Goal: Book appointment/travel/reservation

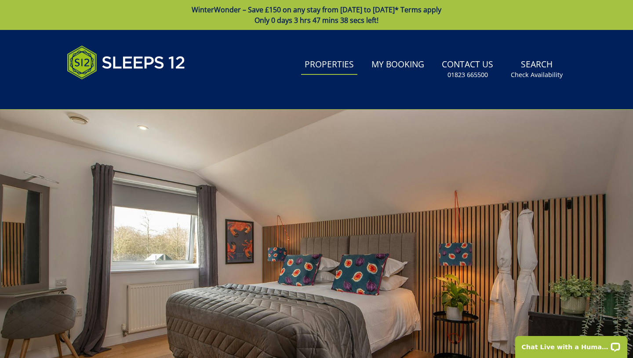
click at [332, 65] on link "Properties" at bounding box center [329, 65] width 56 height 20
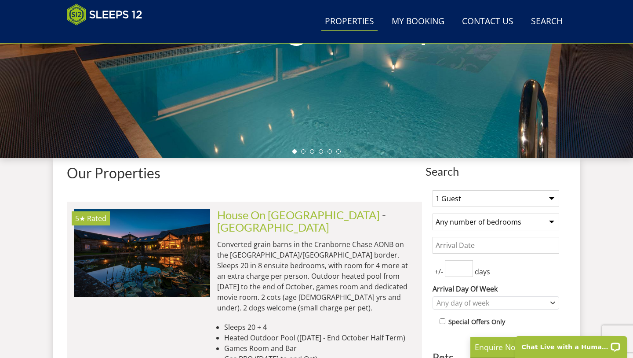
scroll to position [226, 0]
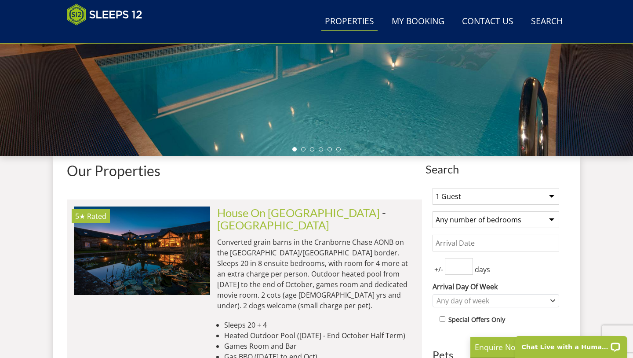
select select "18"
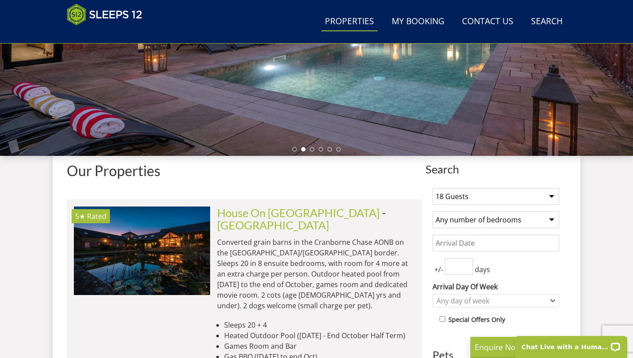
select select "9"
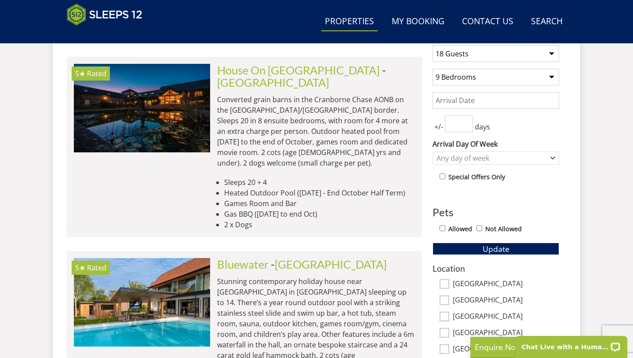
scroll to position [380, 0]
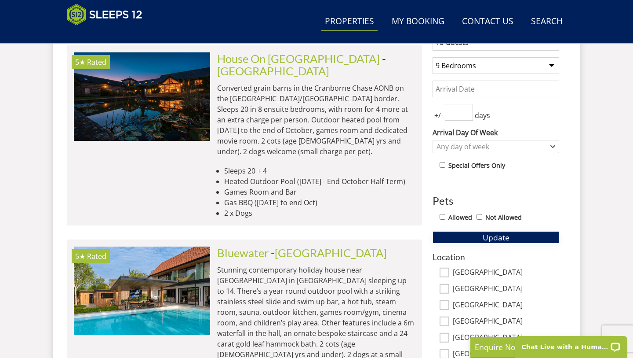
click at [509, 239] on span "Update" at bounding box center [496, 237] width 27 height 11
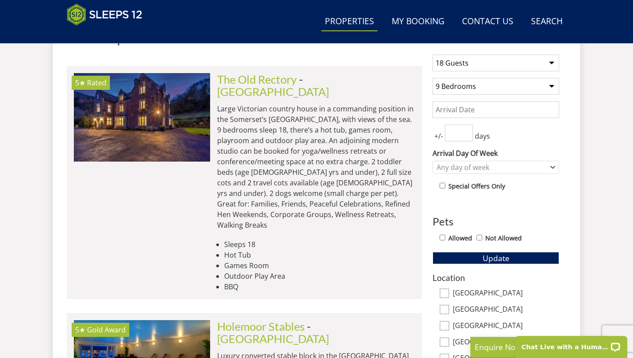
scroll to position [348, 0]
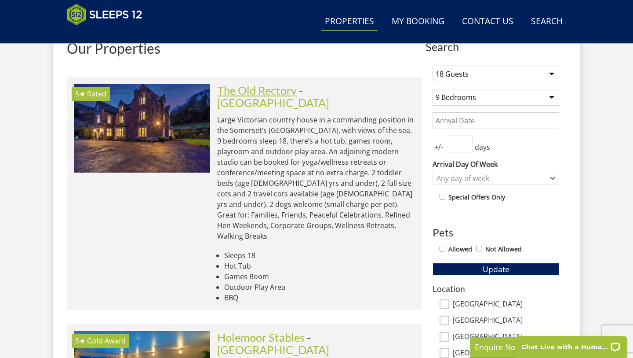
click at [277, 95] on link "The Old Rectory" at bounding box center [257, 90] width 80 height 13
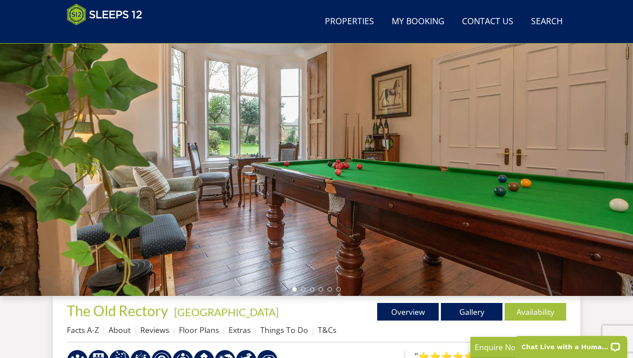
scroll to position [86, 0]
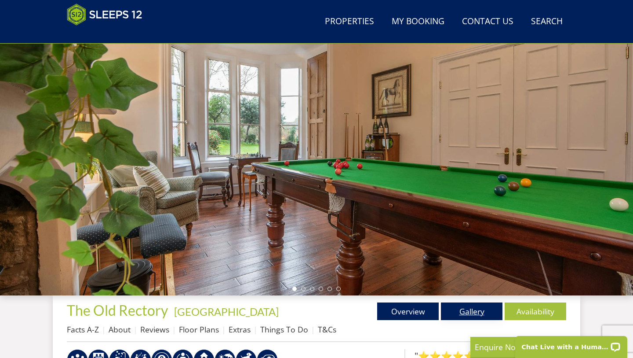
click at [475, 311] on link "Gallery" at bounding box center [472, 311] width 62 height 18
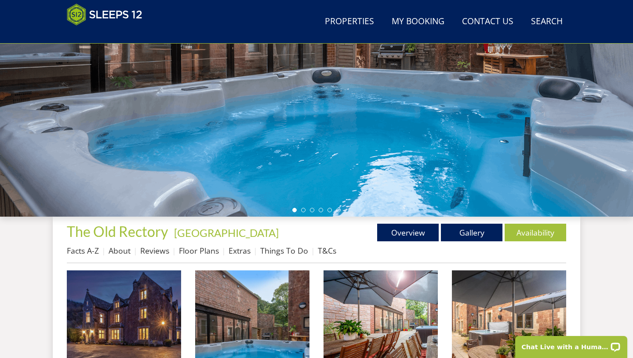
scroll to position [173, 0]
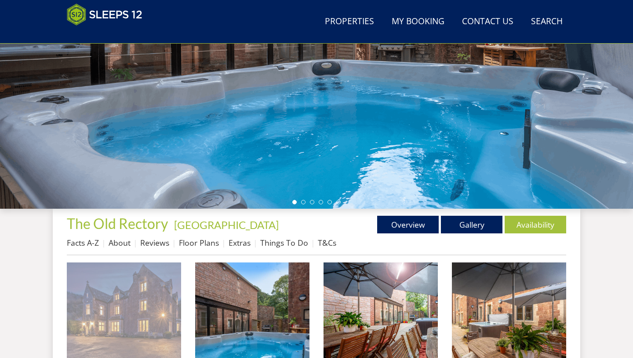
click at [167, 327] on img at bounding box center [124, 319] width 114 height 114
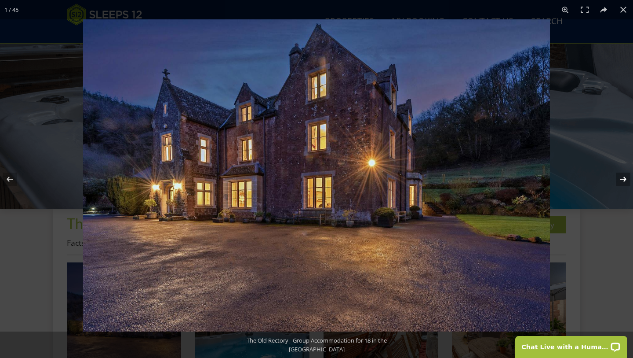
click at [624, 179] on button at bounding box center [618, 179] width 31 height 44
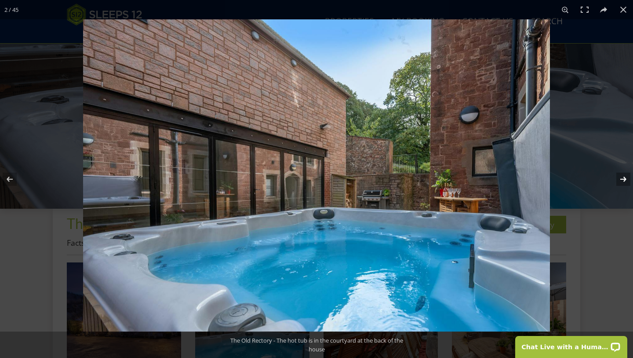
click at [624, 179] on button at bounding box center [618, 179] width 31 height 44
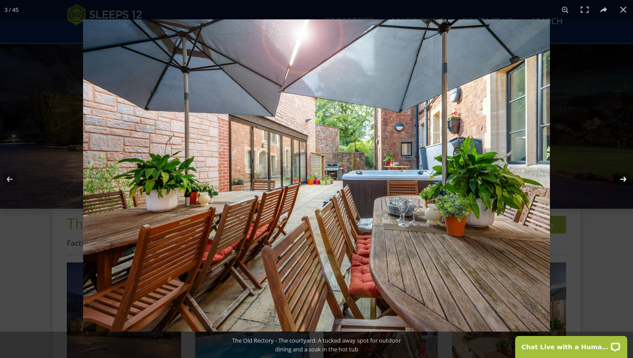
click at [624, 179] on button at bounding box center [618, 179] width 31 height 44
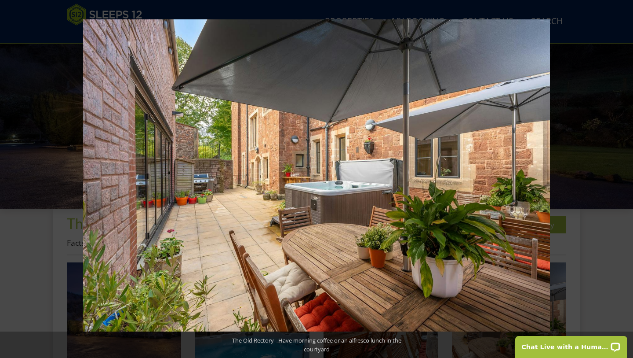
click at [624, 179] on button at bounding box center [618, 179] width 31 height 44
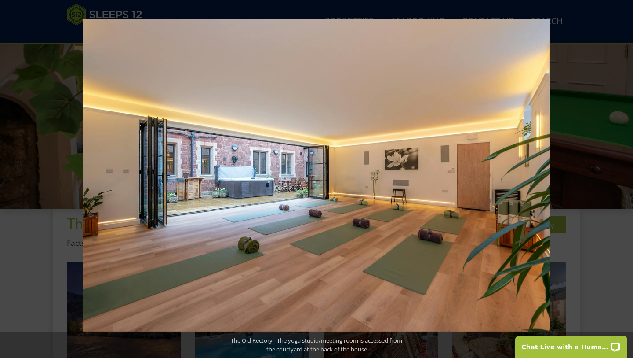
click at [624, 179] on button at bounding box center [618, 179] width 31 height 44
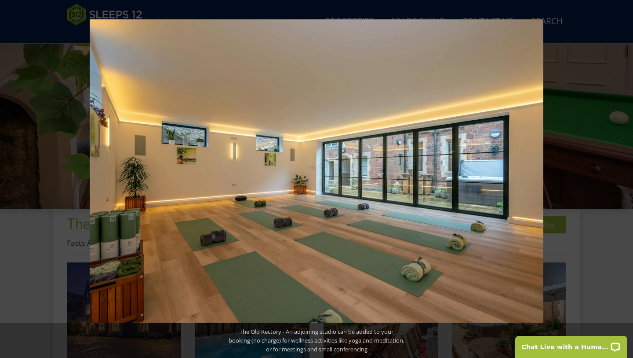
click at [624, 179] on button at bounding box center [618, 179] width 31 height 44
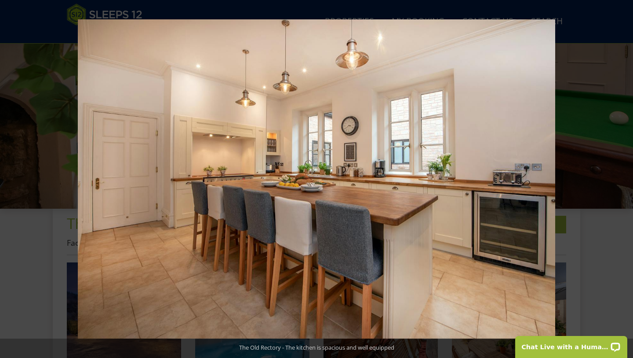
click at [624, 179] on button at bounding box center [618, 179] width 31 height 44
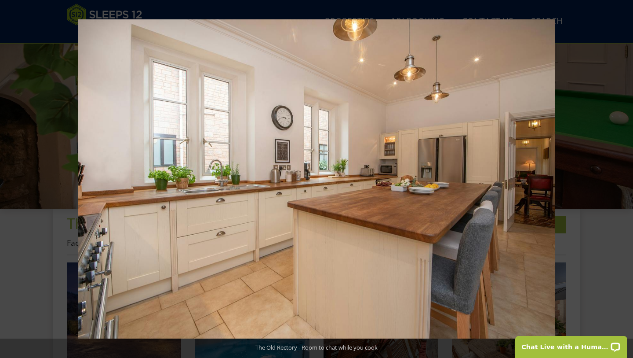
click at [624, 179] on button at bounding box center [618, 179] width 31 height 44
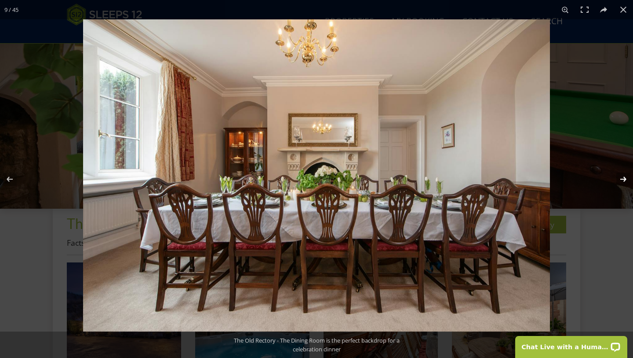
click at [624, 179] on button at bounding box center [618, 179] width 31 height 44
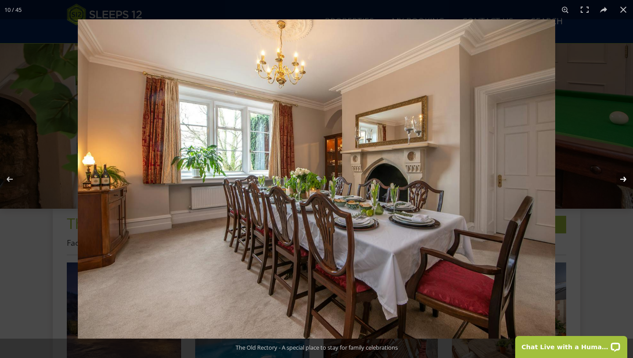
click at [624, 179] on button at bounding box center [618, 179] width 31 height 44
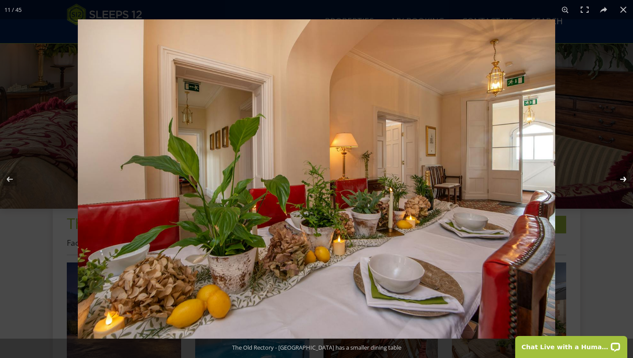
click at [624, 179] on button at bounding box center [618, 179] width 31 height 44
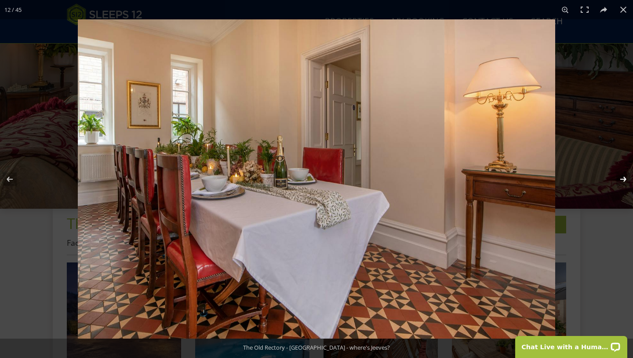
click at [624, 179] on button at bounding box center [618, 179] width 31 height 44
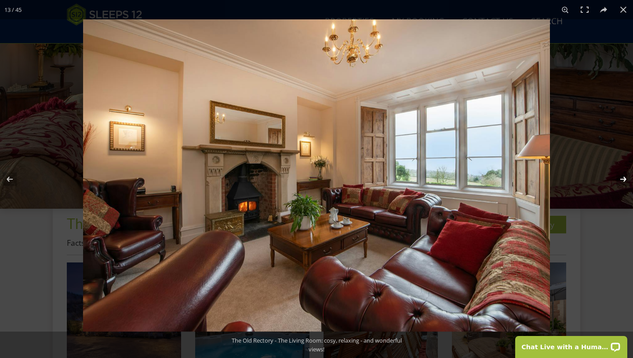
click at [624, 179] on button at bounding box center [618, 179] width 31 height 44
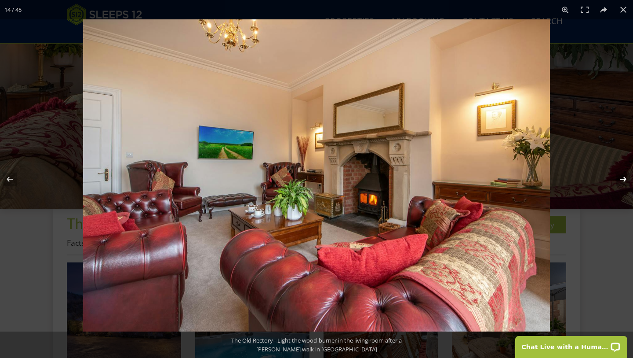
click at [624, 179] on button at bounding box center [618, 179] width 31 height 44
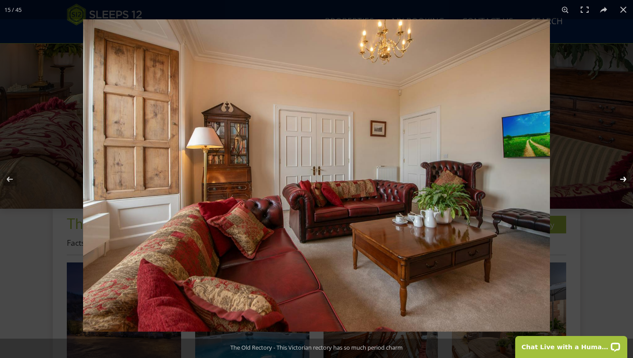
click at [624, 179] on button at bounding box center [618, 179] width 31 height 44
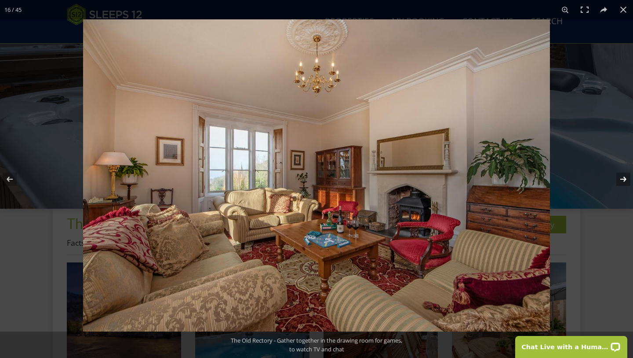
click at [624, 179] on button at bounding box center [618, 179] width 31 height 44
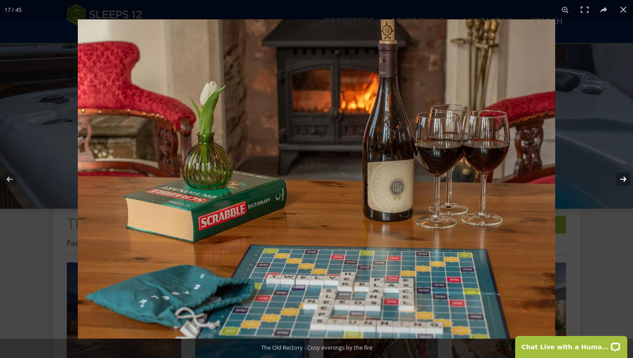
click at [624, 179] on button at bounding box center [618, 179] width 31 height 44
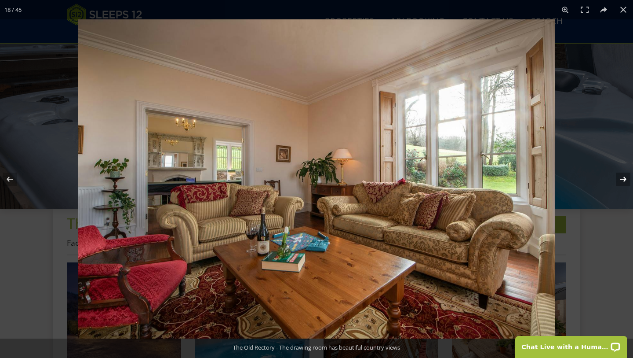
click at [624, 179] on button at bounding box center [618, 179] width 31 height 44
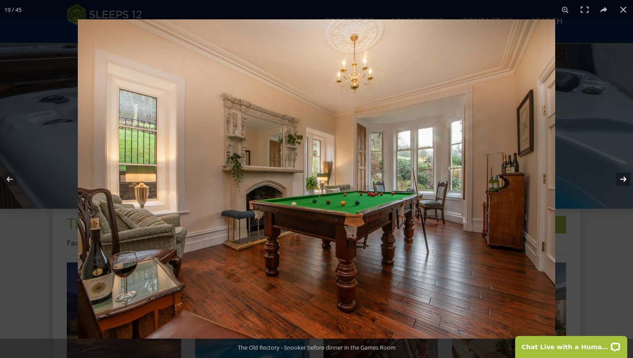
click at [624, 179] on button at bounding box center [618, 179] width 31 height 44
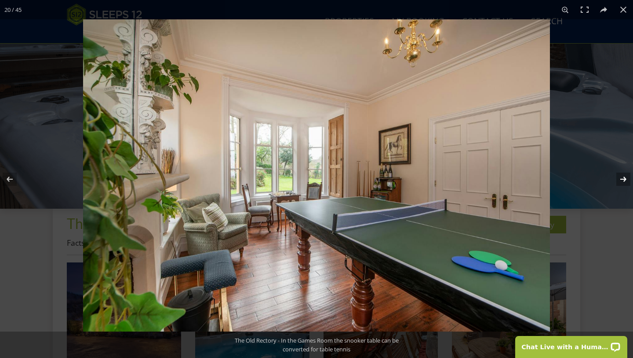
click at [624, 179] on button at bounding box center [618, 179] width 31 height 44
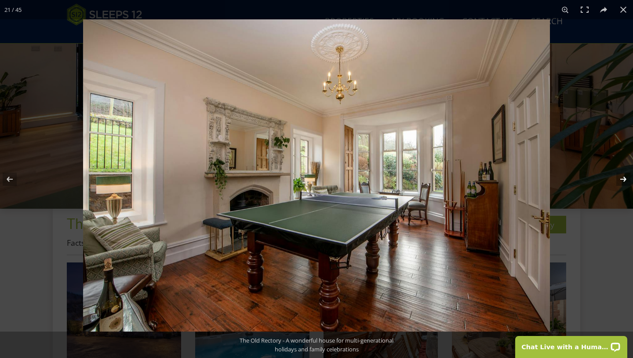
click at [624, 179] on button at bounding box center [618, 179] width 31 height 44
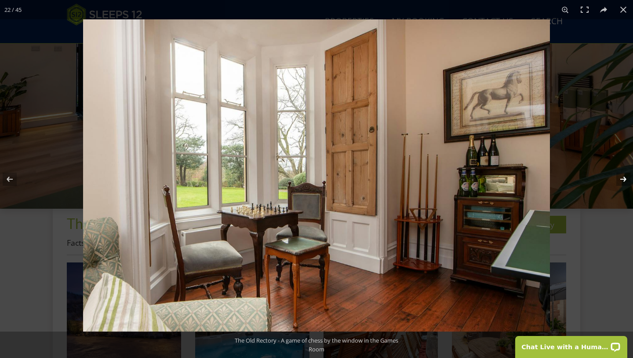
click at [624, 179] on button at bounding box center [618, 179] width 31 height 44
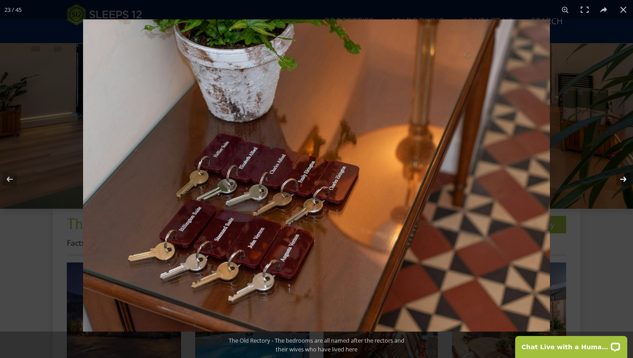
click at [624, 179] on button at bounding box center [618, 179] width 31 height 44
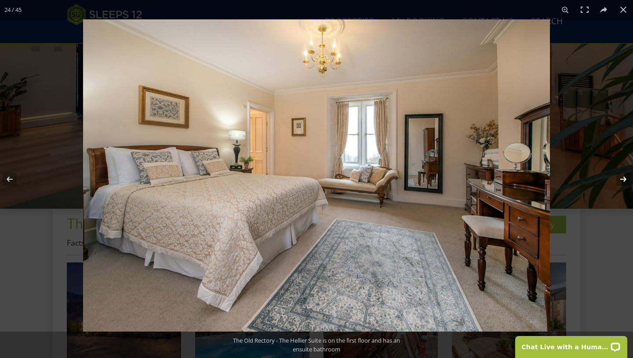
click at [624, 181] on button at bounding box center [618, 179] width 31 height 44
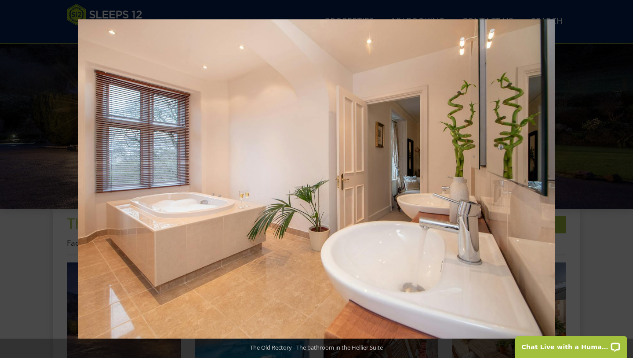
click at [625, 181] on button at bounding box center [618, 179] width 31 height 44
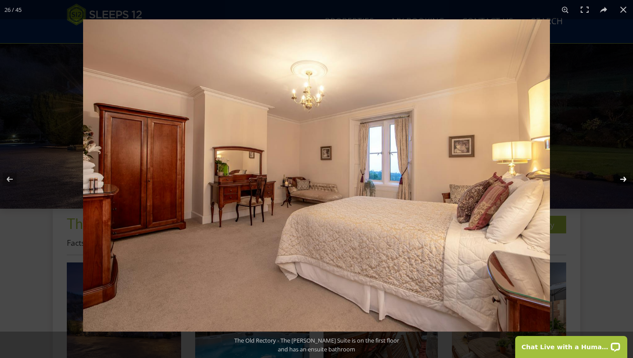
click at [625, 181] on button at bounding box center [618, 179] width 31 height 44
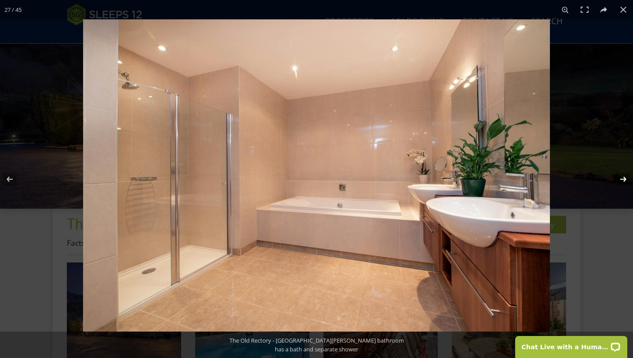
click at [625, 181] on button at bounding box center [618, 179] width 31 height 44
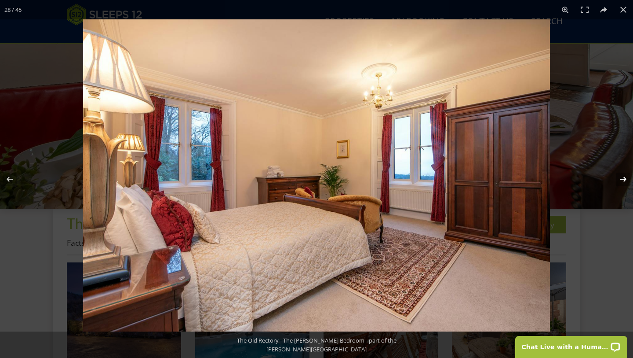
click at [625, 181] on button at bounding box center [618, 179] width 31 height 44
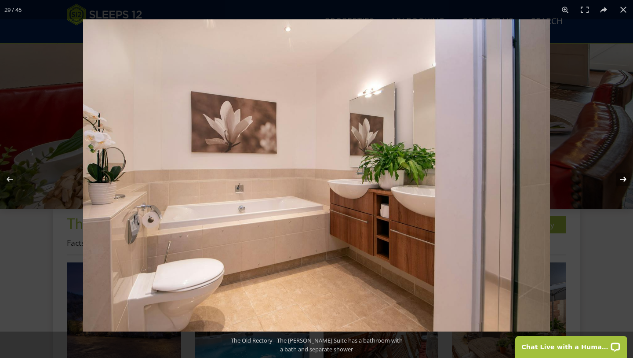
click at [625, 181] on button at bounding box center [618, 179] width 31 height 44
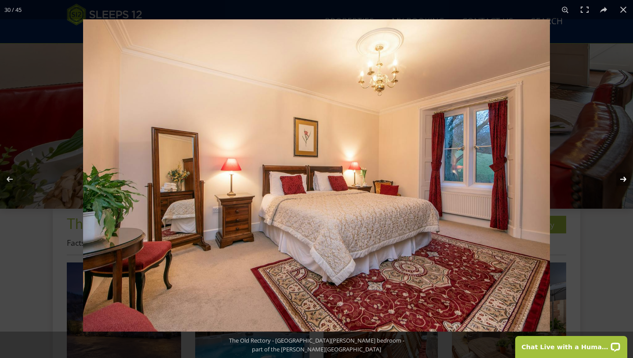
click at [625, 181] on button at bounding box center [618, 179] width 31 height 44
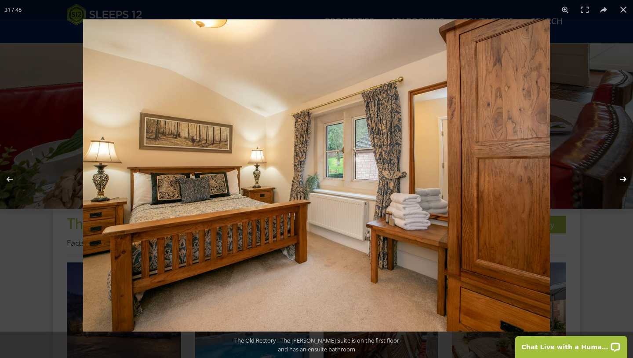
click at [625, 181] on button at bounding box center [618, 179] width 31 height 44
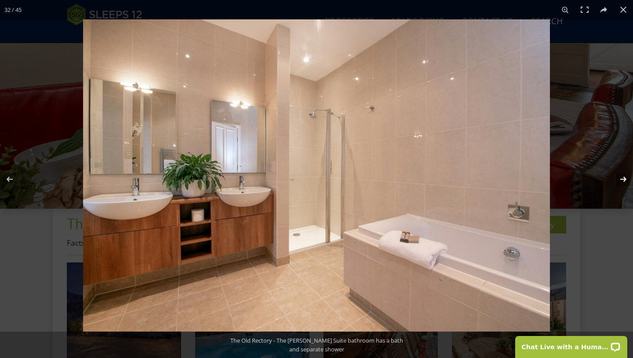
click at [625, 181] on button at bounding box center [618, 179] width 31 height 44
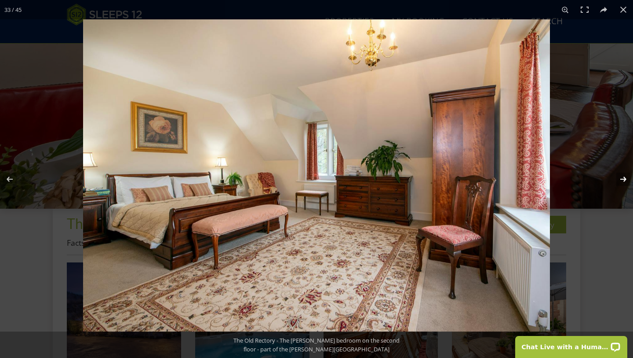
click at [625, 181] on button at bounding box center [618, 179] width 31 height 44
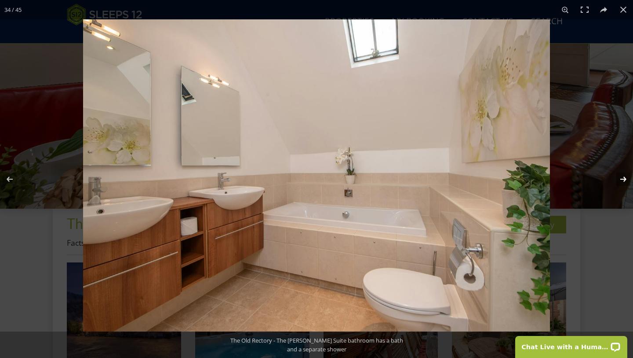
click at [625, 181] on button at bounding box center [618, 179] width 31 height 44
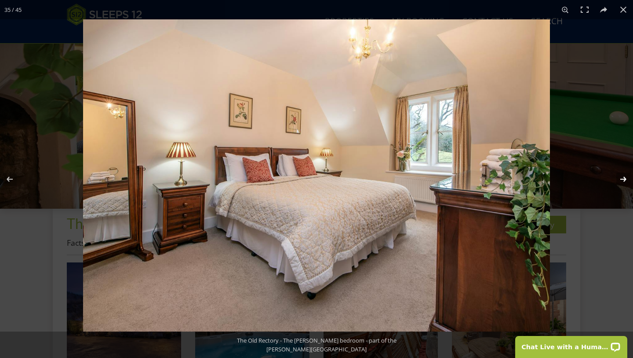
click at [625, 181] on button at bounding box center [618, 179] width 31 height 44
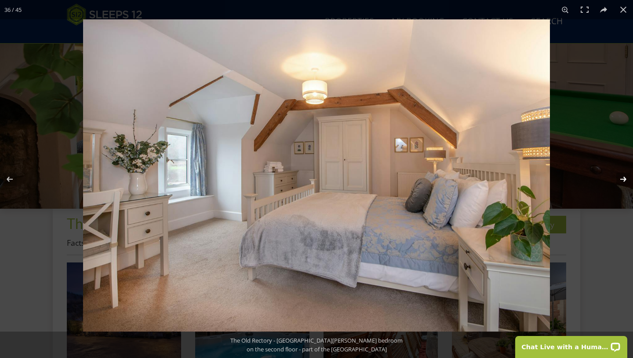
click at [625, 181] on button at bounding box center [618, 179] width 31 height 44
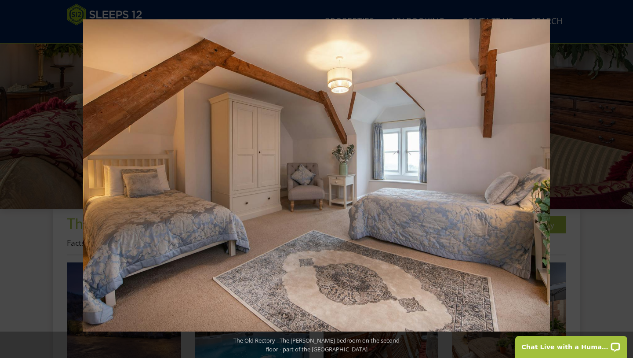
click at [625, 181] on button at bounding box center [618, 179] width 31 height 44
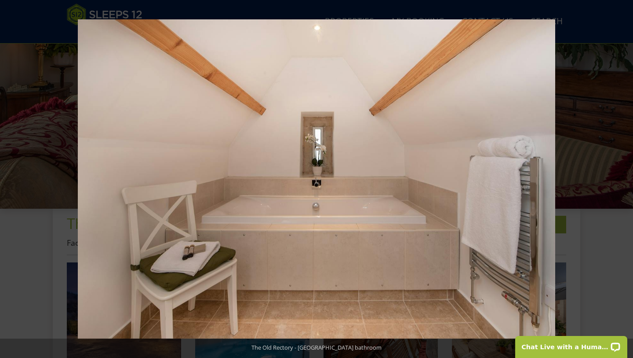
click at [625, 181] on button at bounding box center [618, 179] width 31 height 44
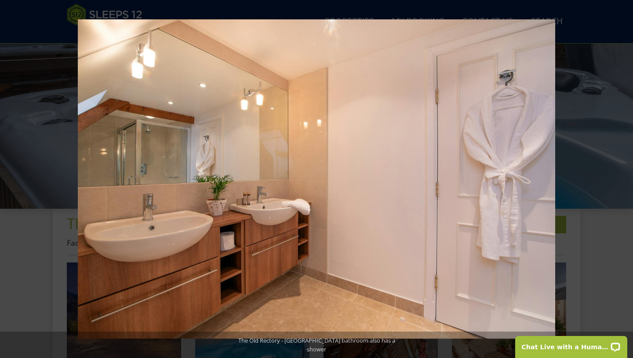
click at [625, 181] on button at bounding box center [618, 179] width 31 height 44
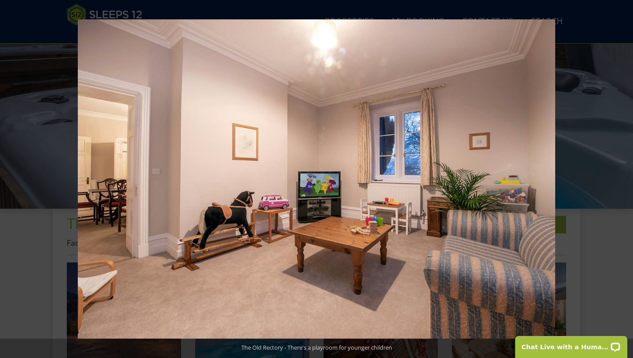
click at [625, 181] on button at bounding box center [618, 179] width 31 height 44
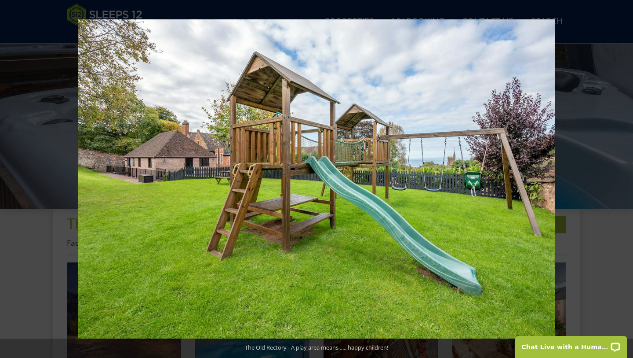
click at [625, 181] on button at bounding box center [618, 179] width 31 height 44
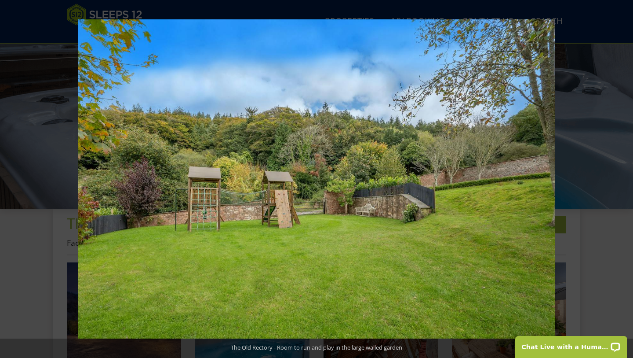
click at [625, 181] on button at bounding box center [618, 179] width 31 height 44
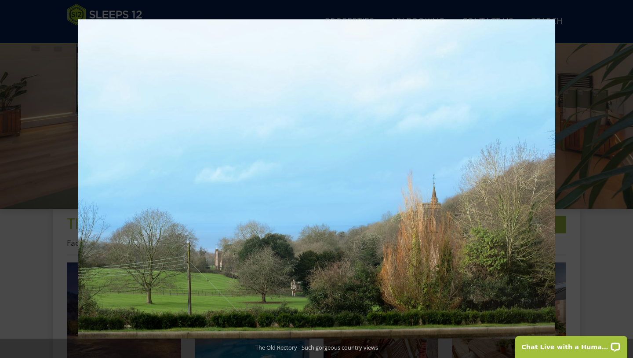
click at [625, 181] on button at bounding box center [618, 179] width 31 height 44
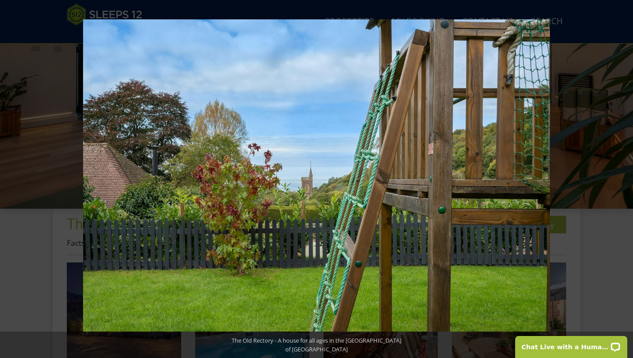
click at [625, 181] on button at bounding box center [618, 179] width 31 height 44
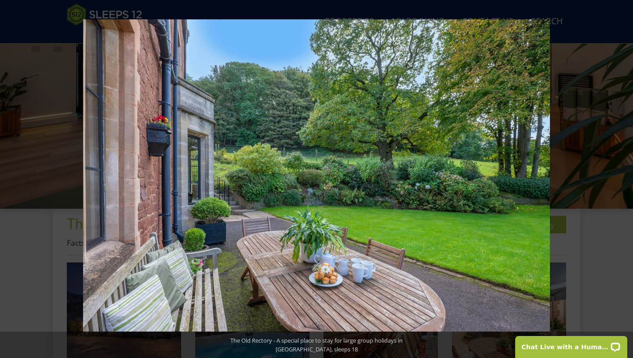
click at [625, 181] on button at bounding box center [618, 179] width 31 height 44
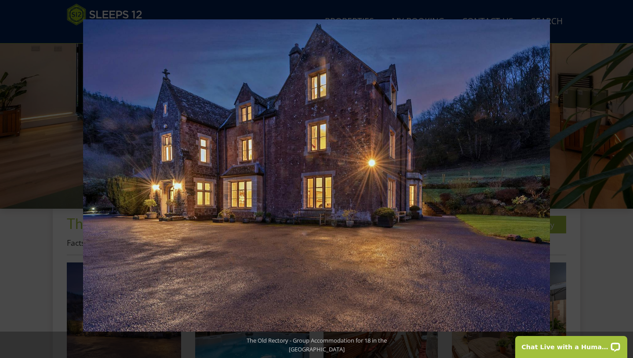
click at [625, 181] on button at bounding box center [618, 179] width 31 height 44
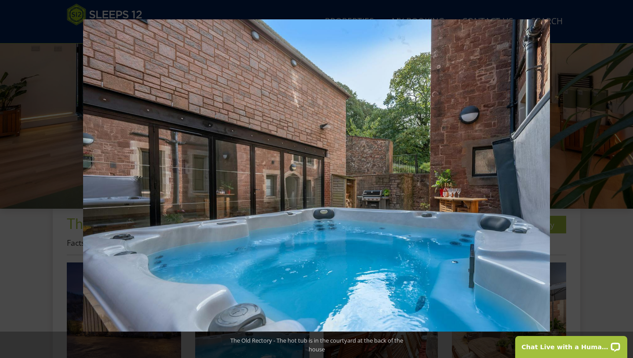
click at [625, 181] on button at bounding box center [618, 179] width 31 height 44
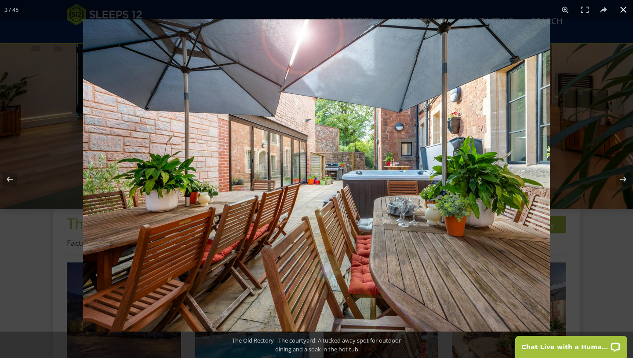
click at [622, 9] on button at bounding box center [623, 9] width 19 height 19
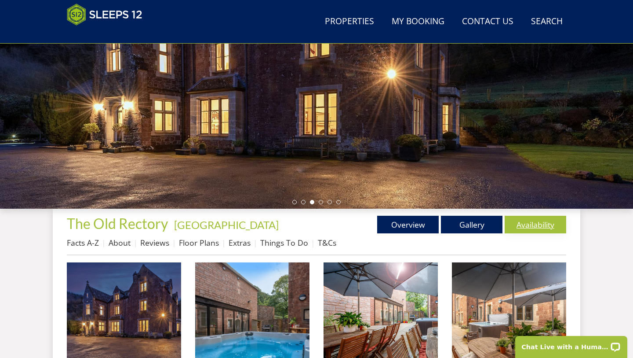
click at [531, 225] on link "Availability" at bounding box center [536, 225] width 62 height 18
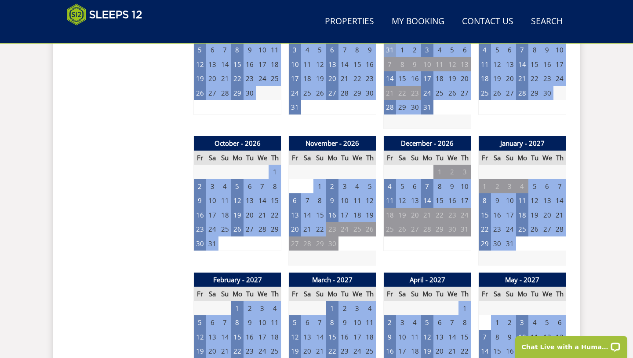
scroll to position [709, 0]
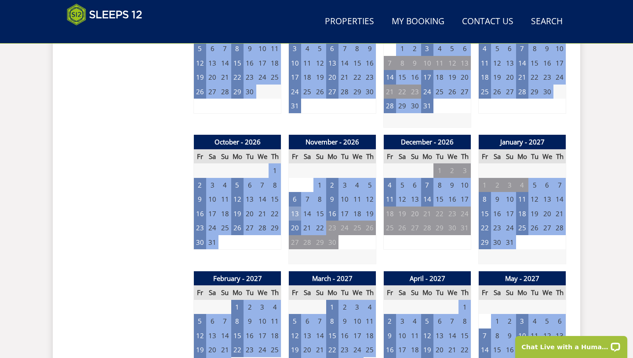
click at [296, 206] on td "13" at bounding box center [295, 213] width 12 height 15
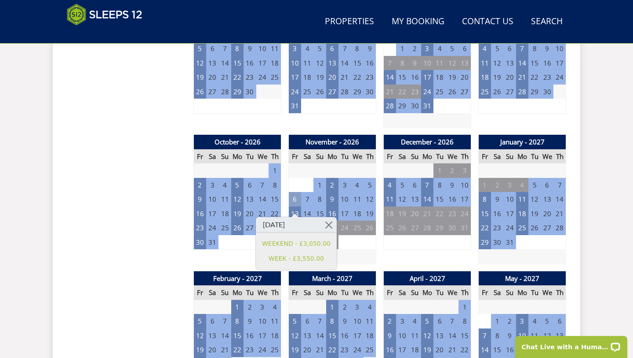
click at [295, 192] on td "6" at bounding box center [295, 199] width 12 height 15
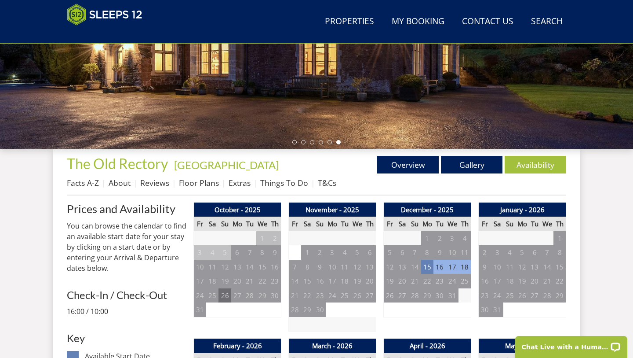
scroll to position [231, 0]
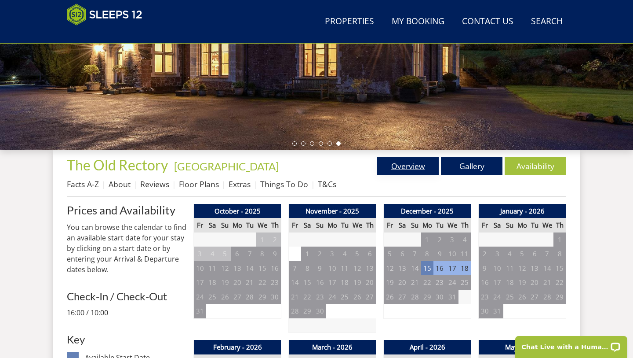
click at [416, 169] on link "Overview" at bounding box center [408, 166] width 62 height 18
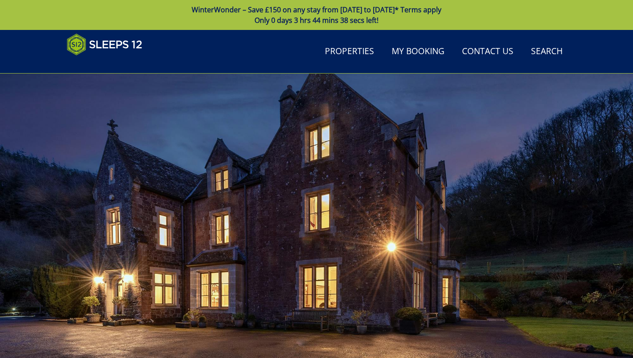
scroll to position [231, 0]
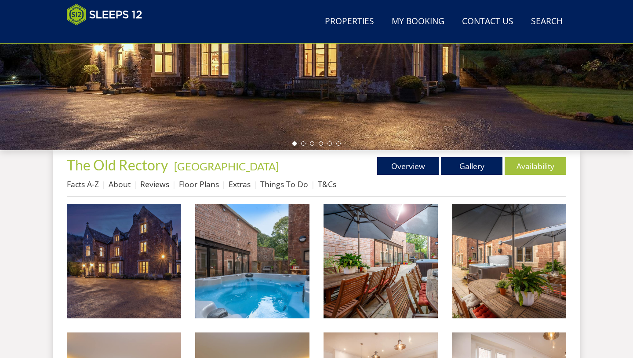
scroll to position [173, 0]
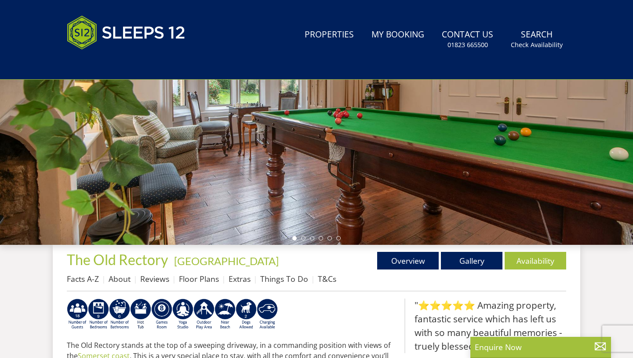
scroll to position [86, 0]
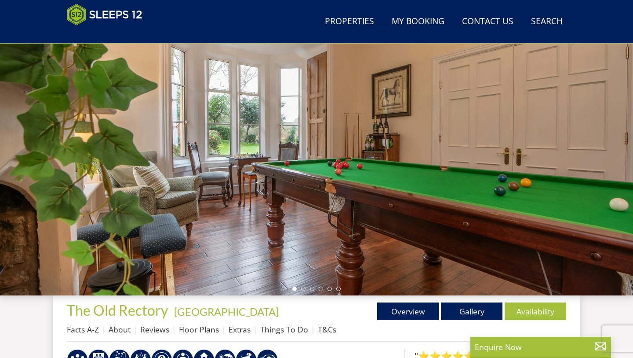
select select "18"
select select "9"
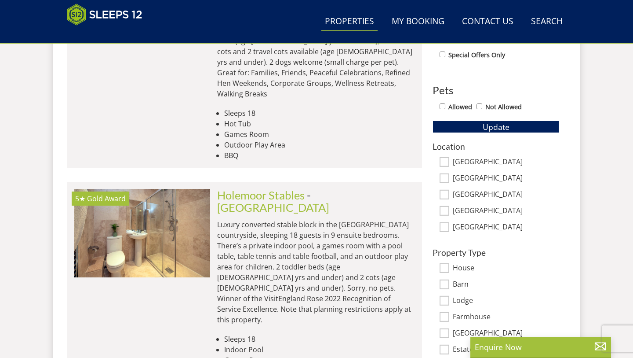
scroll to position [491, 0]
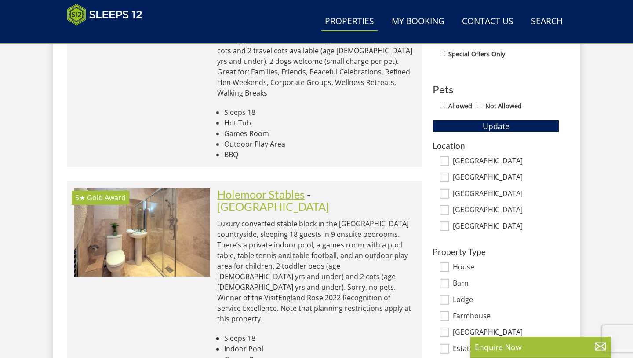
click at [282, 187] on link "Holemoor Stables" at bounding box center [261, 193] width 88 height 13
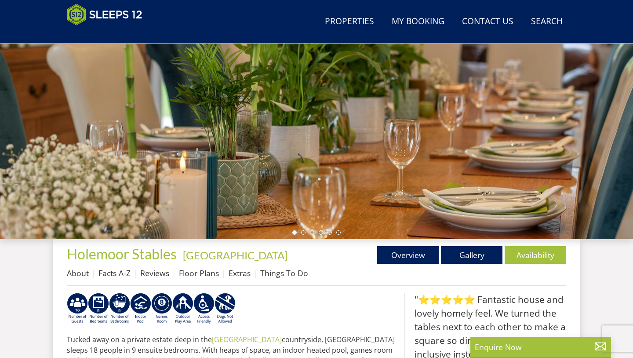
scroll to position [144, 0]
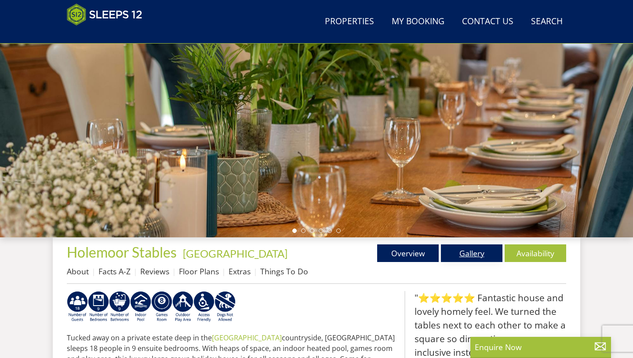
click at [482, 253] on link "Gallery" at bounding box center [472, 253] width 62 height 18
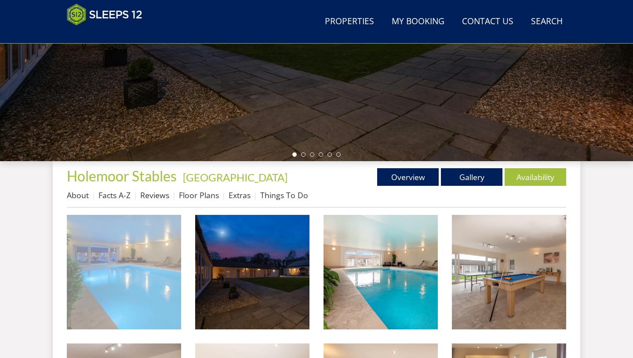
scroll to position [223, 0]
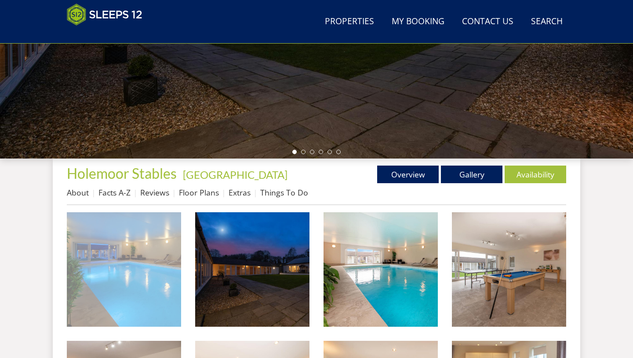
click at [135, 262] on img at bounding box center [124, 269] width 114 height 114
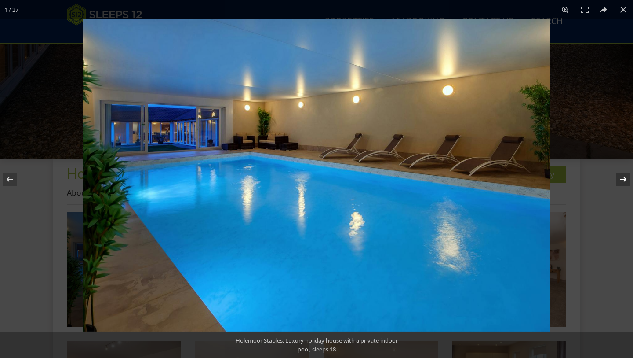
click at [624, 178] on button at bounding box center [618, 179] width 31 height 44
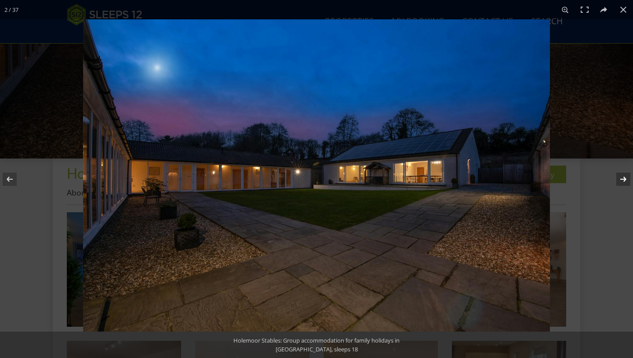
click at [624, 178] on button at bounding box center [618, 179] width 31 height 44
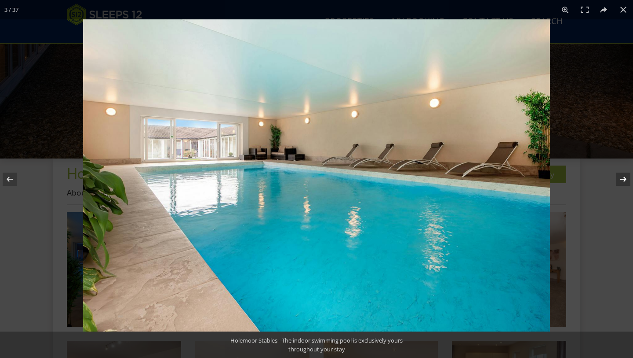
click at [624, 178] on button at bounding box center [618, 179] width 31 height 44
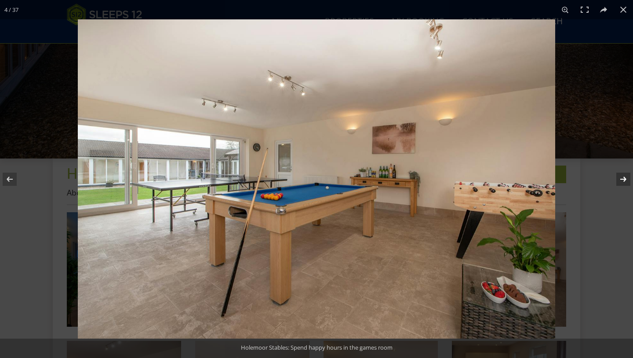
click at [624, 178] on button at bounding box center [618, 179] width 31 height 44
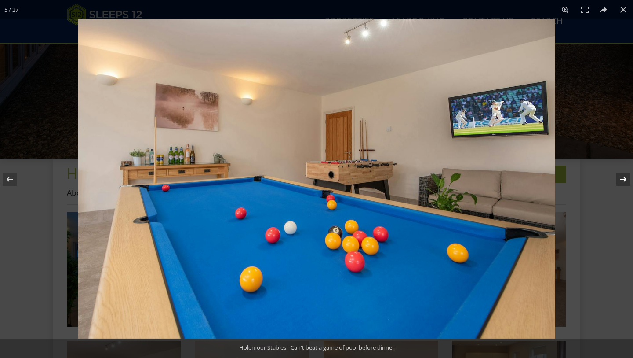
click at [624, 178] on button at bounding box center [618, 179] width 31 height 44
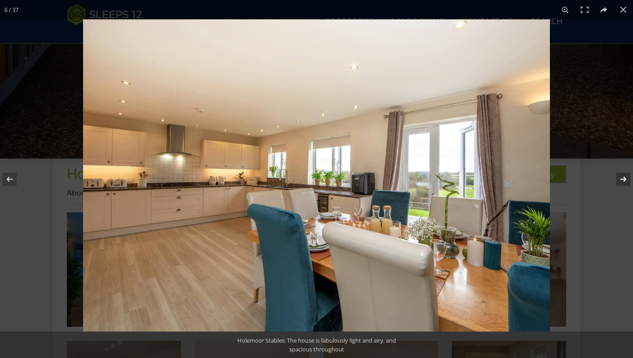
click at [624, 179] on button at bounding box center [618, 179] width 31 height 44
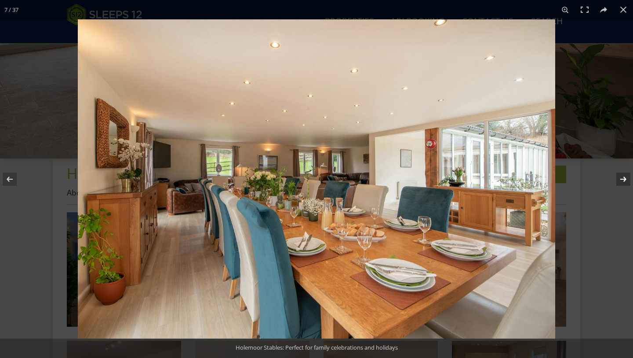
click at [624, 179] on button at bounding box center [618, 179] width 31 height 44
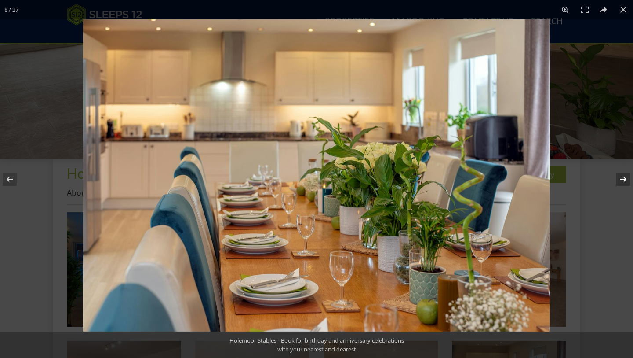
click at [624, 179] on button at bounding box center [618, 179] width 31 height 44
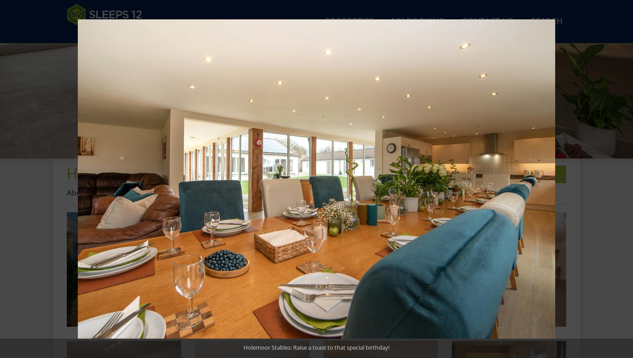
click at [624, 179] on button at bounding box center [618, 179] width 31 height 44
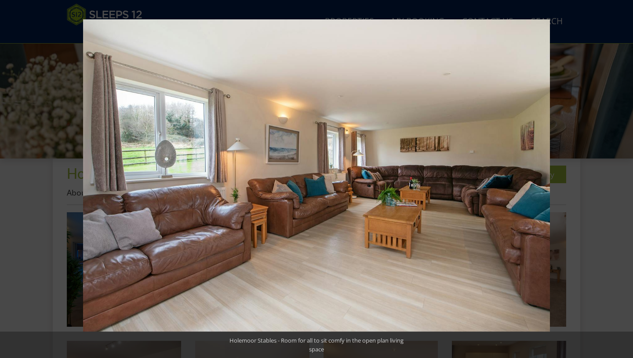
click at [624, 179] on button at bounding box center [618, 179] width 31 height 44
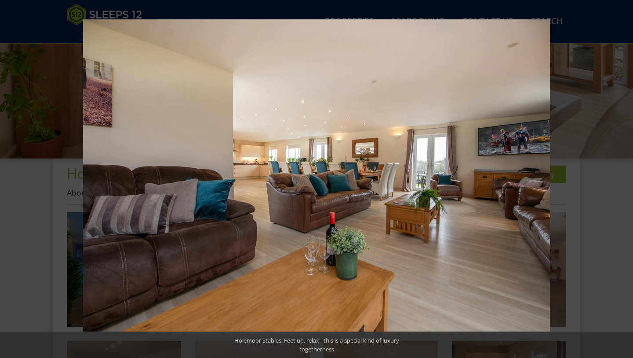
click at [624, 179] on button at bounding box center [618, 179] width 31 height 44
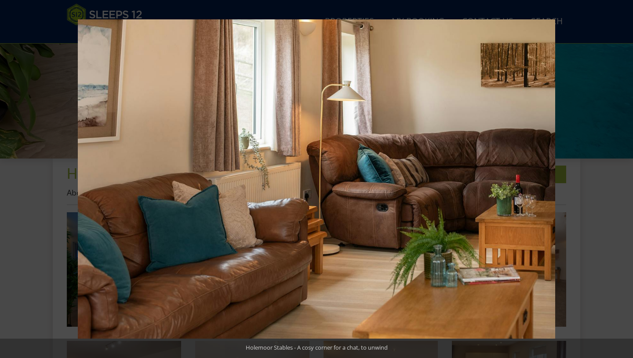
click at [624, 179] on button at bounding box center [618, 179] width 31 height 44
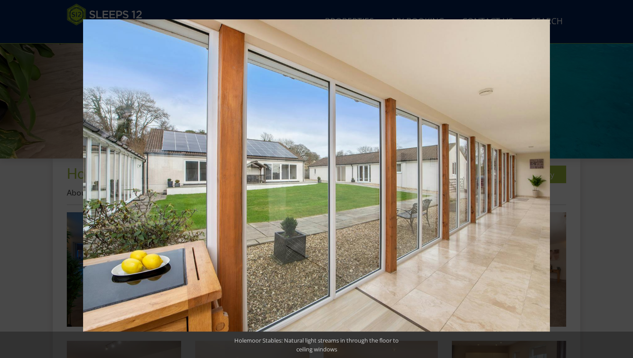
click at [624, 179] on button at bounding box center [618, 179] width 31 height 44
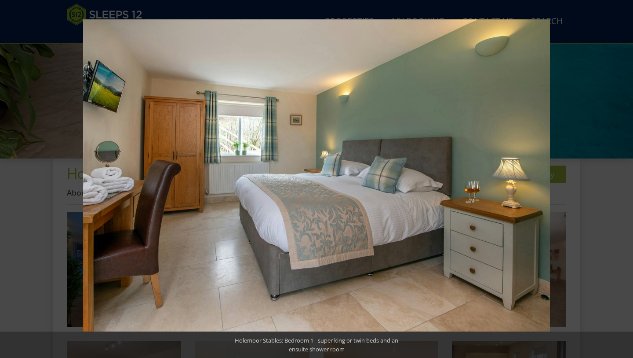
click at [624, 179] on button at bounding box center [618, 179] width 31 height 44
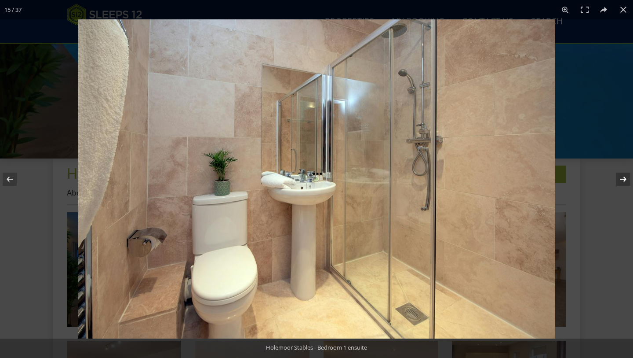
click at [624, 179] on button at bounding box center [618, 179] width 31 height 44
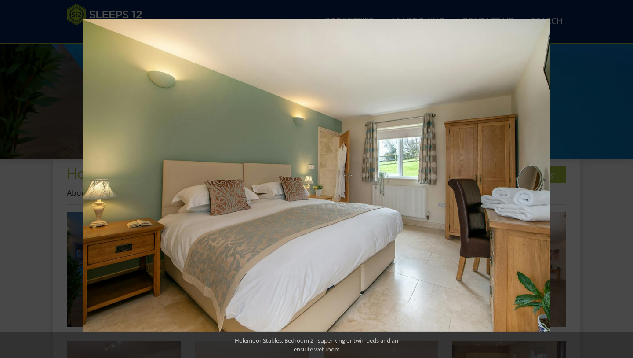
click at [624, 179] on button at bounding box center [618, 179] width 31 height 44
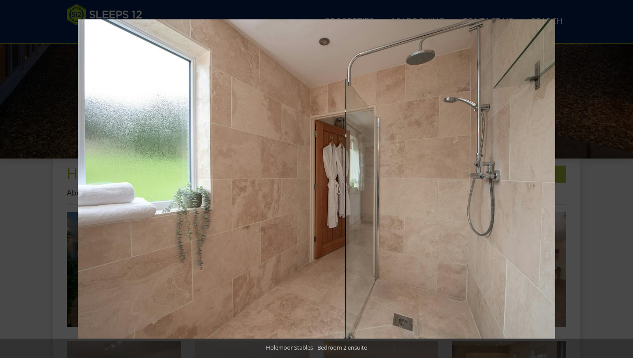
click at [624, 179] on button at bounding box center [618, 179] width 31 height 44
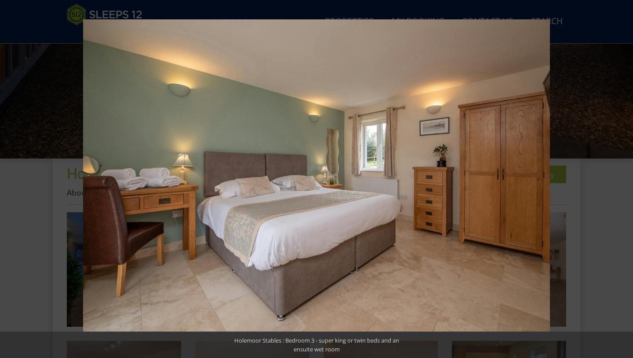
click at [624, 179] on button at bounding box center [618, 179] width 31 height 44
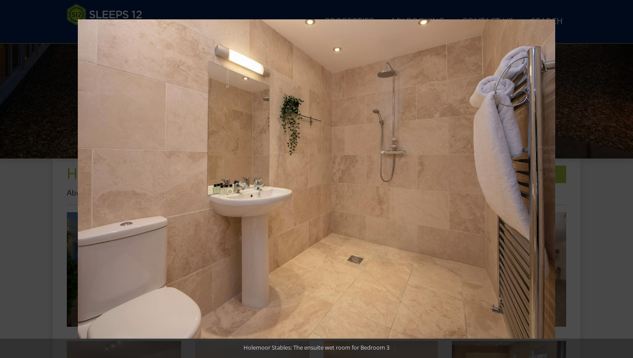
click at [624, 179] on button at bounding box center [618, 179] width 31 height 44
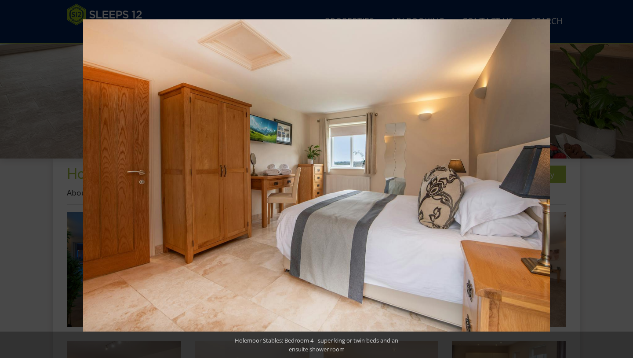
click at [624, 179] on button at bounding box center [618, 179] width 31 height 44
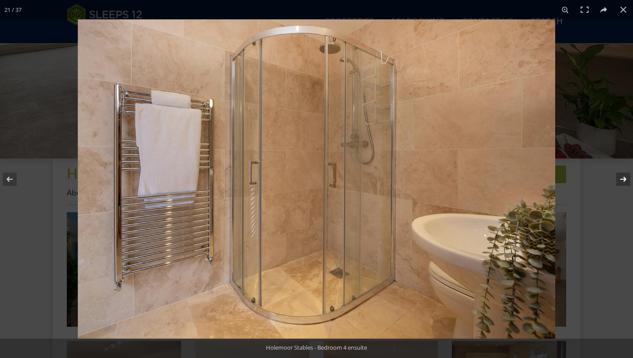
click at [624, 179] on button at bounding box center [618, 179] width 31 height 44
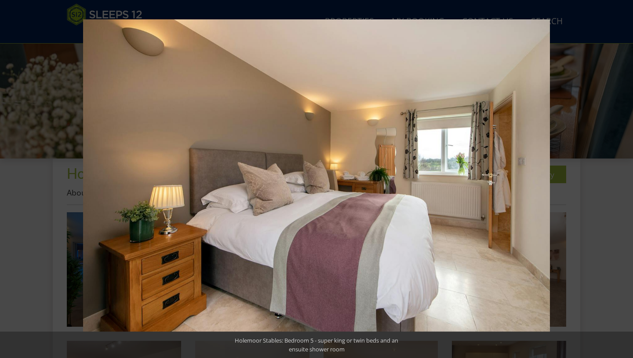
click at [624, 179] on button at bounding box center [618, 179] width 31 height 44
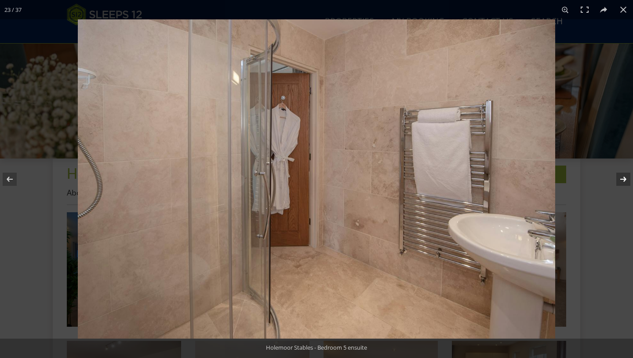
click at [624, 179] on button at bounding box center [618, 179] width 31 height 44
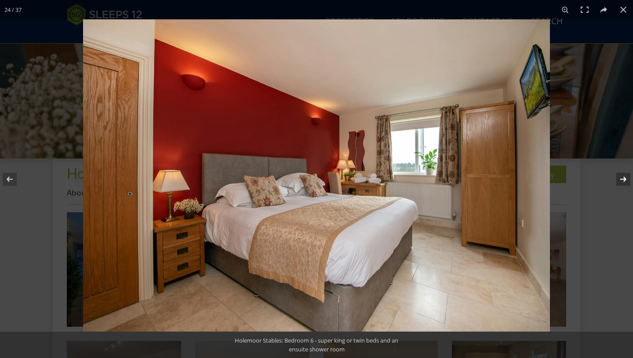
click at [624, 179] on button at bounding box center [618, 179] width 31 height 44
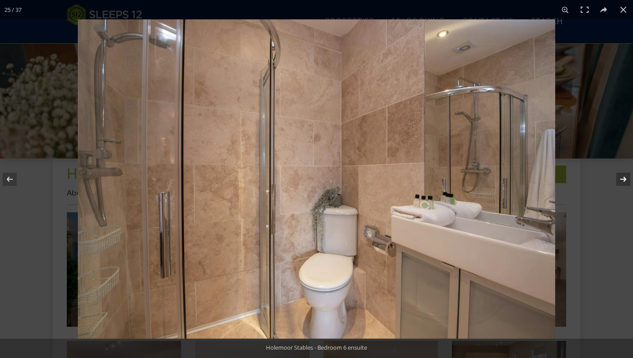
click at [624, 179] on button at bounding box center [618, 179] width 31 height 44
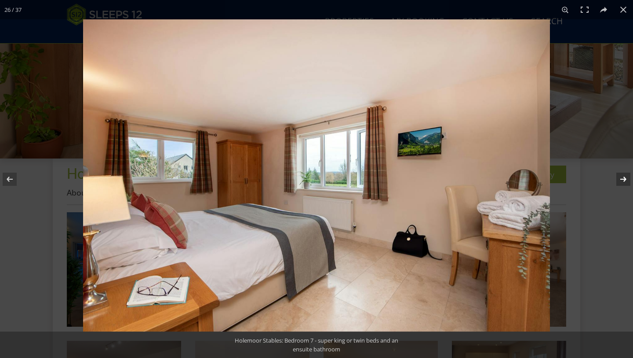
click at [624, 179] on button at bounding box center [618, 179] width 31 height 44
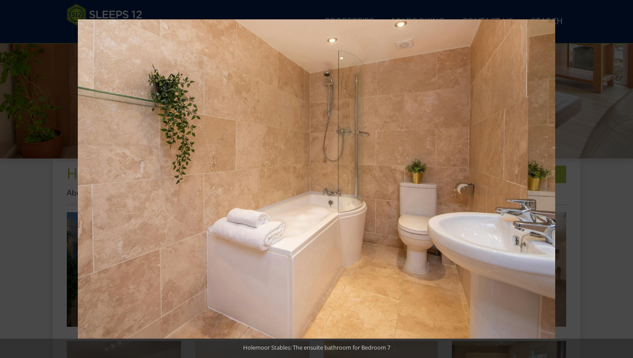
click at [624, 179] on button at bounding box center [618, 179] width 31 height 44
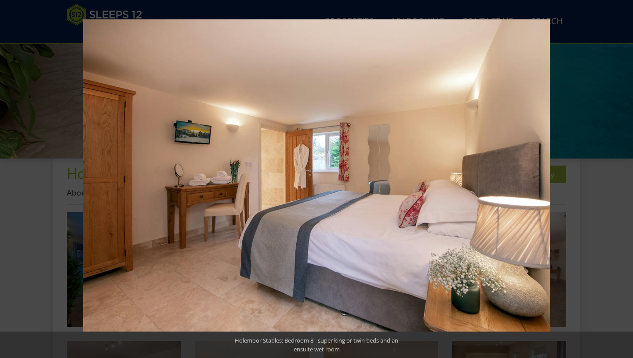
click at [624, 179] on button at bounding box center [618, 179] width 31 height 44
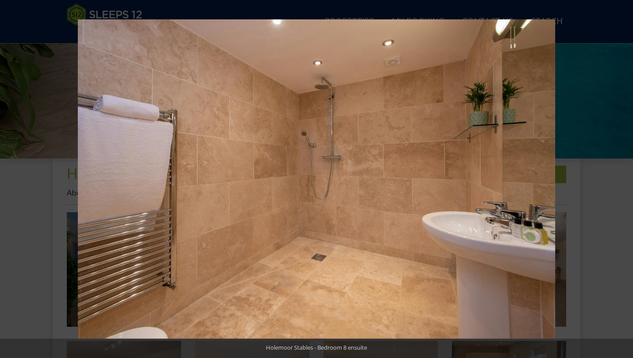
click at [624, 179] on button at bounding box center [618, 179] width 31 height 44
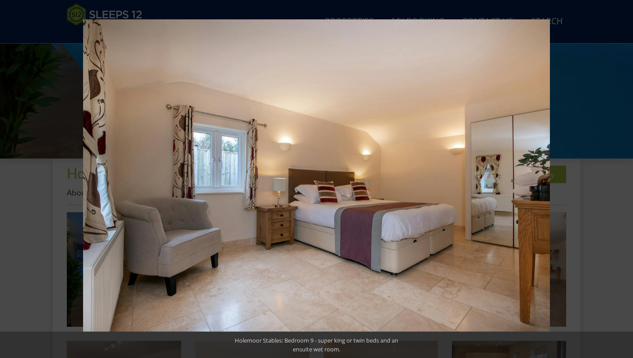
click at [624, 179] on button at bounding box center [618, 179] width 31 height 44
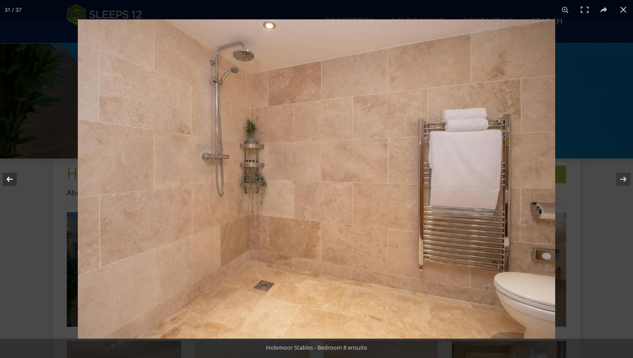
click at [10, 179] on button at bounding box center [15, 179] width 31 height 44
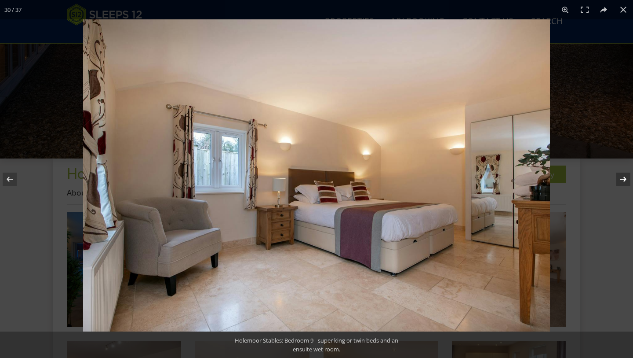
click at [624, 179] on button at bounding box center [618, 179] width 31 height 44
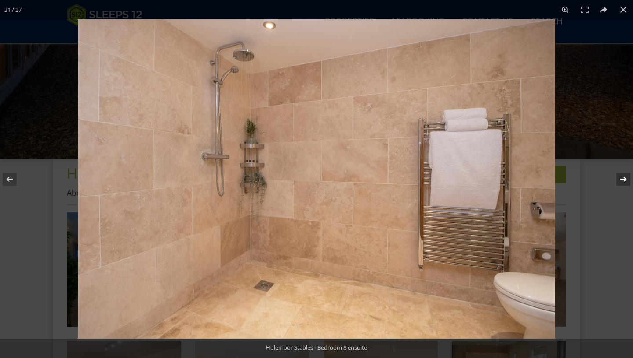
click at [624, 179] on button at bounding box center [618, 179] width 31 height 44
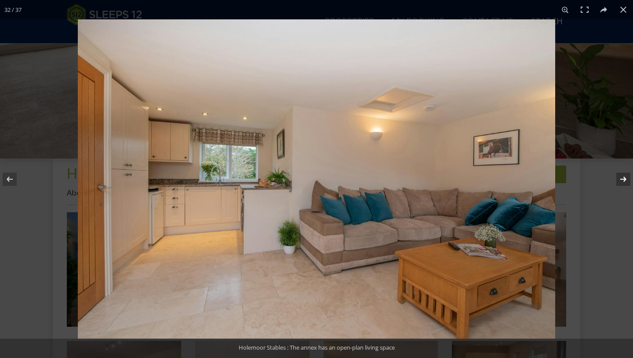
click at [624, 179] on button at bounding box center [618, 179] width 31 height 44
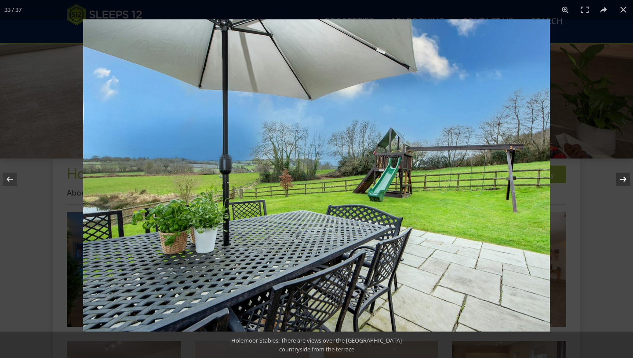
click at [624, 179] on button at bounding box center [618, 179] width 31 height 44
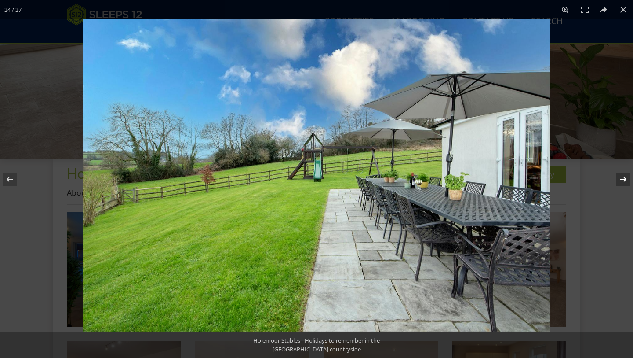
click at [624, 179] on button at bounding box center [618, 179] width 31 height 44
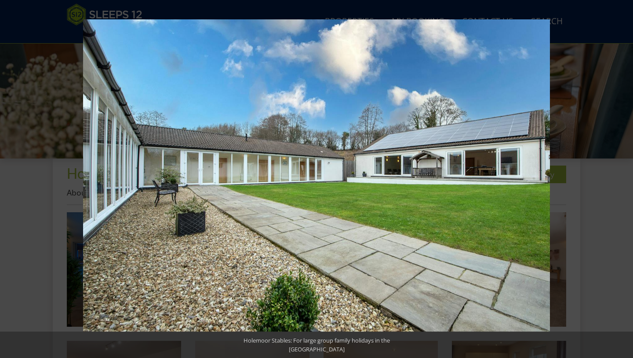
click at [624, 179] on button at bounding box center [618, 179] width 31 height 44
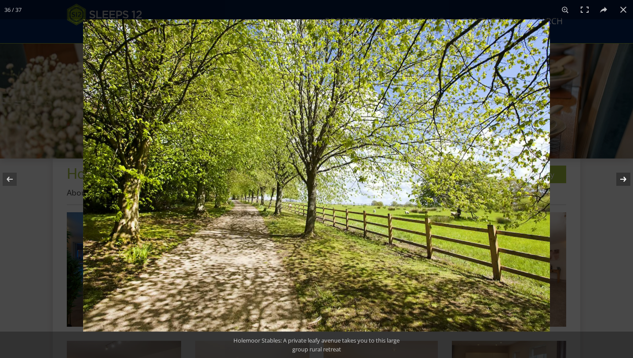
click at [624, 179] on button at bounding box center [618, 179] width 31 height 44
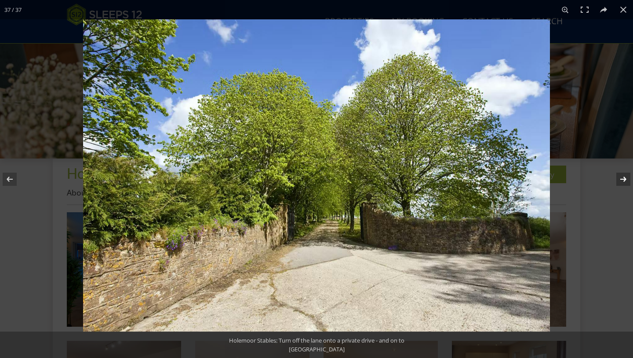
click at [624, 179] on button at bounding box center [618, 179] width 31 height 44
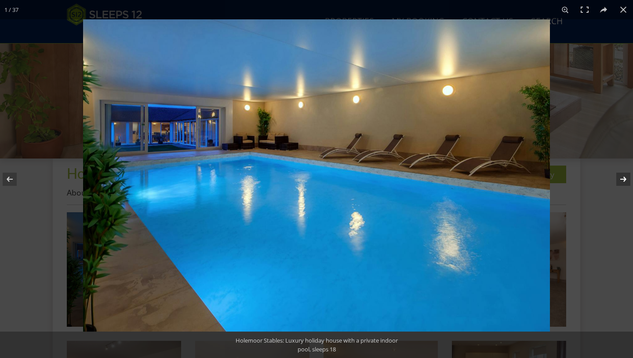
click at [624, 179] on button at bounding box center [618, 179] width 31 height 44
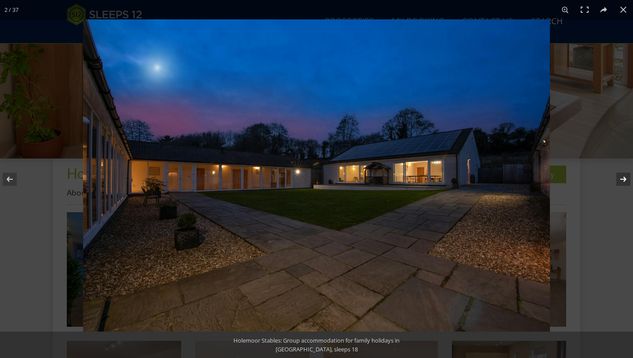
click at [624, 179] on button at bounding box center [618, 179] width 31 height 44
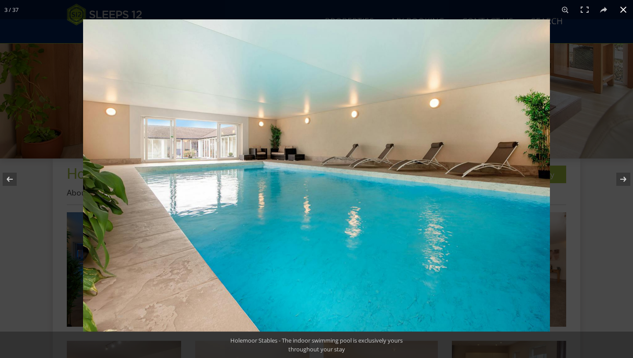
click at [625, 9] on button at bounding box center [623, 9] width 19 height 19
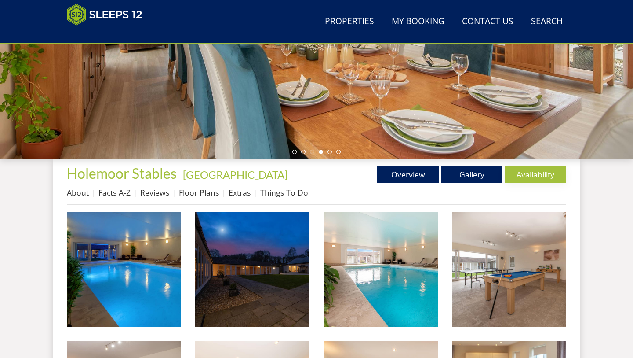
click at [544, 176] on link "Availability" at bounding box center [536, 174] width 62 height 18
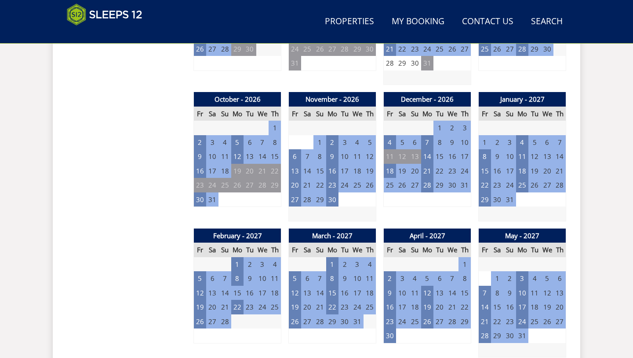
scroll to position [751, 0]
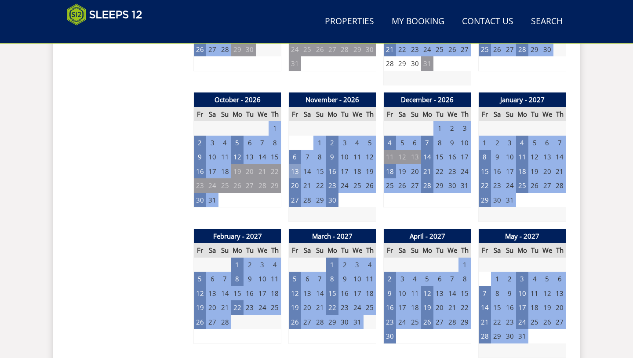
click at [294, 164] on td "13" at bounding box center [295, 171] width 12 height 15
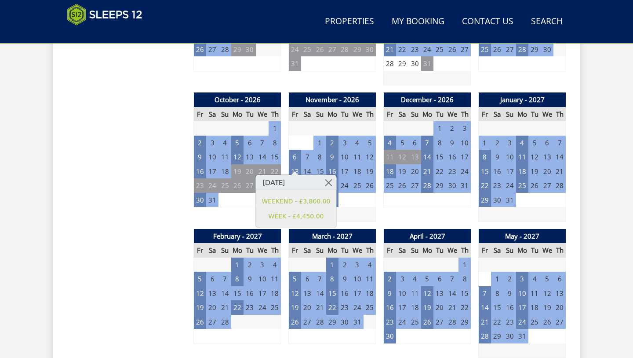
click at [186, 217] on div "Prices and Availability You can browse the calendar to find an available start …" at bounding box center [127, 361] width 120 height 1354
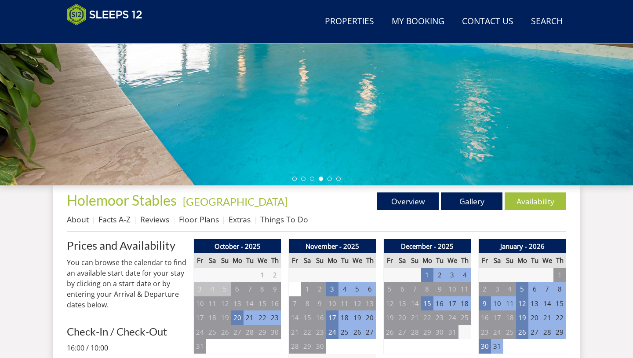
scroll to position [150, 0]
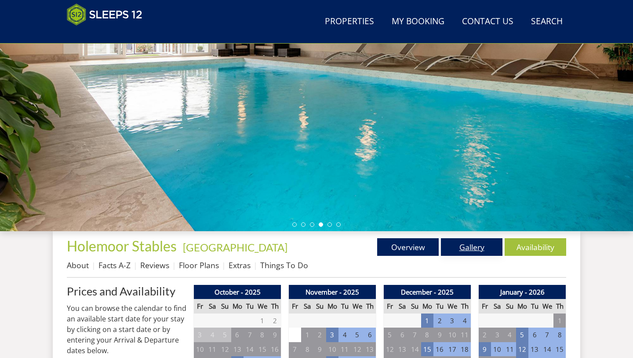
click at [477, 247] on link "Gallery" at bounding box center [472, 247] width 62 height 18
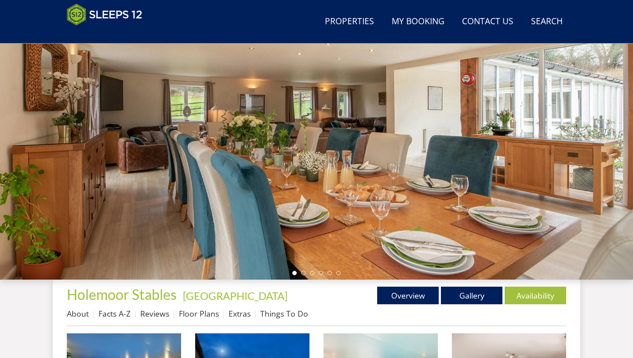
scroll to position [156, 0]
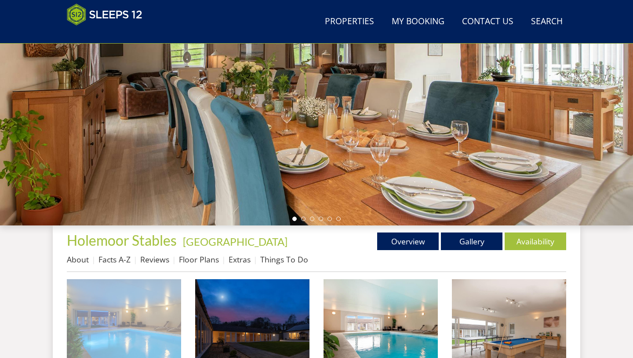
click at [151, 315] on img at bounding box center [124, 336] width 114 height 114
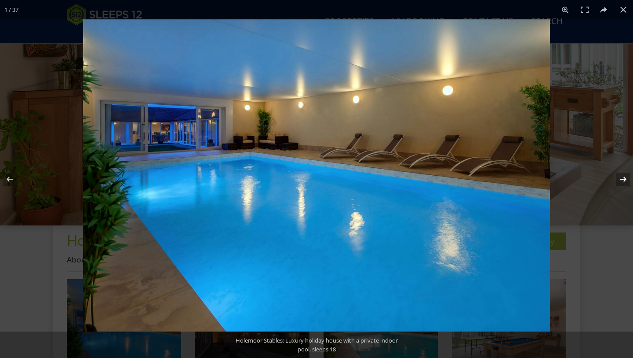
click at [622, 178] on button at bounding box center [618, 179] width 31 height 44
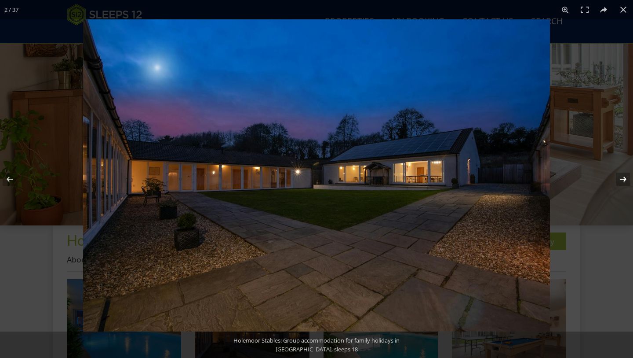
click at [622, 178] on button at bounding box center [618, 179] width 31 height 44
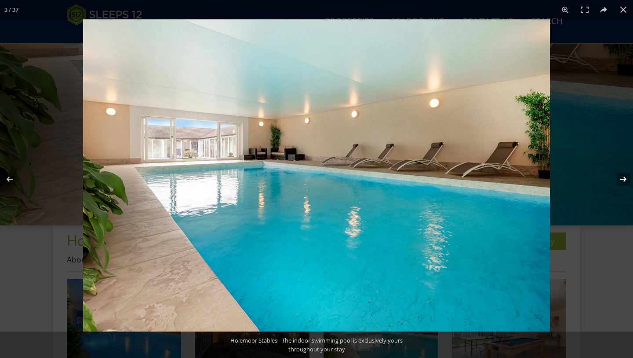
click at [622, 178] on button at bounding box center [618, 179] width 31 height 44
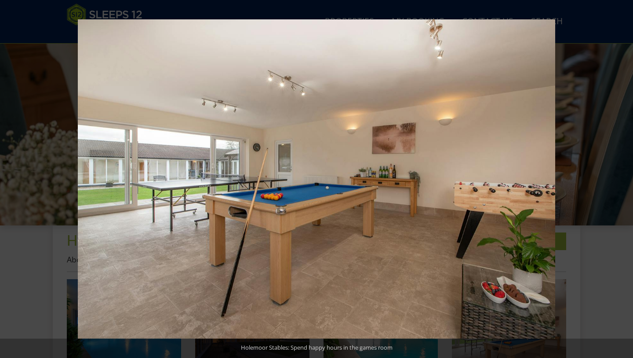
click at [624, 178] on button at bounding box center [618, 179] width 31 height 44
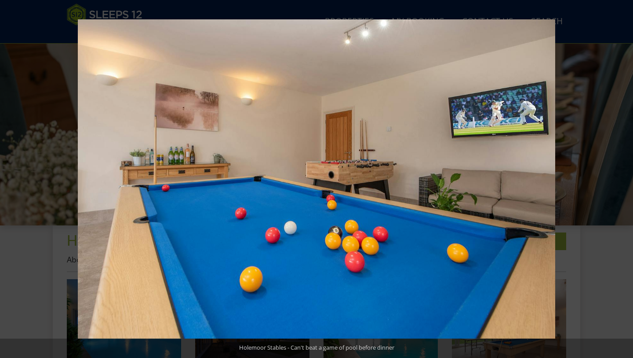
click at [624, 178] on button at bounding box center [618, 179] width 31 height 44
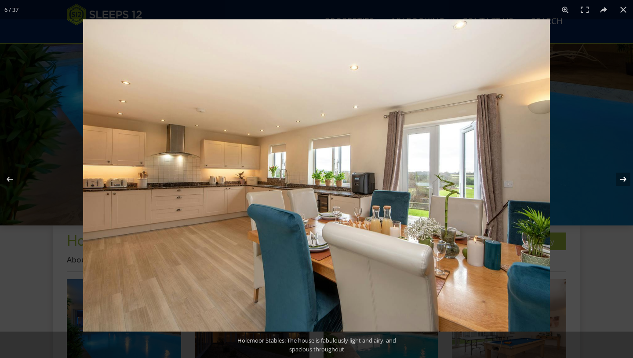
click at [624, 178] on button at bounding box center [618, 179] width 31 height 44
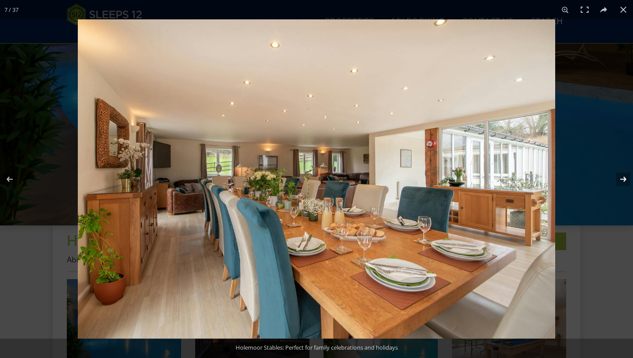
click at [624, 178] on button at bounding box center [618, 179] width 31 height 44
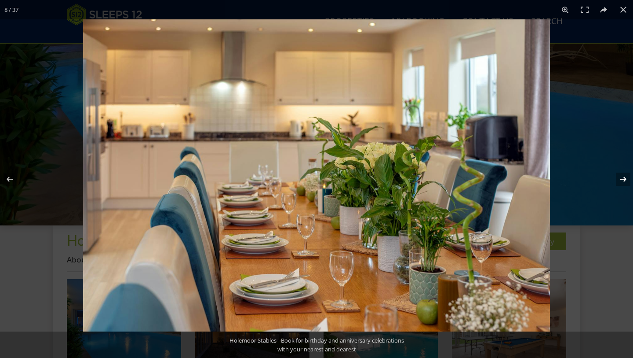
click at [624, 178] on button at bounding box center [618, 179] width 31 height 44
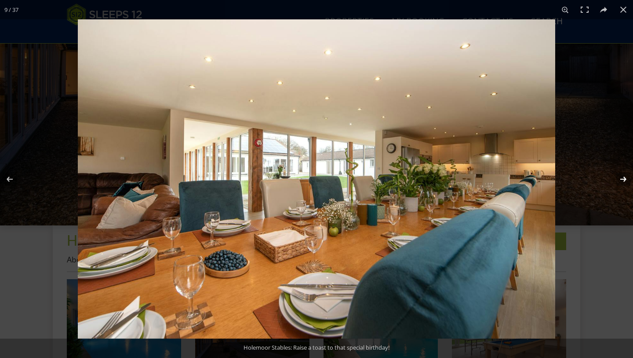
click at [624, 178] on button at bounding box center [618, 179] width 31 height 44
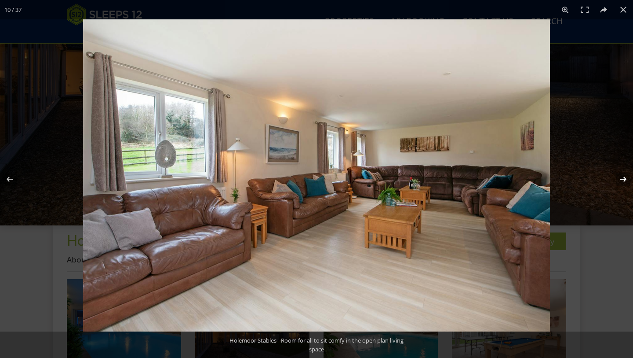
click at [624, 176] on button at bounding box center [618, 179] width 31 height 44
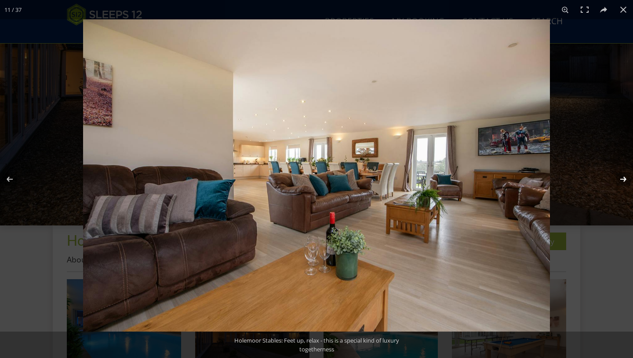
click at [624, 176] on button at bounding box center [618, 179] width 31 height 44
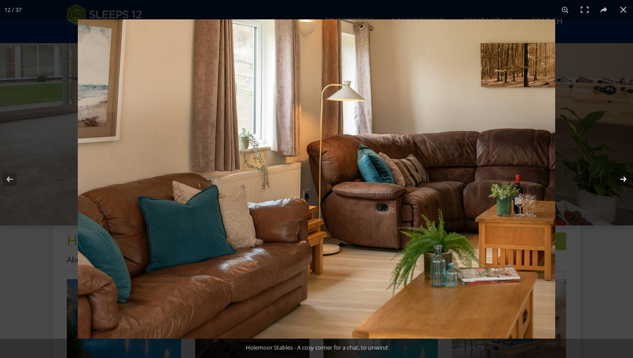
click at [624, 177] on button at bounding box center [618, 179] width 31 height 44
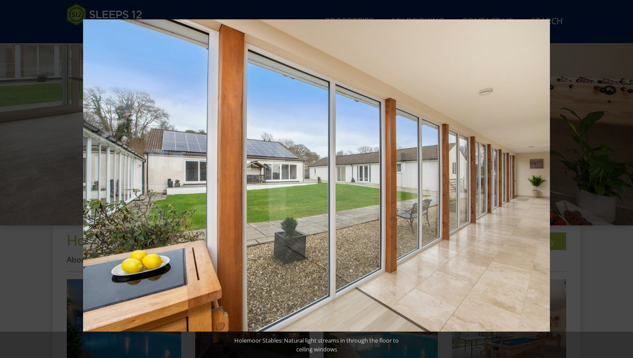
click at [624, 177] on button at bounding box center [618, 179] width 31 height 44
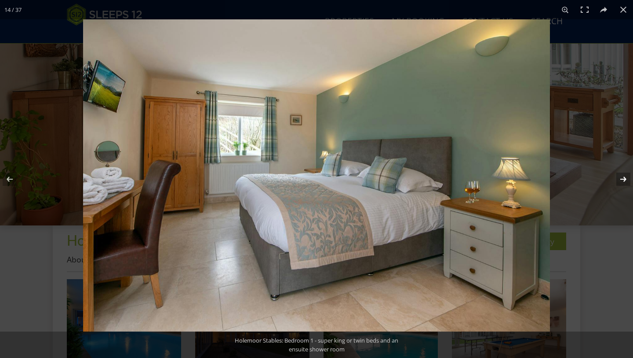
click at [624, 178] on button at bounding box center [618, 179] width 31 height 44
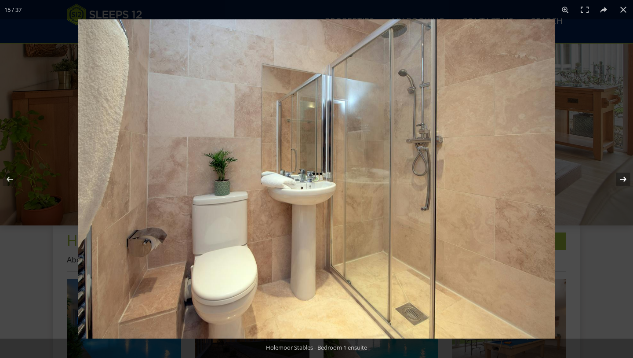
click at [624, 178] on button at bounding box center [618, 179] width 31 height 44
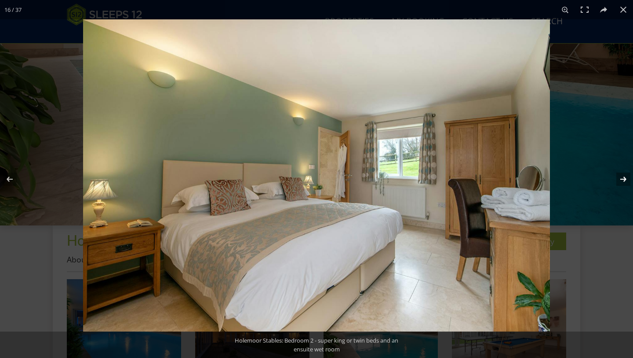
click at [624, 178] on button at bounding box center [618, 179] width 31 height 44
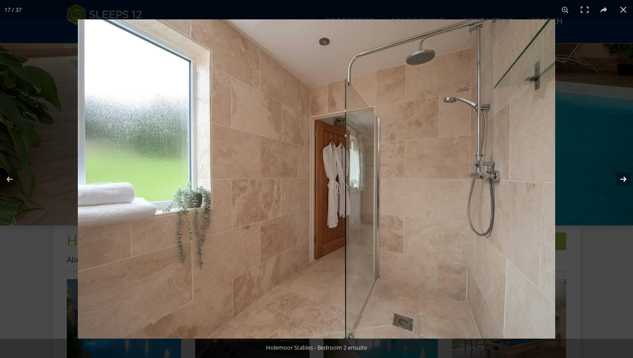
click at [624, 178] on button at bounding box center [618, 179] width 31 height 44
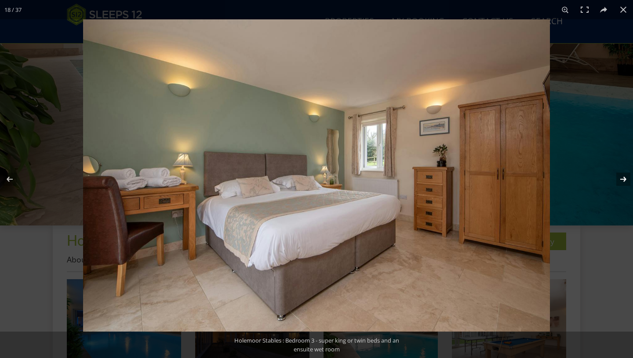
click at [624, 178] on button at bounding box center [618, 179] width 31 height 44
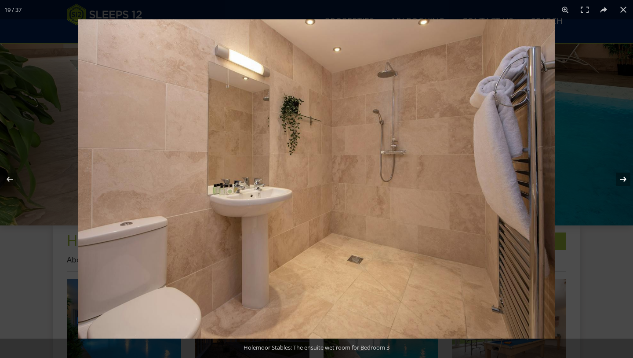
click at [624, 178] on button at bounding box center [618, 179] width 31 height 44
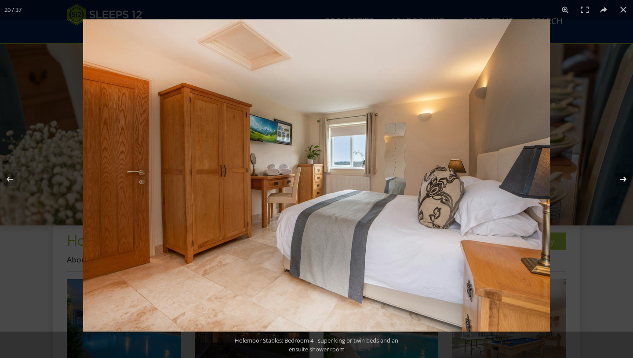
click at [624, 178] on button at bounding box center [618, 179] width 31 height 44
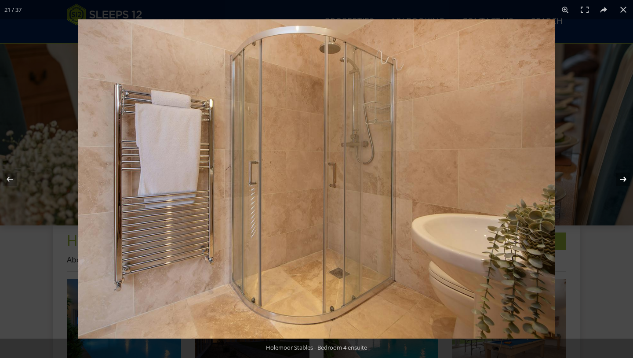
click at [624, 178] on button at bounding box center [618, 179] width 31 height 44
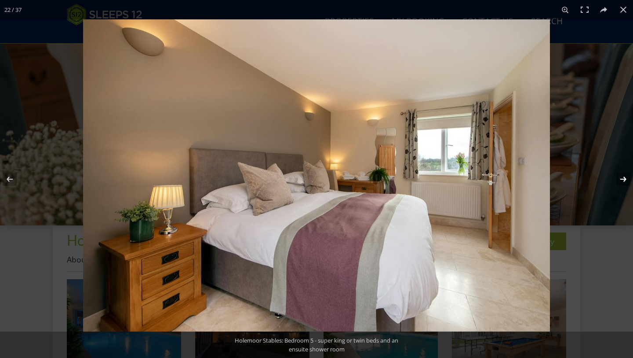
click at [624, 178] on button at bounding box center [618, 179] width 31 height 44
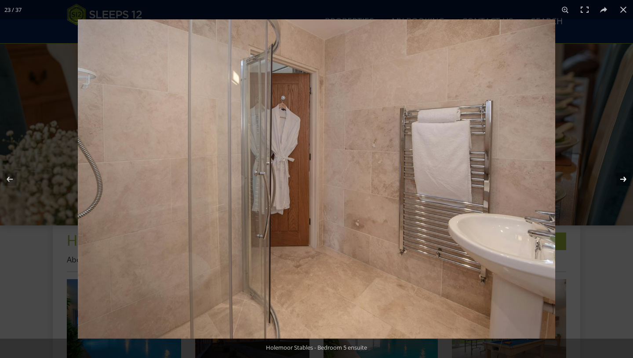
click at [624, 178] on button at bounding box center [618, 179] width 31 height 44
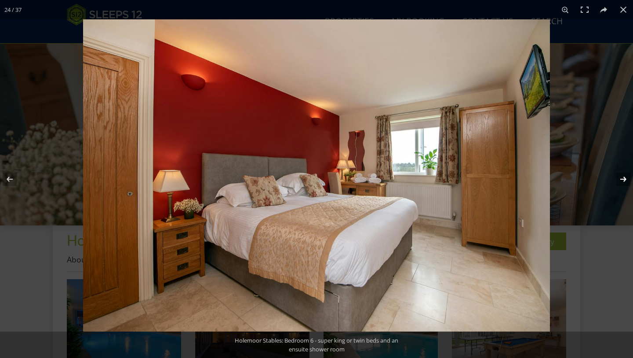
click at [624, 178] on button at bounding box center [618, 179] width 31 height 44
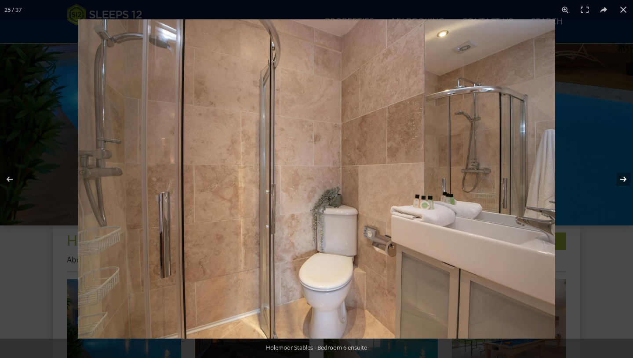
click at [624, 178] on button at bounding box center [618, 179] width 31 height 44
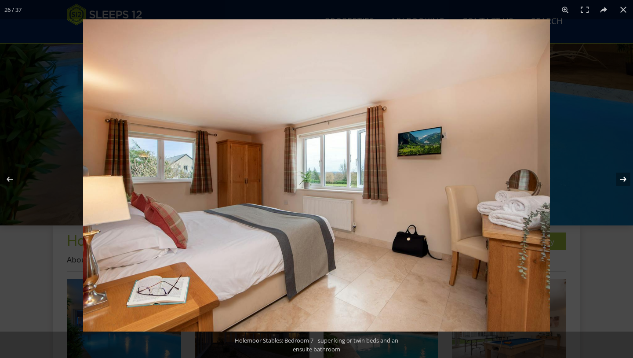
click at [624, 178] on button at bounding box center [618, 179] width 31 height 44
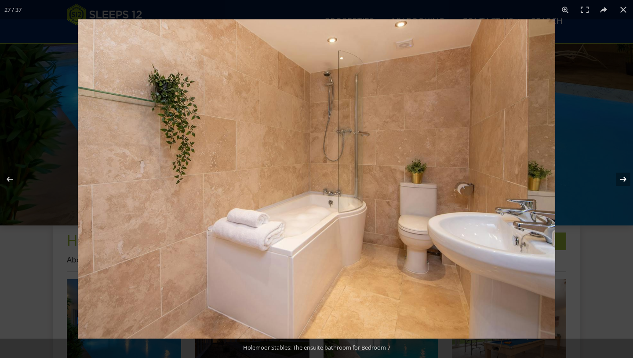
click at [624, 178] on button at bounding box center [618, 179] width 31 height 44
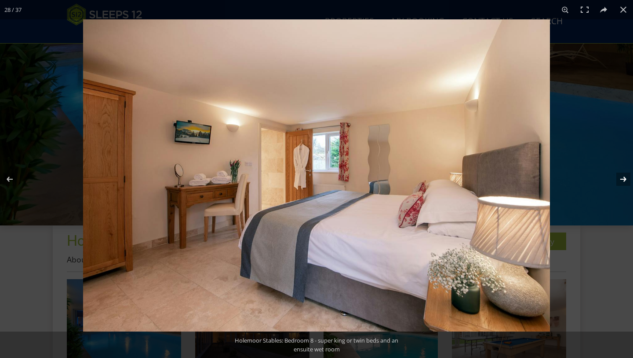
click at [624, 178] on button at bounding box center [618, 179] width 31 height 44
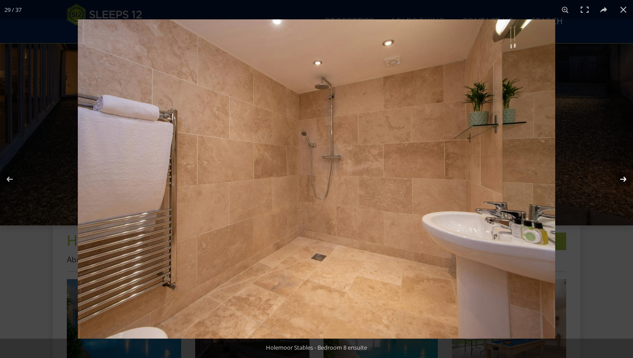
click at [624, 178] on button at bounding box center [618, 179] width 31 height 44
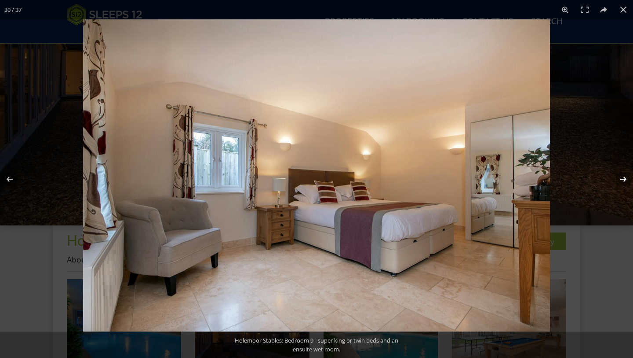
click at [624, 178] on button at bounding box center [618, 179] width 31 height 44
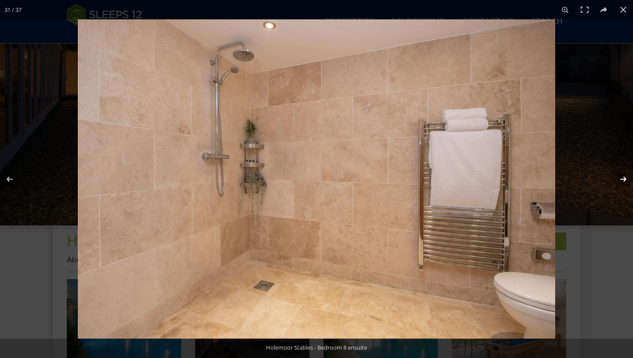
click at [624, 179] on button at bounding box center [618, 179] width 31 height 44
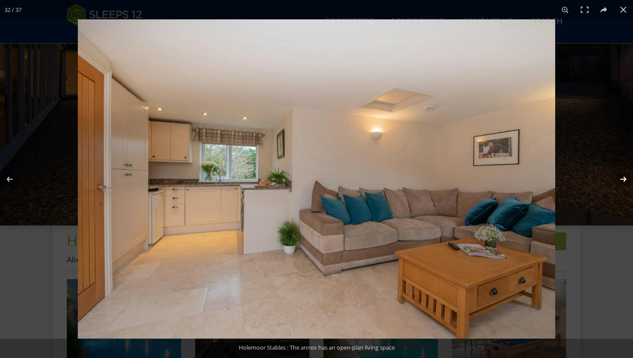
click at [624, 179] on button at bounding box center [618, 179] width 31 height 44
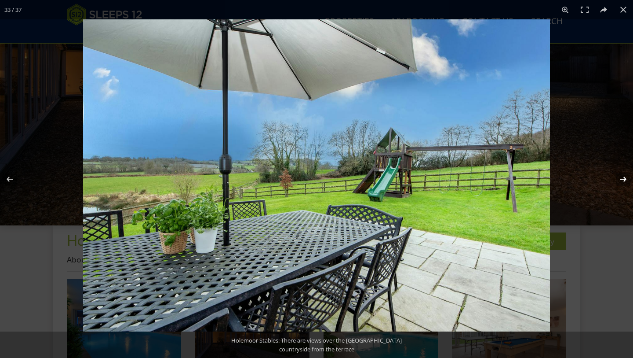
click at [624, 179] on button at bounding box center [618, 179] width 31 height 44
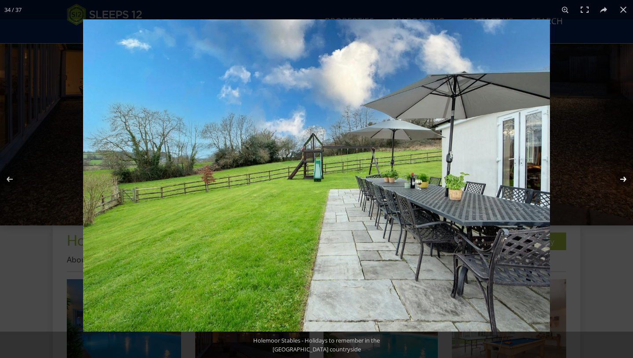
click at [624, 179] on button at bounding box center [618, 179] width 31 height 44
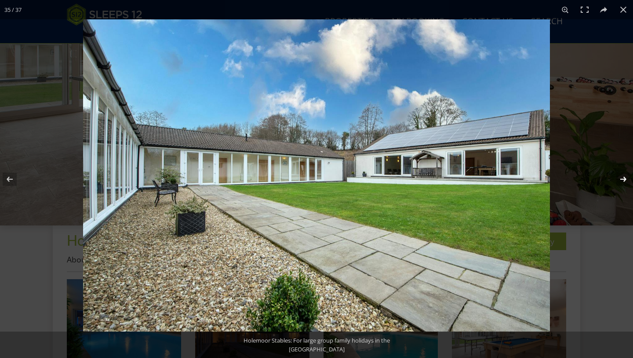
click at [624, 179] on button at bounding box center [618, 179] width 31 height 44
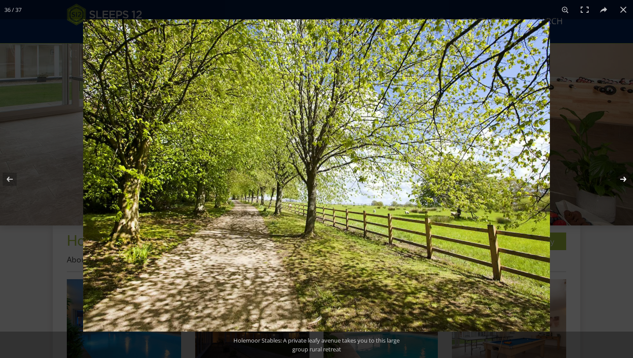
click at [624, 179] on button at bounding box center [618, 179] width 31 height 44
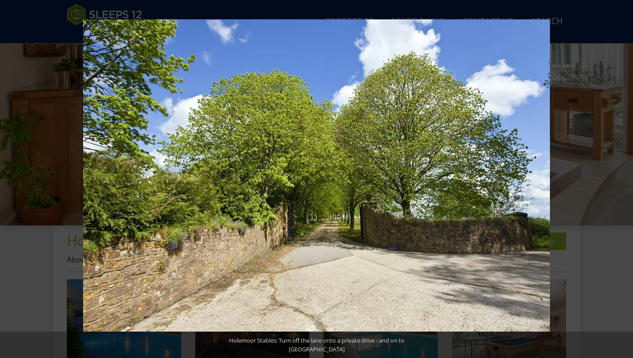
click at [624, 179] on button at bounding box center [618, 179] width 31 height 44
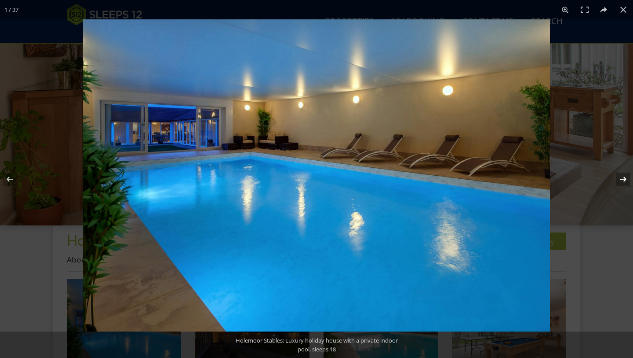
click at [624, 179] on button at bounding box center [618, 179] width 31 height 44
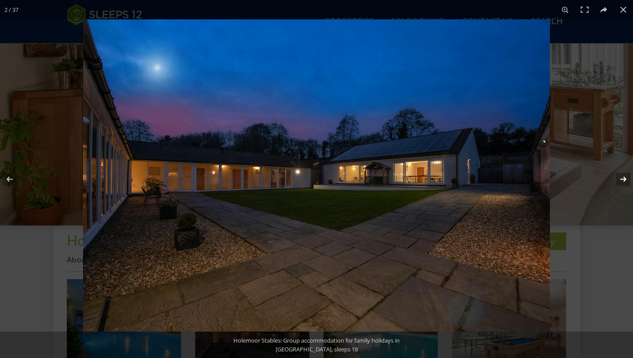
click at [624, 179] on button at bounding box center [618, 179] width 31 height 44
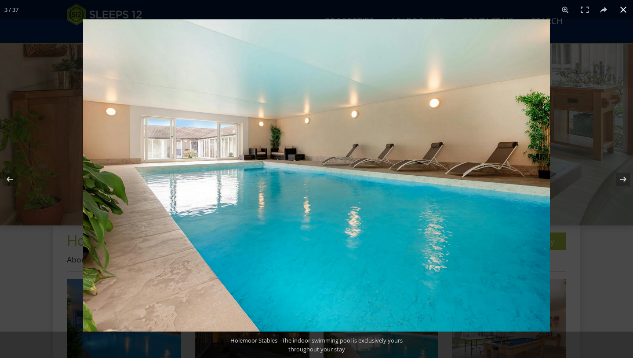
click at [623, 10] on button at bounding box center [623, 9] width 19 height 19
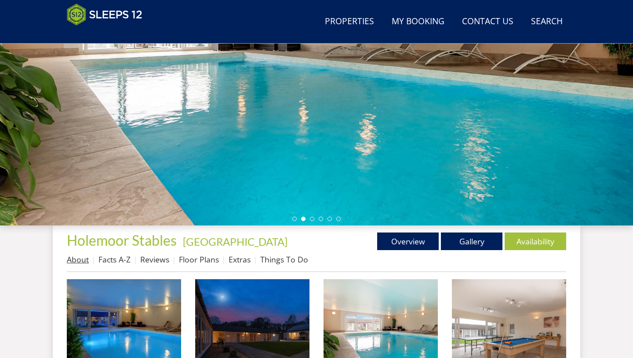
click at [84, 260] on link "About" at bounding box center [78, 259] width 22 height 11
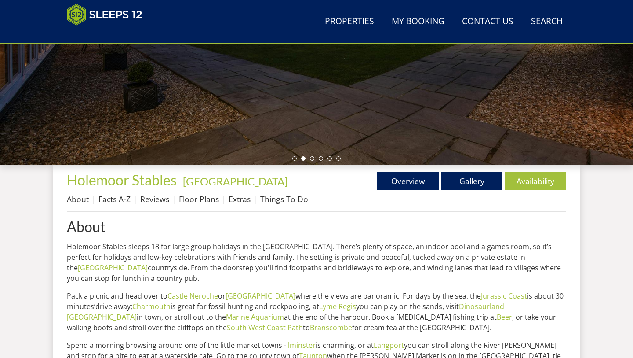
scroll to position [215, 0]
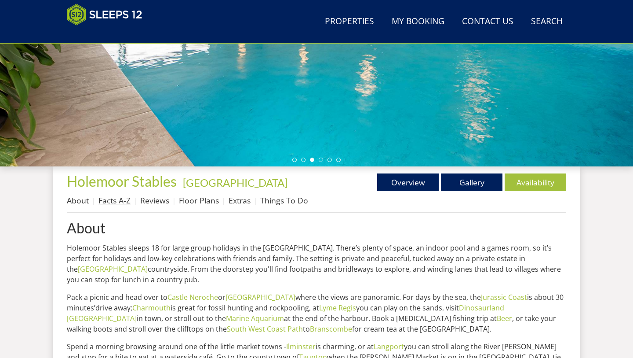
click at [127, 201] on link "Facts A-Z" at bounding box center [115, 200] width 32 height 11
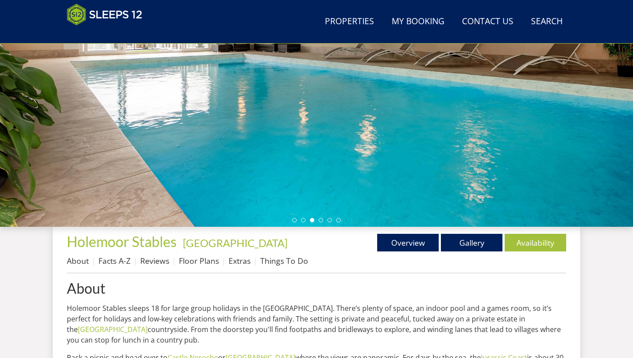
scroll to position [154, 0]
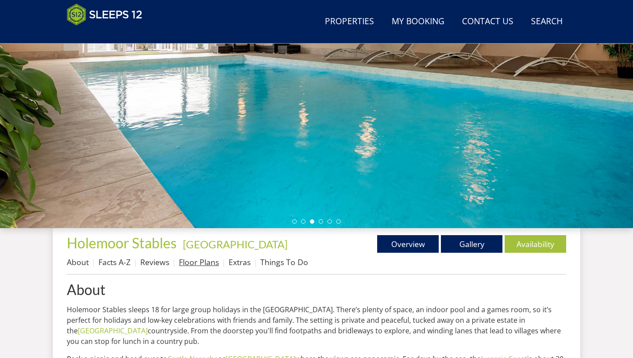
click at [211, 263] on link "Floor Plans" at bounding box center [199, 261] width 40 height 11
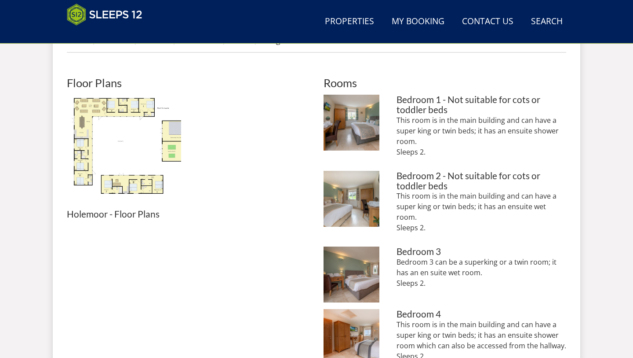
scroll to position [371, 0]
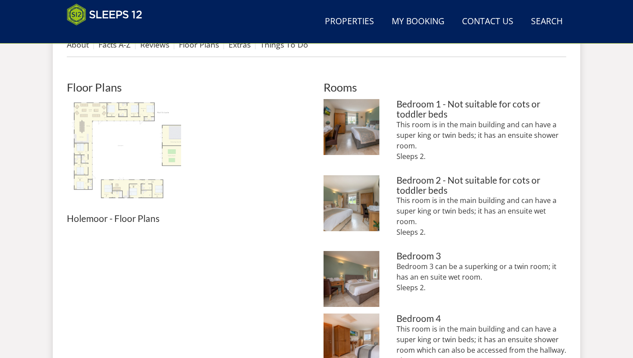
click at [146, 166] on img at bounding box center [124, 156] width 114 height 114
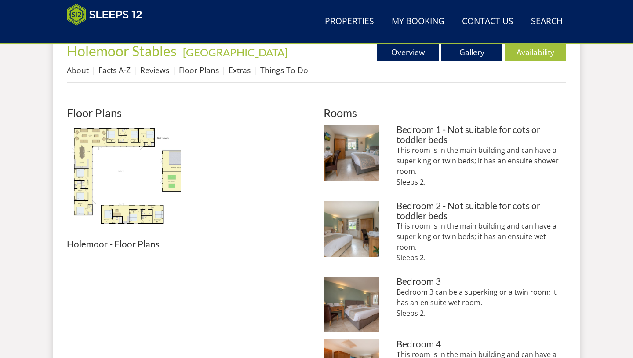
scroll to position [346, 0]
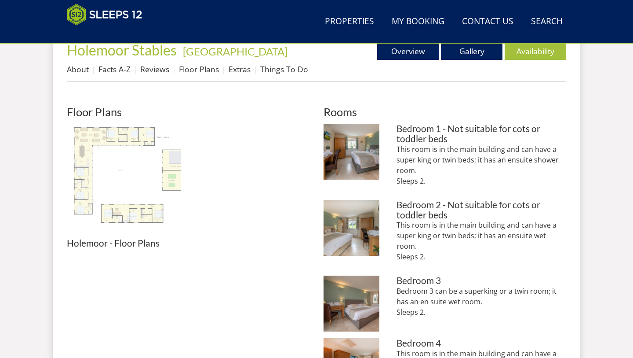
click at [157, 179] on img at bounding box center [124, 181] width 114 height 114
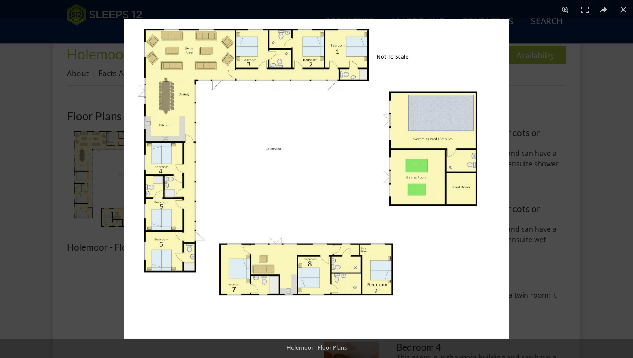
scroll to position [293, 0]
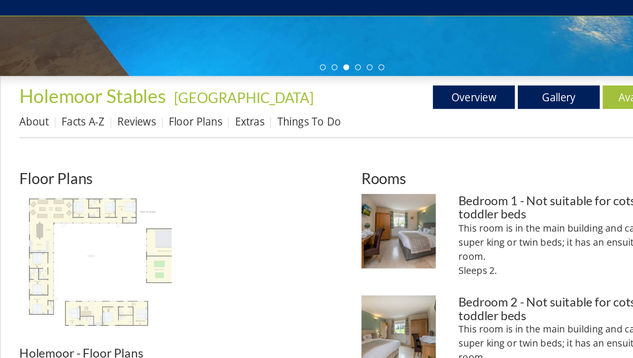
click at [100, 177] on img at bounding box center [124, 234] width 114 height 114
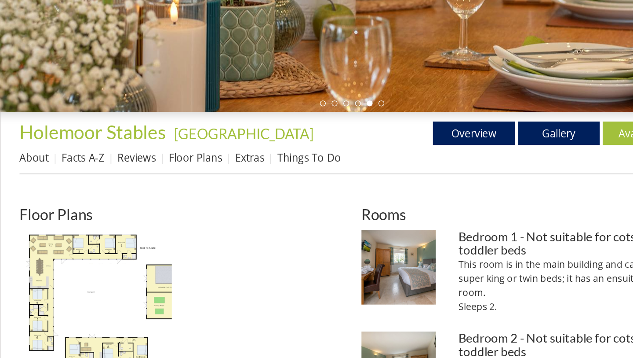
scroll to position [259, 0]
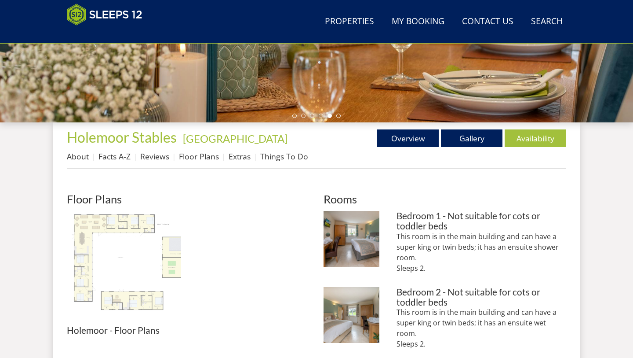
click at [174, 253] on img at bounding box center [124, 268] width 114 height 114
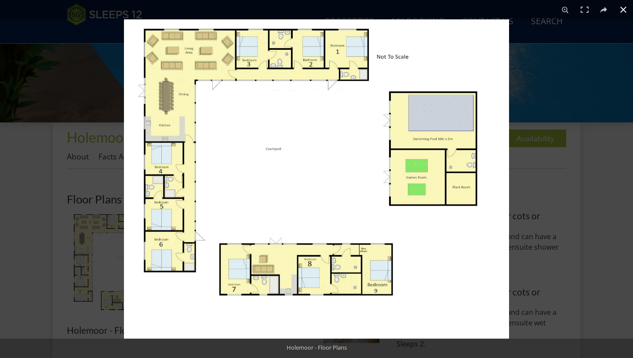
click at [622, 10] on button at bounding box center [623, 9] width 19 height 19
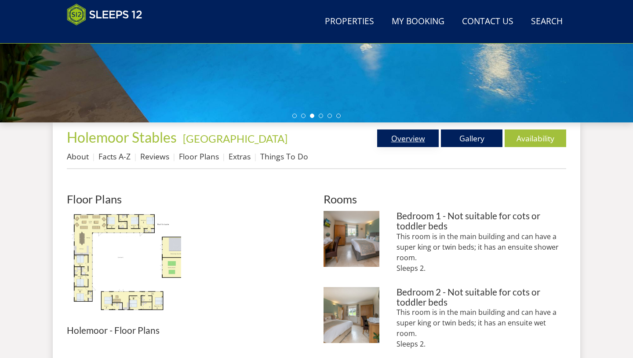
click at [411, 141] on link "Overview" at bounding box center [408, 138] width 62 height 18
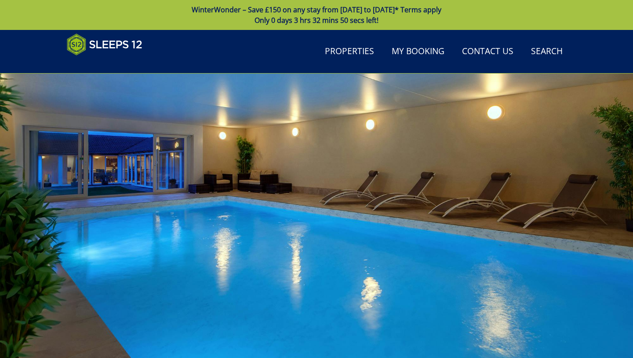
scroll to position [259, 0]
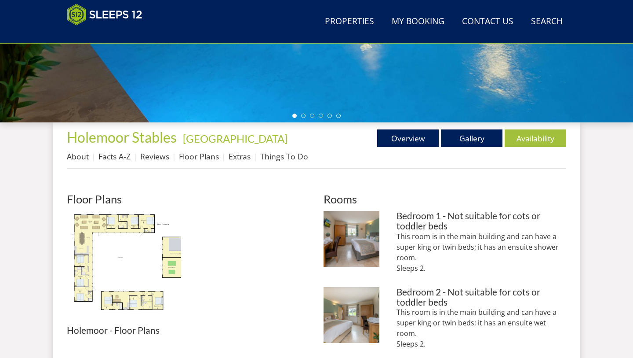
scroll to position [154, 0]
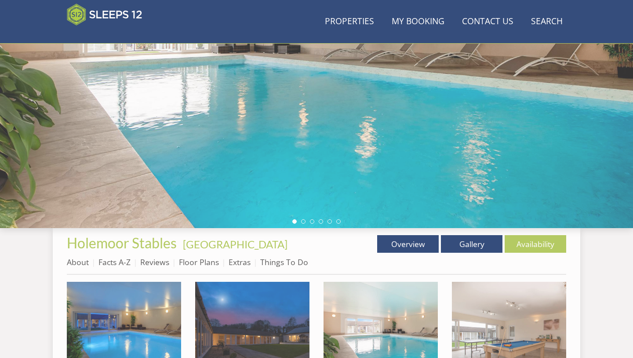
scroll to position [156, 0]
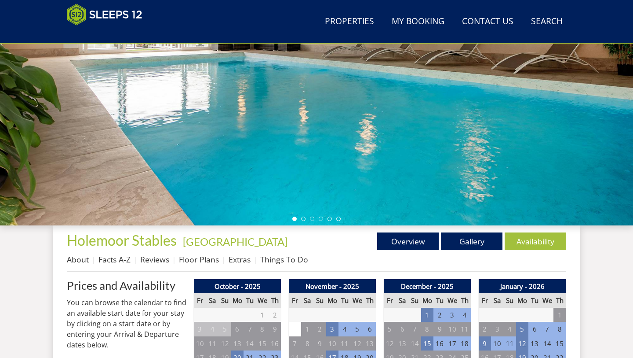
scroll to position [150, 0]
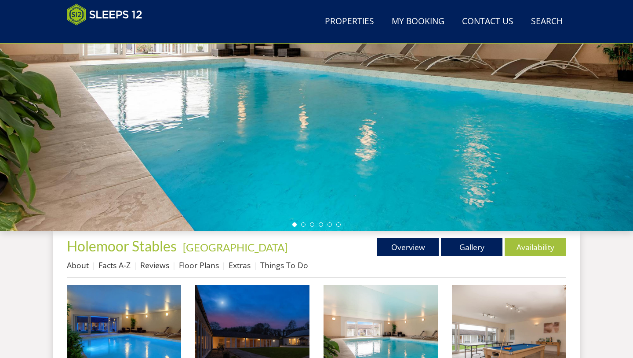
scroll to position [223, 0]
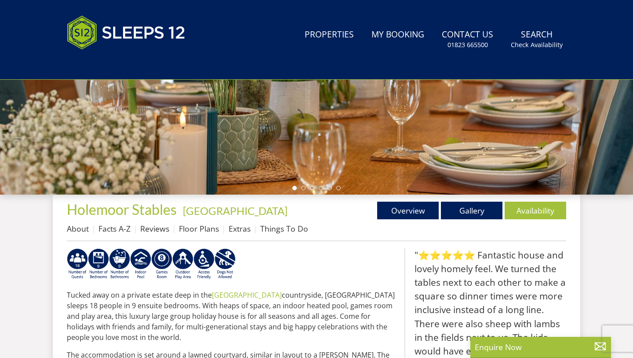
scroll to position [144, 0]
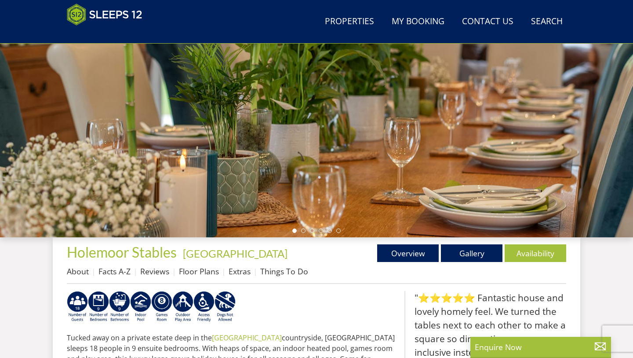
select select "18"
select select "9"
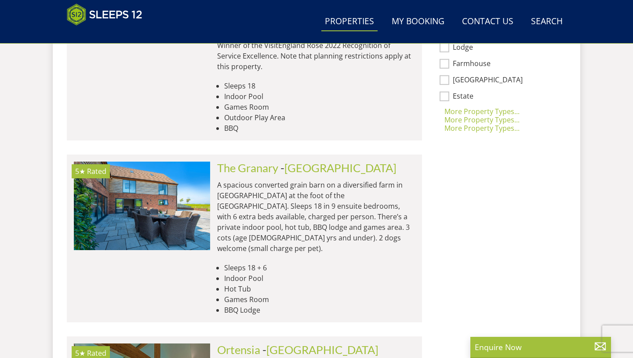
scroll to position [744, 0]
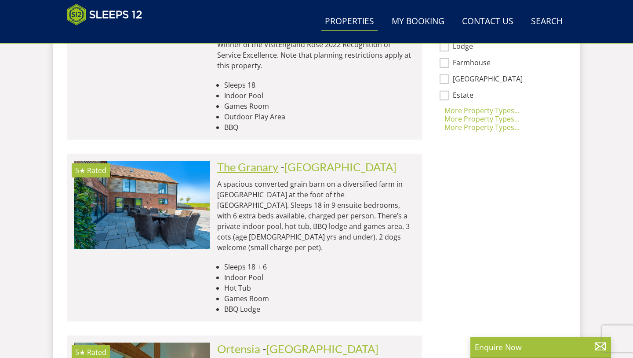
click at [265, 160] on link "The Granary" at bounding box center [247, 166] width 61 height 13
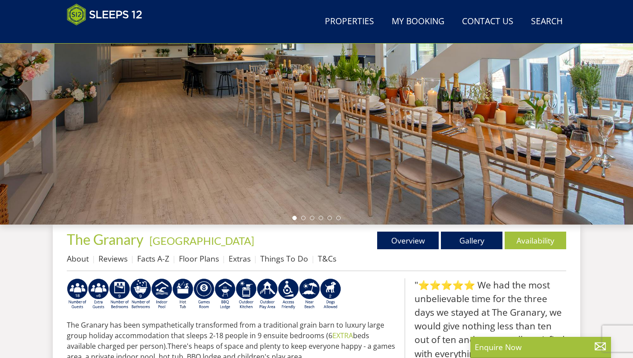
scroll to position [157, 0]
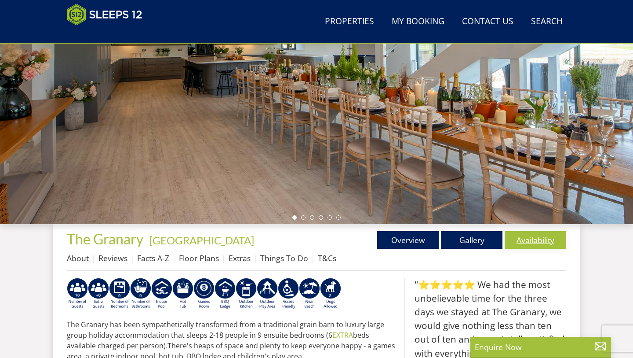
click at [542, 242] on link "Availability" at bounding box center [536, 240] width 62 height 18
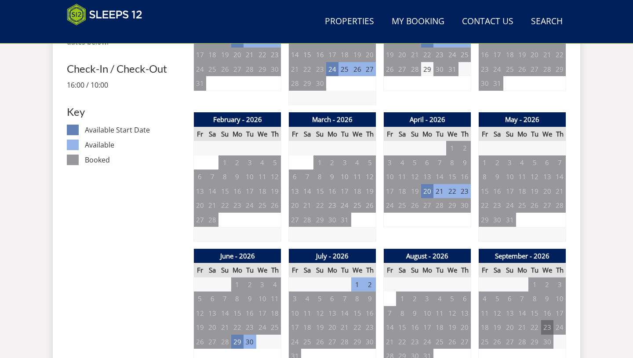
scroll to position [458, 0]
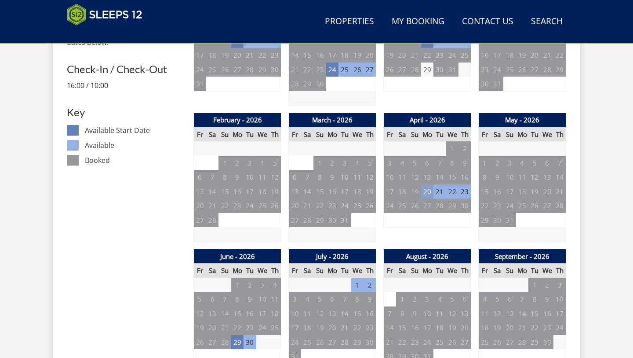
click at [428, 187] on td "20" at bounding box center [427, 191] width 12 height 15
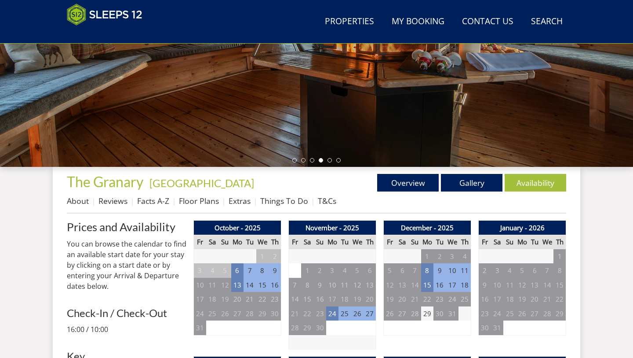
scroll to position [213, 0]
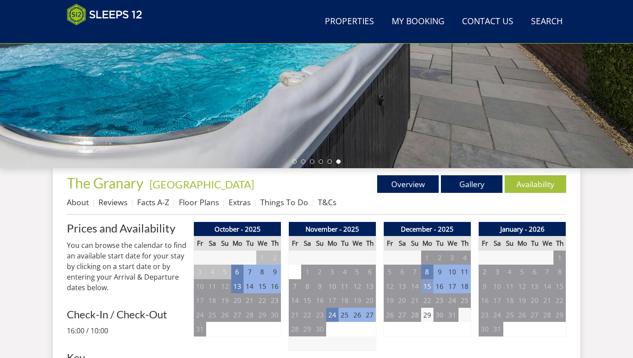
click at [430, 286] on td "15" at bounding box center [427, 286] width 12 height 15
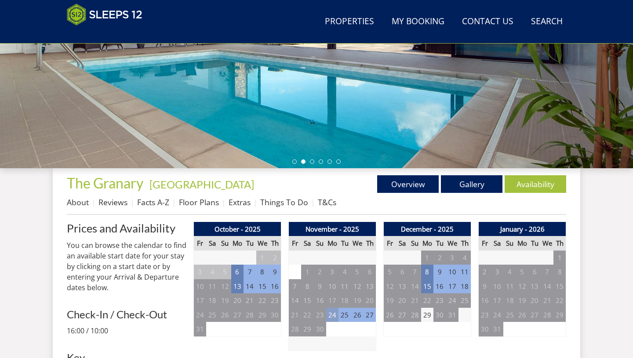
click at [333, 315] on td "24" at bounding box center [332, 314] width 12 height 15
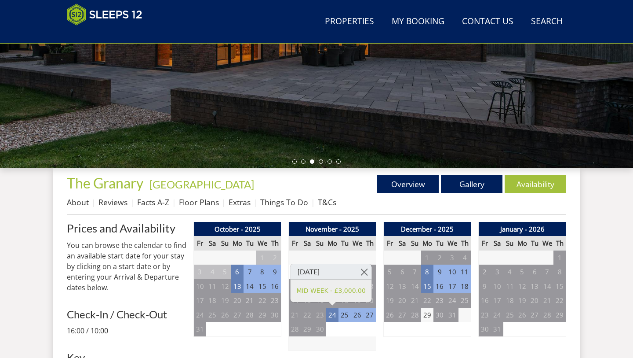
scroll to position [215, 0]
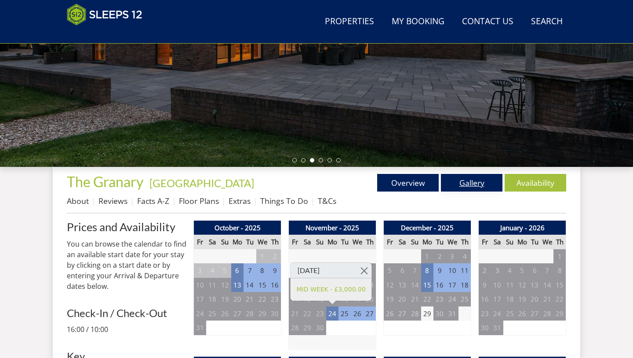
click at [471, 185] on link "Gallery" at bounding box center [472, 183] width 62 height 18
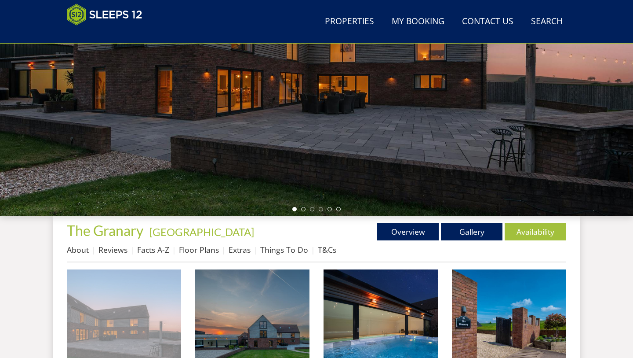
scroll to position [167, 0]
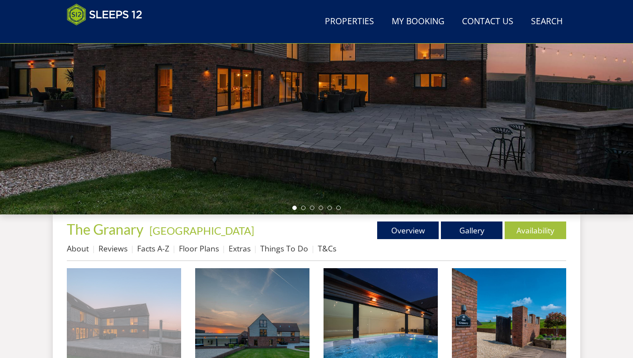
click at [148, 318] on img at bounding box center [124, 325] width 114 height 114
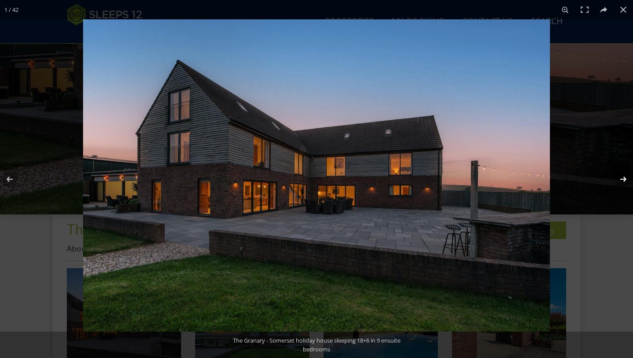
click at [622, 180] on button at bounding box center [618, 179] width 31 height 44
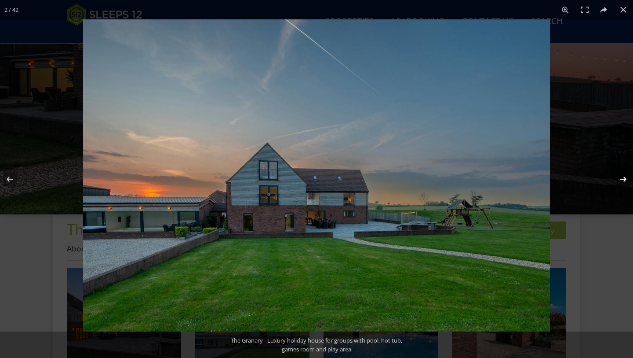
click at [622, 180] on button at bounding box center [618, 179] width 31 height 44
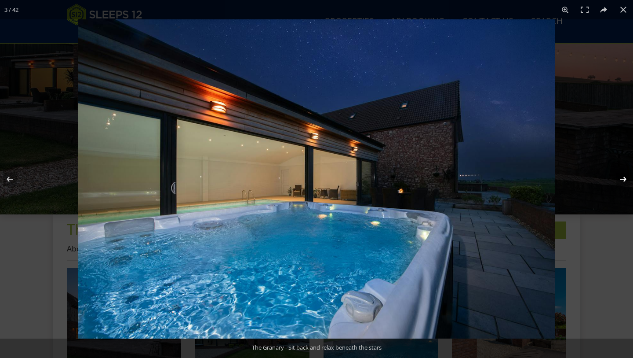
click at [622, 180] on button at bounding box center [618, 179] width 31 height 44
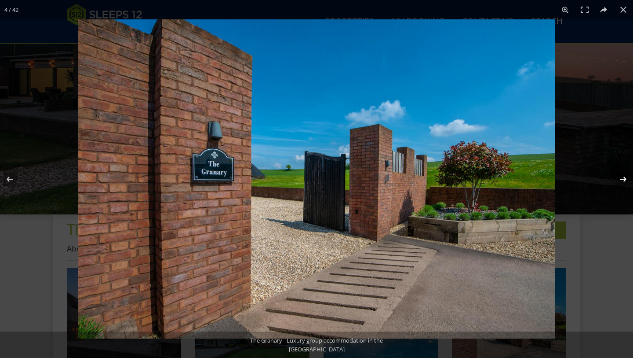
click at [622, 180] on button at bounding box center [618, 179] width 31 height 44
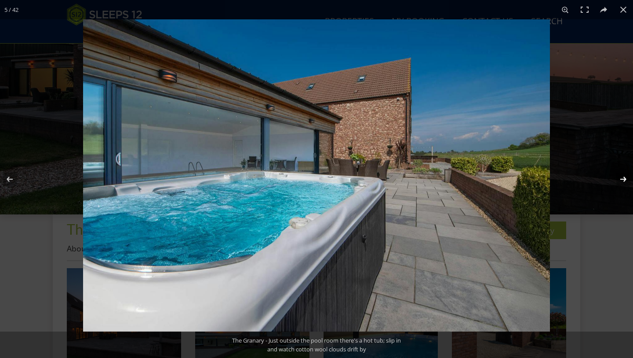
click at [622, 180] on button at bounding box center [618, 179] width 31 height 44
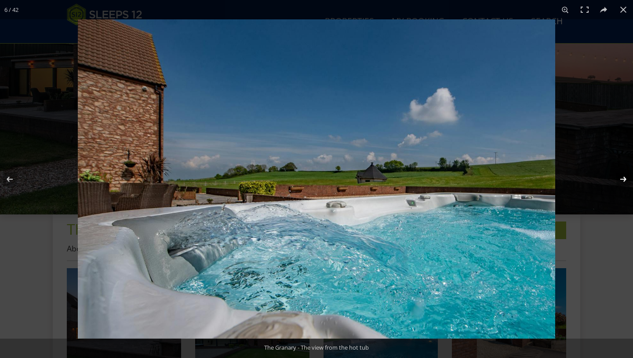
click at [622, 180] on button at bounding box center [618, 179] width 31 height 44
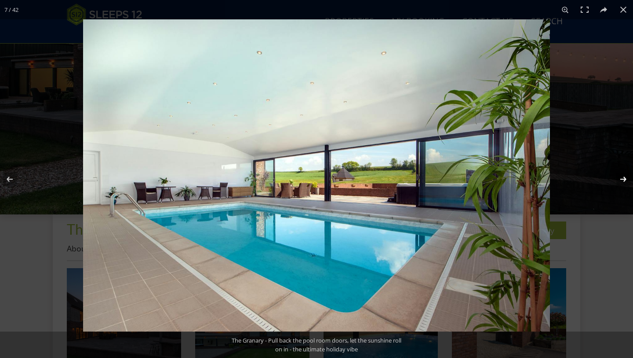
click at [622, 180] on button at bounding box center [618, 179] width 31 height 44
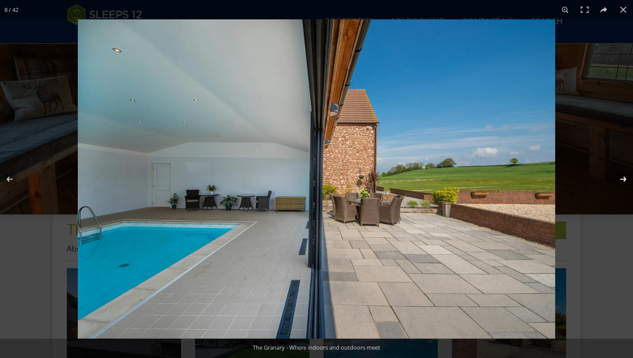
click at [622, 180] on button at bounding box center [618, 179] width 31 height 44
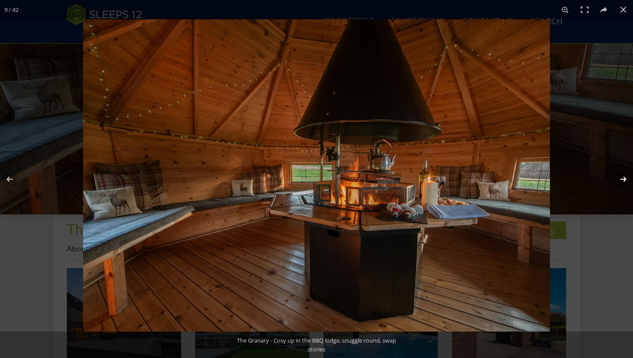
click at [622, 180] on button at bounding box center [618, 179] width 31 height 44
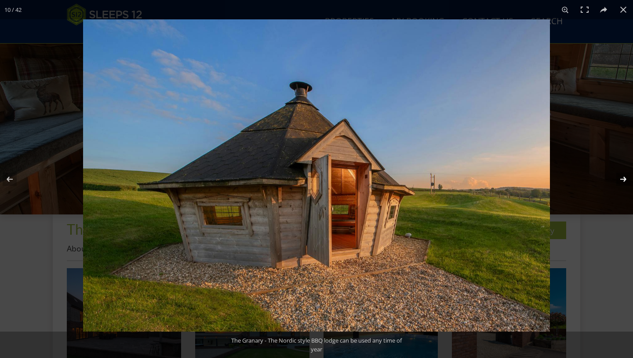
click at [622, 180] on button at bounding box center [618, 179] width 31 height 44
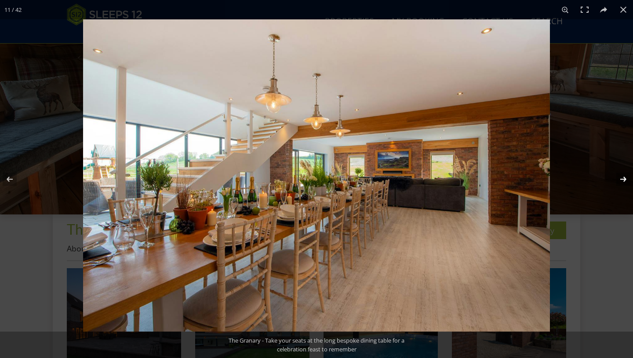
click at [622, 180] on button at bounding box center [618, 179] width 31 height 44
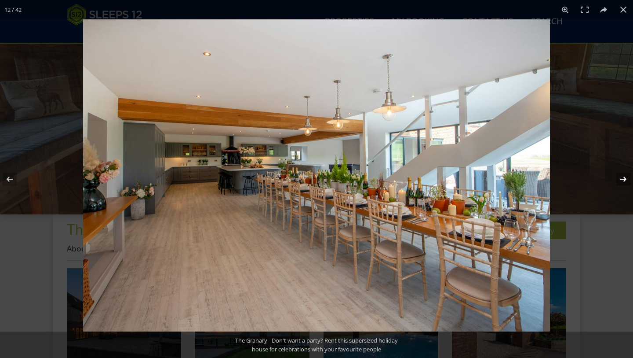
click at [622, 180] on button at bounding box center [618, 179] width 31 height 44
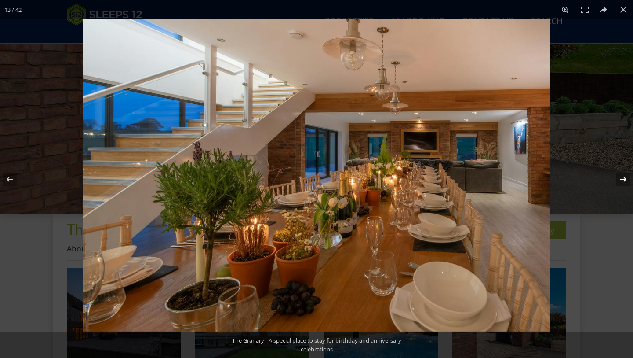
click at [622, 181] on button at bounding box center [618, 179] width 31 height 44
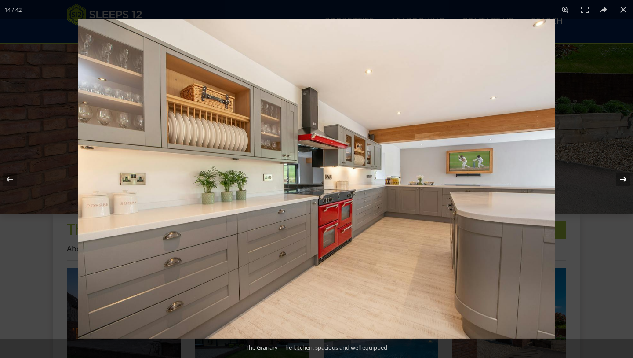
click at [622, 181] on button at bounding box center [618, 179] width 31 height 44
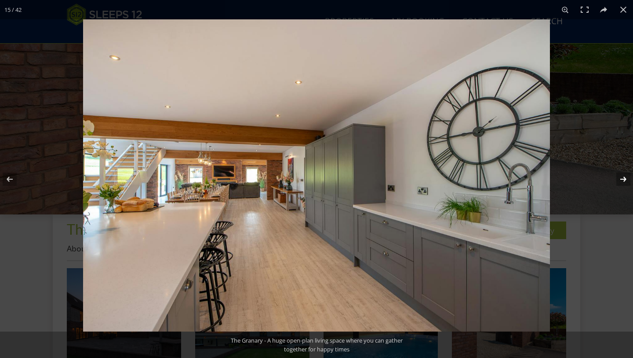
click at [622, 181] on button at bounding box center [618, 179] width 31 height 44
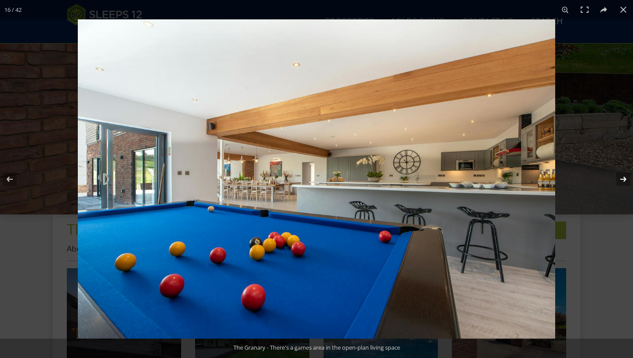
click at [622, 181] on button at bounding box center [618, 179] width 31 height 44
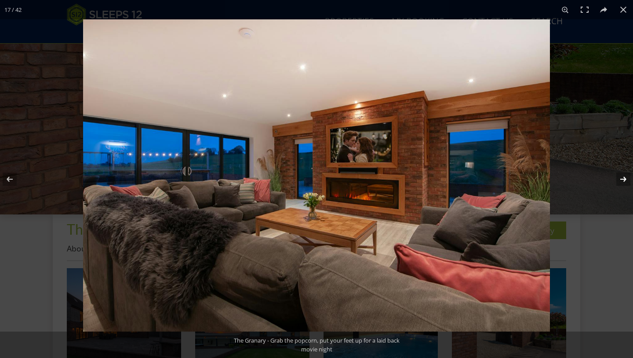
click at [622, 181] on button at bounding box center [618, 179] width 31 height 44
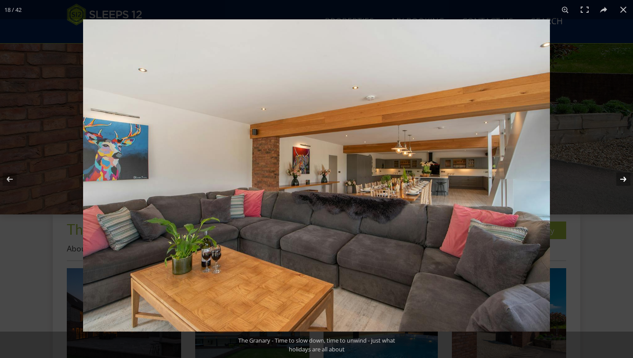
click at [622, 181] on button at bounding box center [618, 179] width 31 height 44
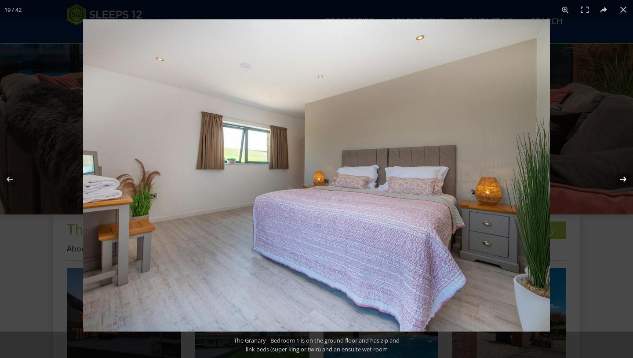
click at [622, 181] on button at bounding box center [618, 179] width 31 height 44
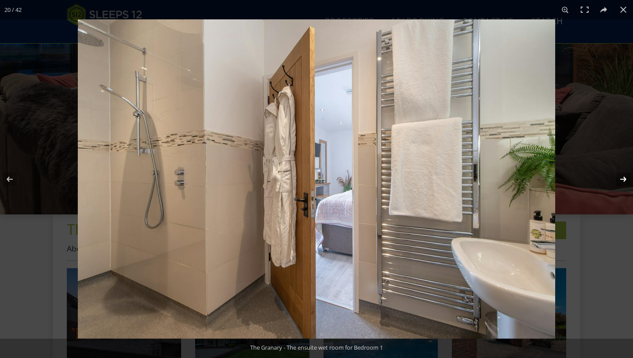
click at [622, 181] on button at bounding box center [618, 179] width 31 height 44
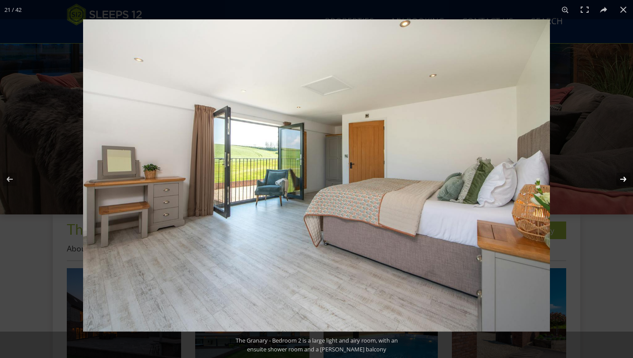
click at [622, 181] on button at bounding box center [618, 179] width 31 height 44
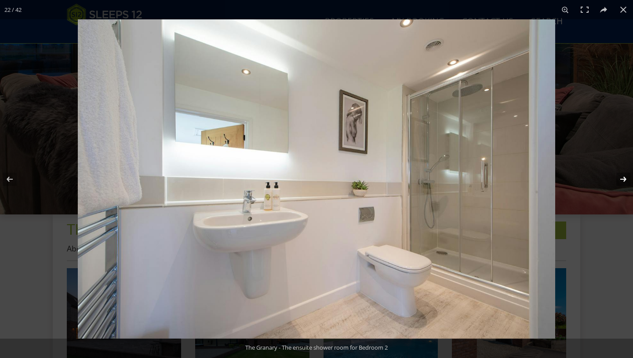
click at [622, 181] on button at bounding box center [618, 179] width 31 height 44
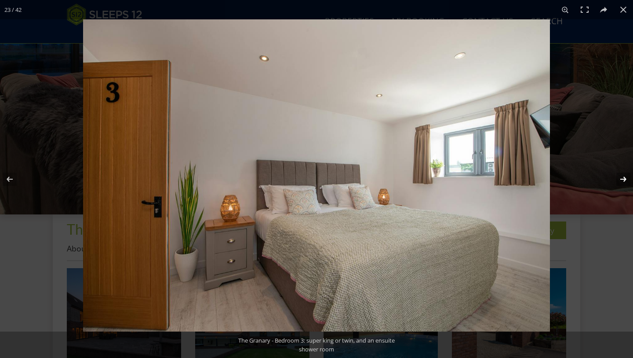
click at [622, 181] on button at bounding box center [618, 179] width 31 height 44
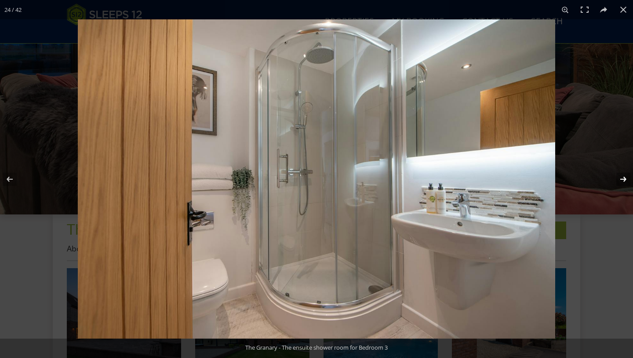
click at [622, 181] on button at bounding box center [618, 179] width 31 height 44
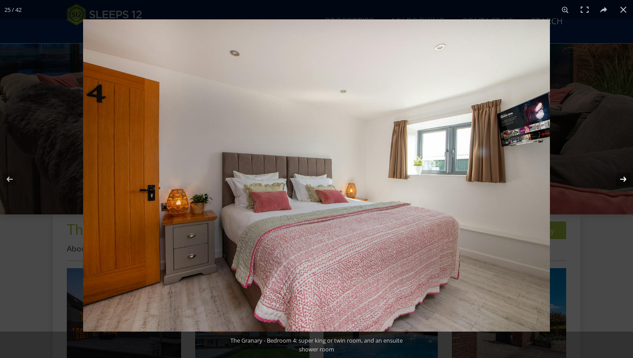
click at [622, 181] on button at bounding box center [618, 179] width 31 height 44
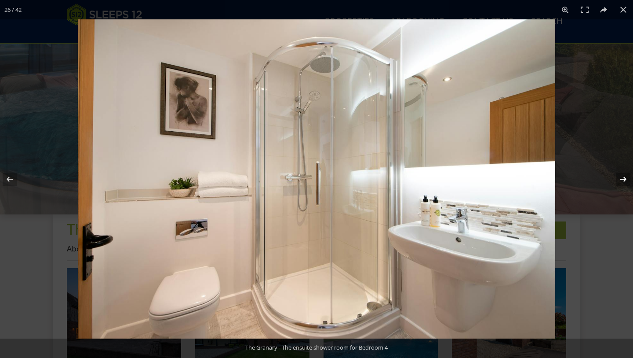
click at [622, 181] on button at bounding box center [618, 179] width 31 height 44
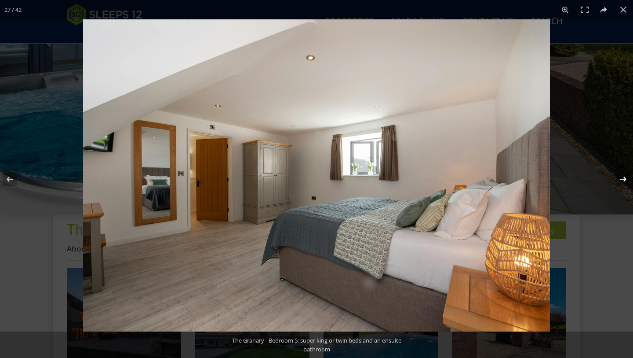
click at [622, 181] on button at bounding box center [618, 179] width 31 height 44
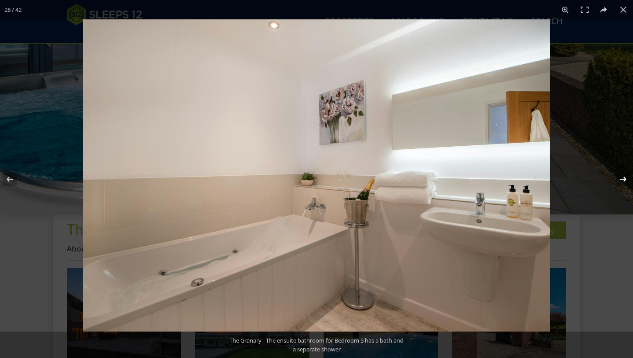
click at [622, 181] on button at bounding box center [618, 179] width 31 height 44
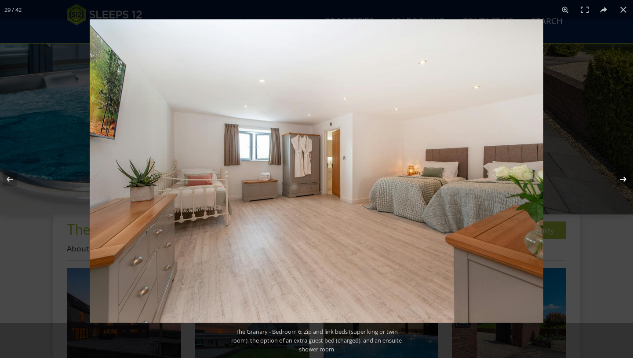
click at [622, 181] on button at bounding box center [618, 179] width 31 height 44
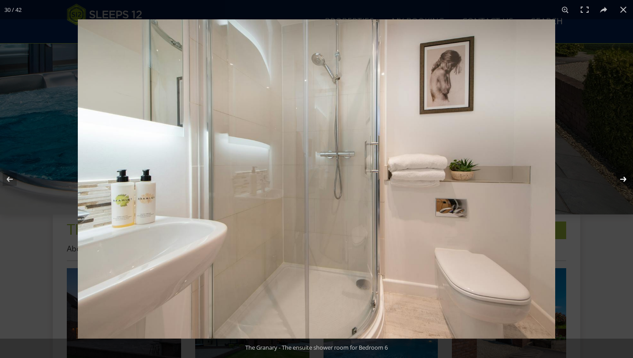
click at [622, 181] on button at bounding box center [618, 179] width 31 height 44
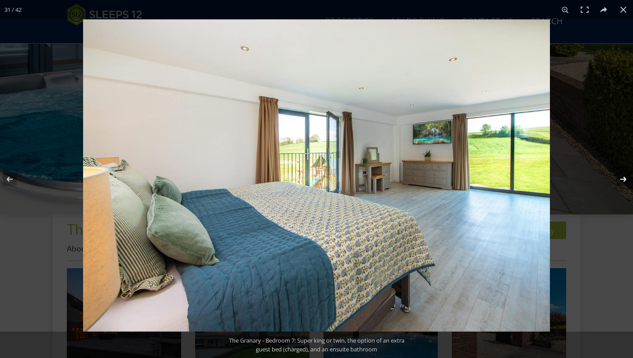
click at [622, 181] on button at bounding box center [618, 179] width 31 height 44
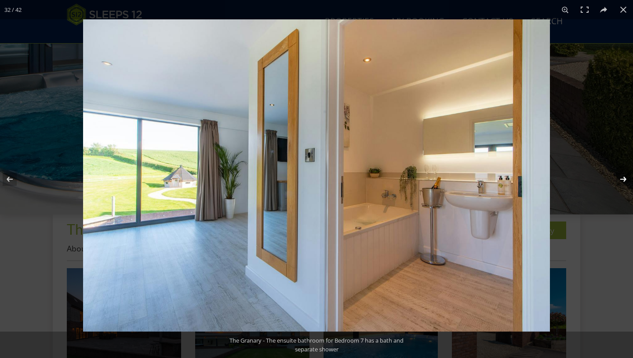
click at [622, 181] on button at bounding box center [618, 179] width 31 height 44
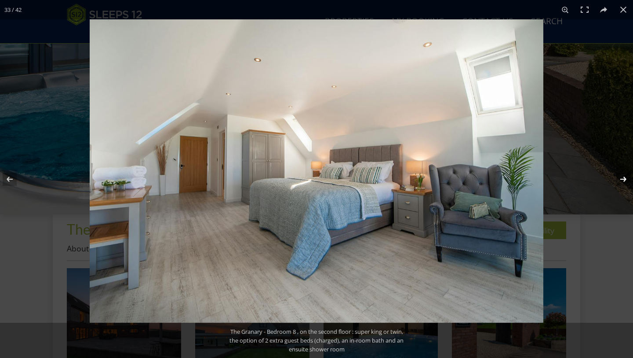
click at [622, 181] on button at bounding box center [618, 179] width 31 height 44
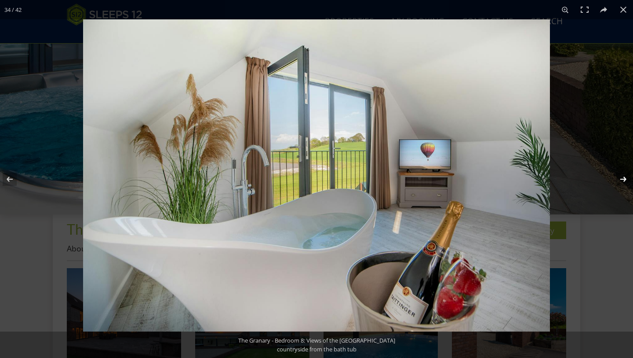
click at [622, 181] on button at bounding box center [618, 179] width 31 height 44
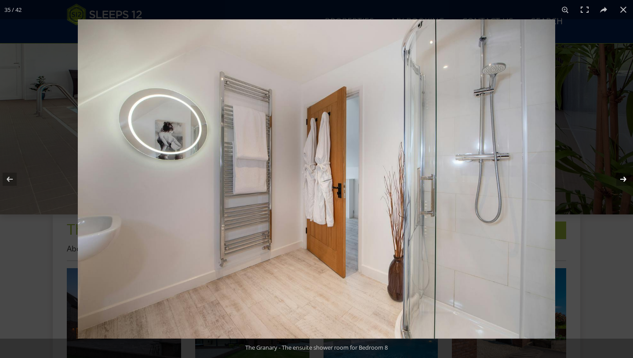
click at [622, 181] on button at bounding box center [618, 179] width 31 height 44
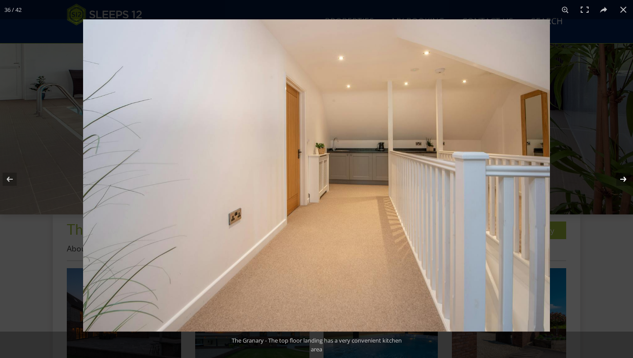
click at [622, 181] on button at bounding box center [618, 179] width 31 height 44
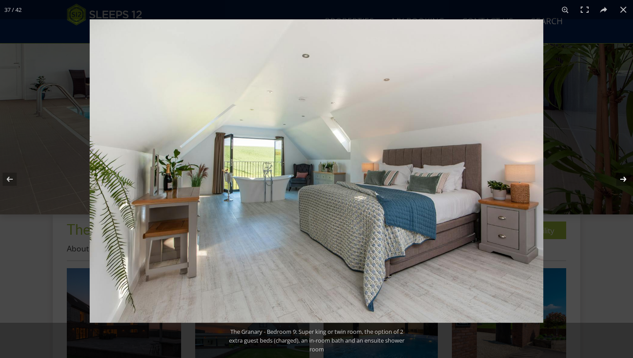
click at [622, 181] on button at bounding box center [618, 179] width 31 height 44
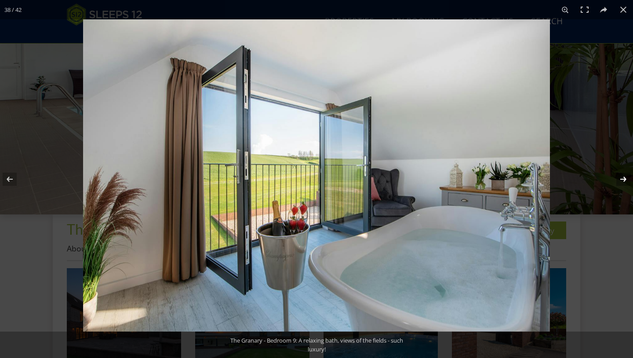
click at [622, 181] on button at bounding box center [618, 179] width 31 height 44
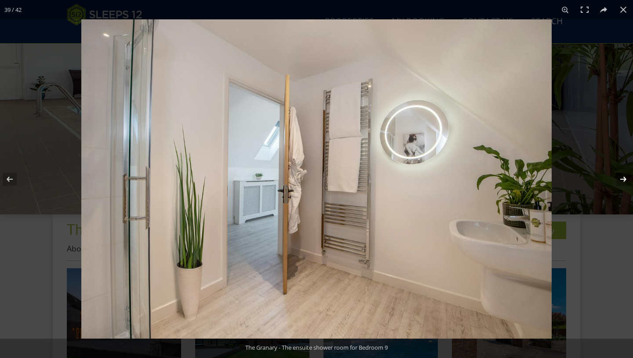
click at [622, 181] on button at bounding box center [618, 179] width 31 height 44
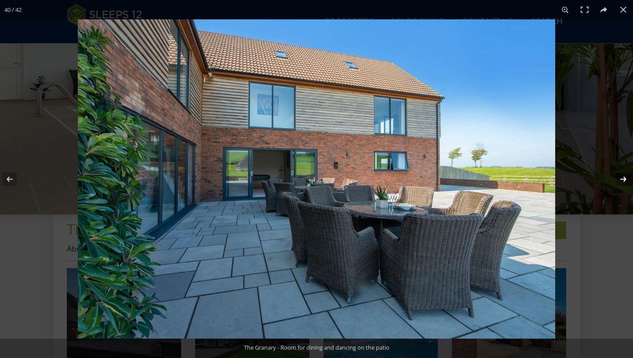
click at [622, 181] on button at bounding box center [618, 179] width 31 height 44
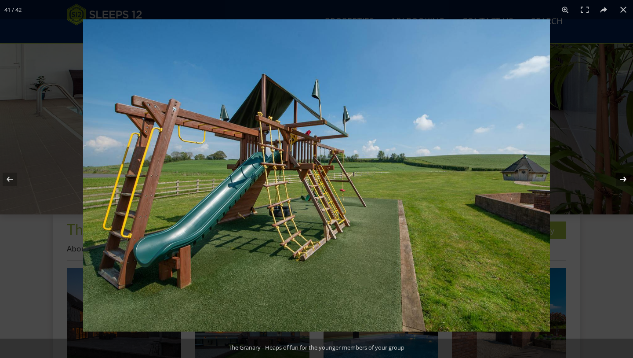
click at [622, 181] on button at bounding box center [618, 179] width 31 height 44
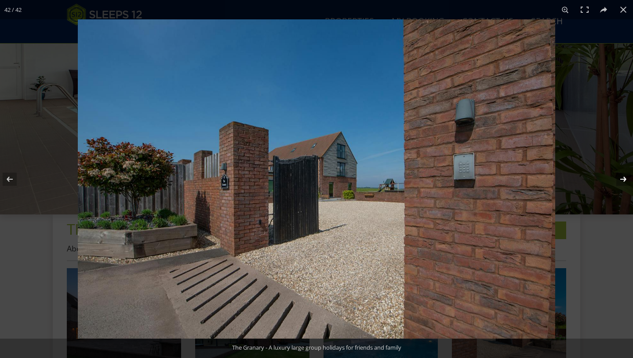
click at [622, 181] on button at bounding box center [618, 179] width 31 height 44
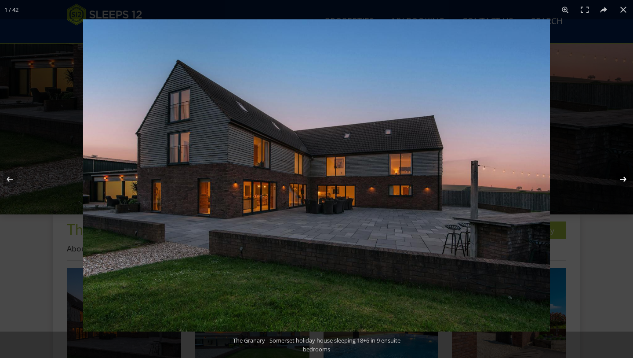
click at [622, 181] on button at bounding box center [618, 179] width 31 height 44
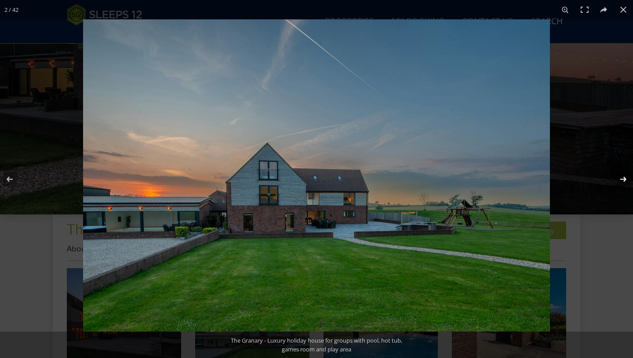
click at [622, 181] on button at bounding box center [618, 179] width 31 height 44
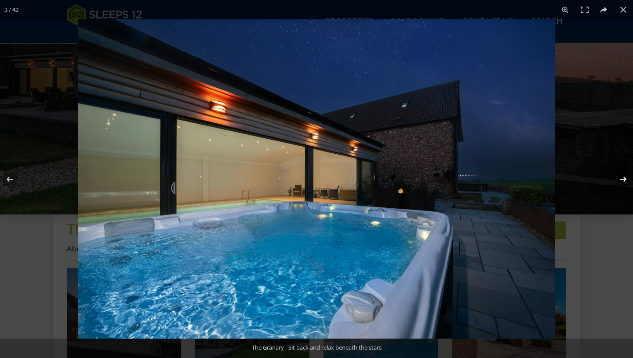
click at [622, 181] on button at bounding box center [618, 179] width 31 height 44
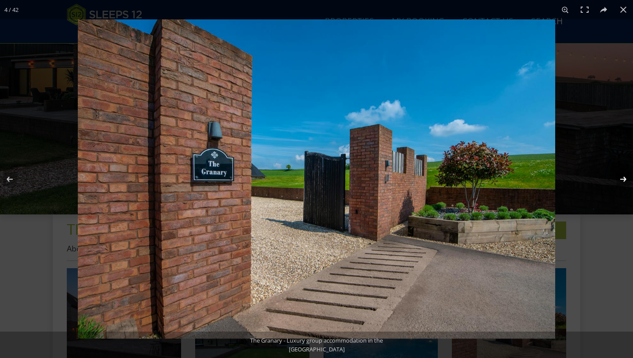
click at [622, 181] on button at bounding box center [618, 179] width 31 height 44
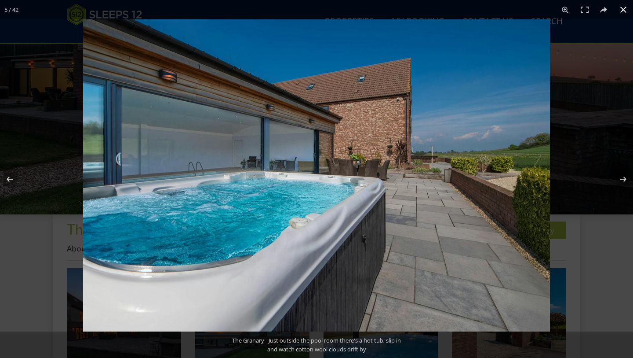
click at [624, 9] on button at bounding box center [623, 9] width 19 height 19
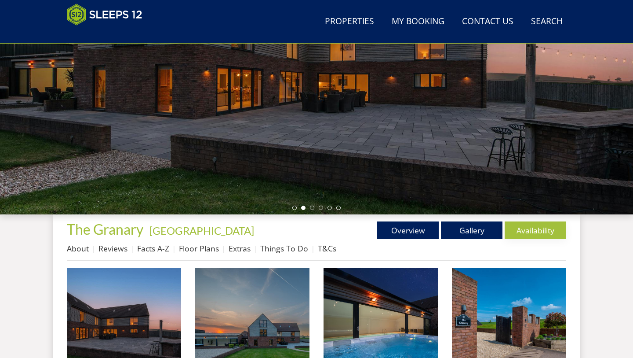
click at [537, 231] on link "Availability" at bounding box center [536, 230] width 62 height 18
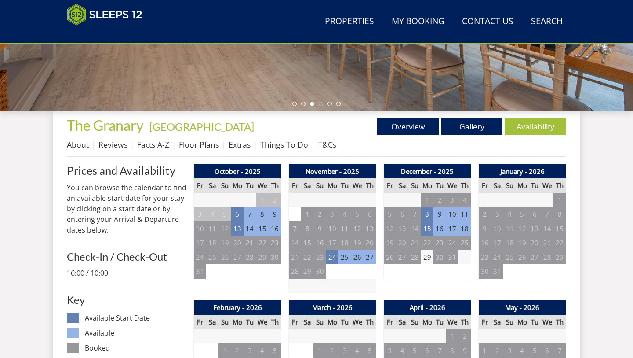
scroll to position [268, 0]
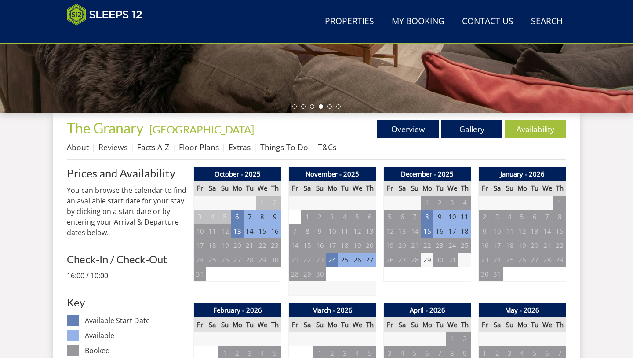
scroll to position [167, 0]
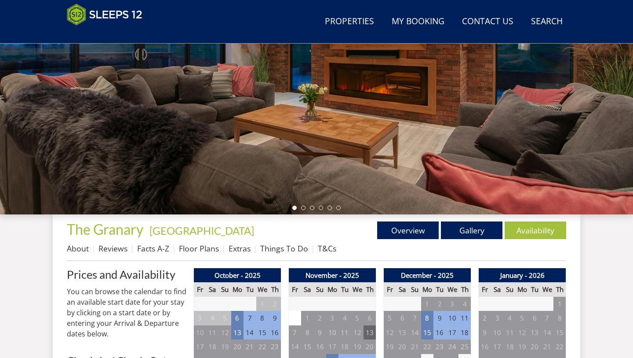
scroll to position [215, 0]
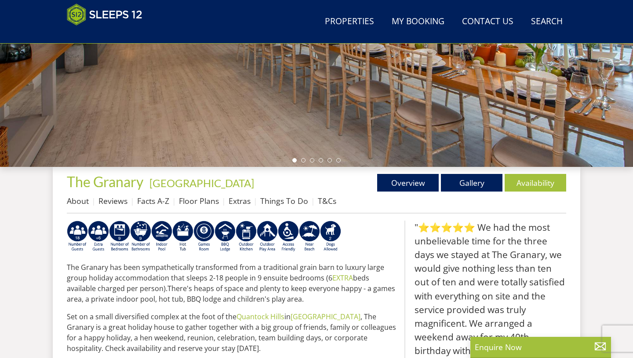
scroll to position [157, 0]
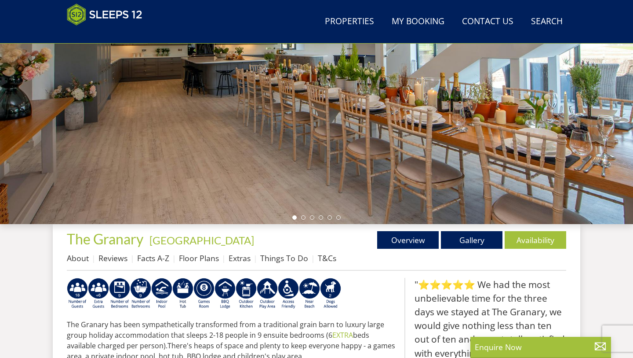
select select "18"
select select "9"
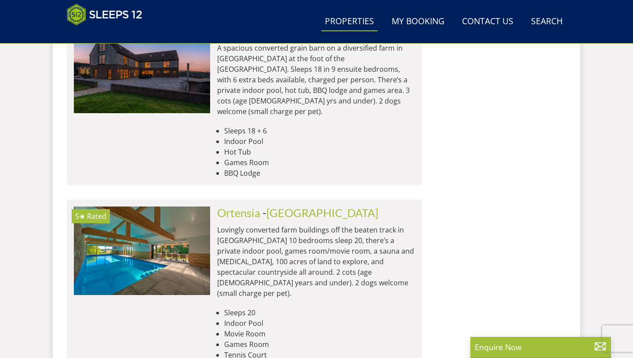
scroll to position [0, 5325]
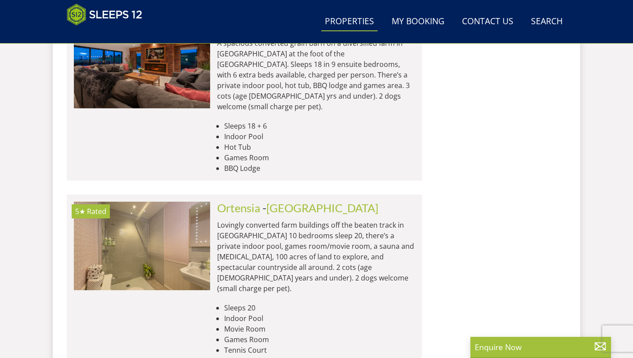
click at [261, 201] on h2 "Ortensia - [GEOGRAPHIC_DATA]" at bounding box center [316, 207] width 198 height 12
click at [246, 201] on link "Ortensia" at bounding box center [238, 207] width 43 height 13
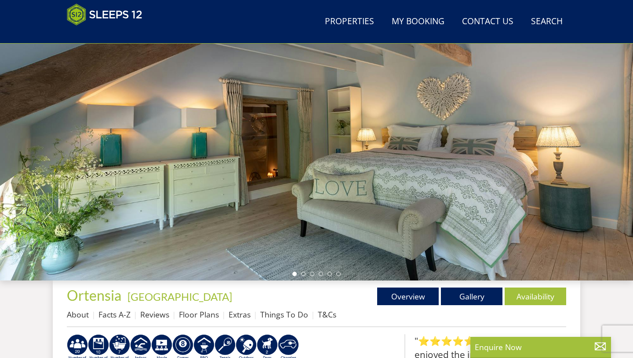
scroll to position [102, 0]
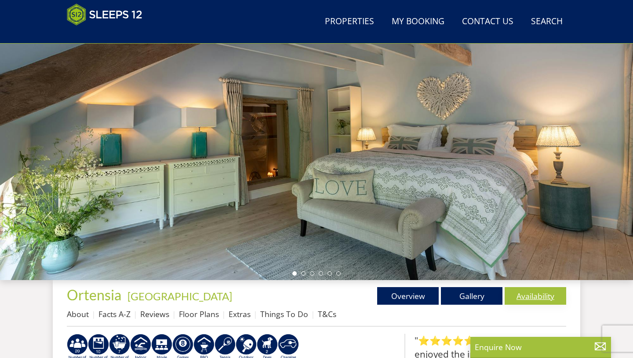
click at [547, 298] on link "Availability" at bounding box center [536, 296] width 62 height 18
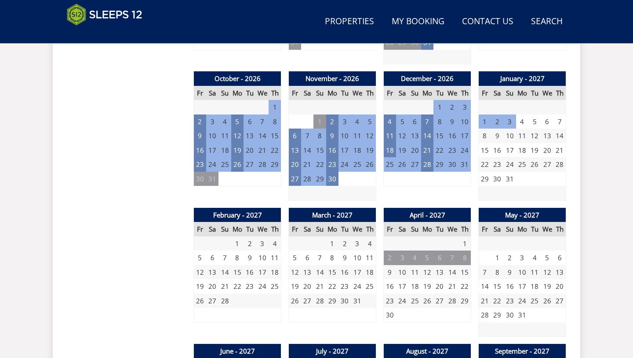
scroll to position [772, 0]
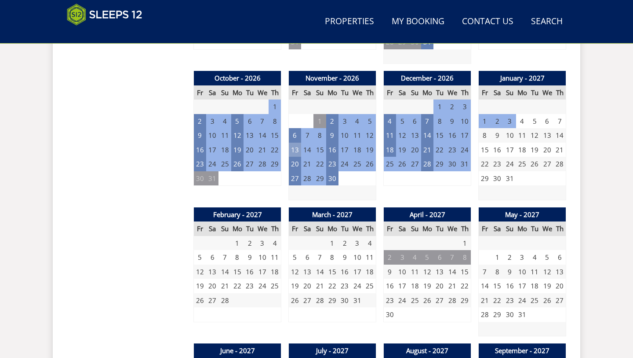
click at [295, 143] on td "13" at bounding box center [295, 150] width 12 height 15
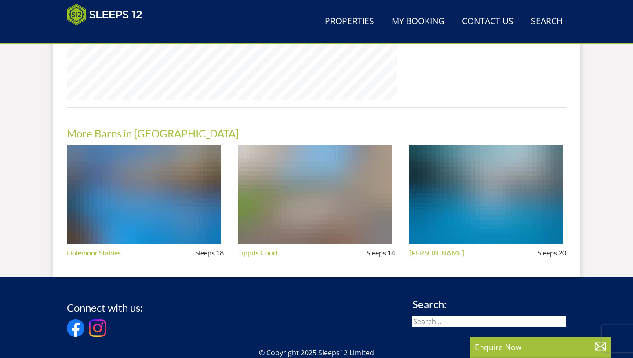
scroll to position [102, 0]
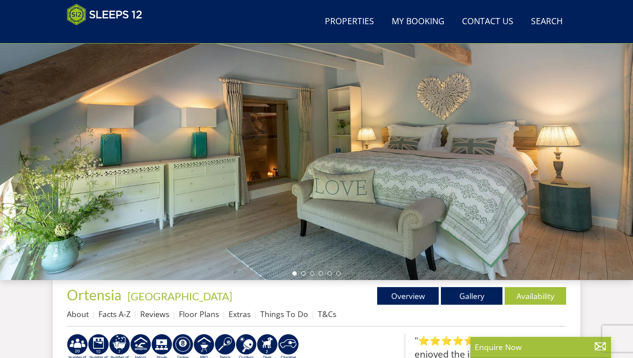
select select "18"
select select "9"
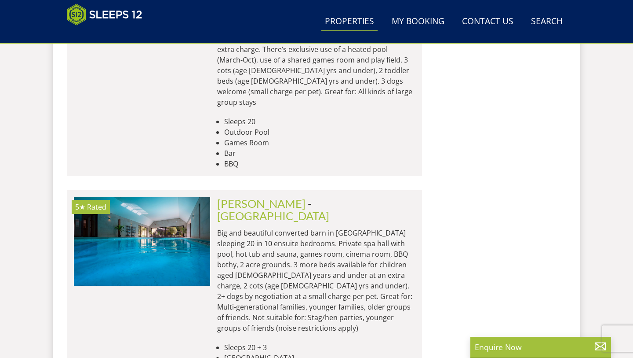
scroll to position [1284, 0]
click at [275, 196] on link "[PERSON_NAME]" at bounding box center [261, 202] width 88 height 13
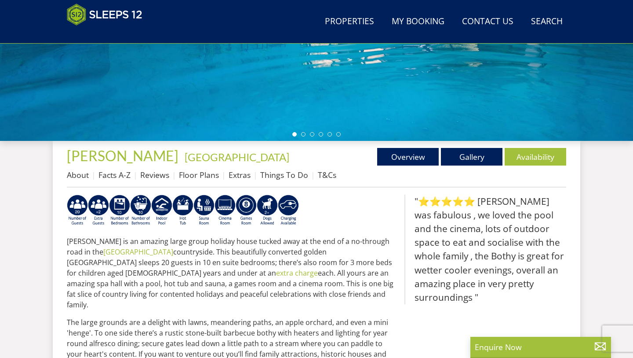
scroll to position [248, 0]
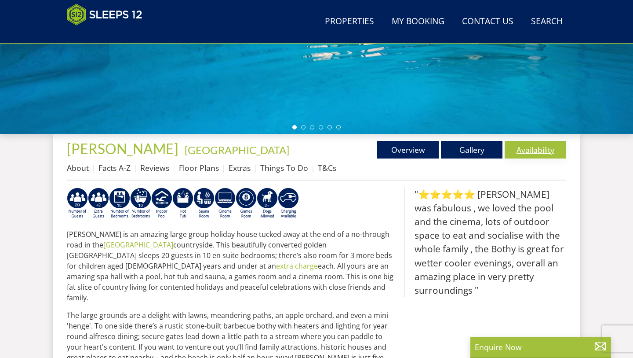
click at [535, 150] on link "Availability" at bounding box center [536, 150] width 62 height 18
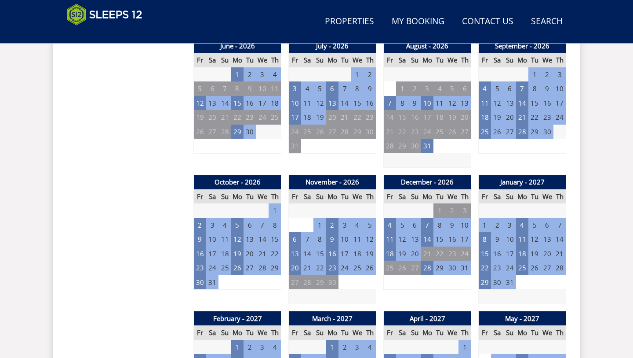
scroll to position [672, 0]
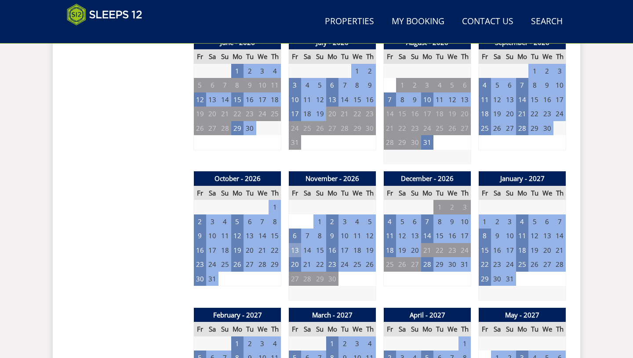
click at [294, 243] on td "13" at bounding box center [295, 250] width 12 height 15
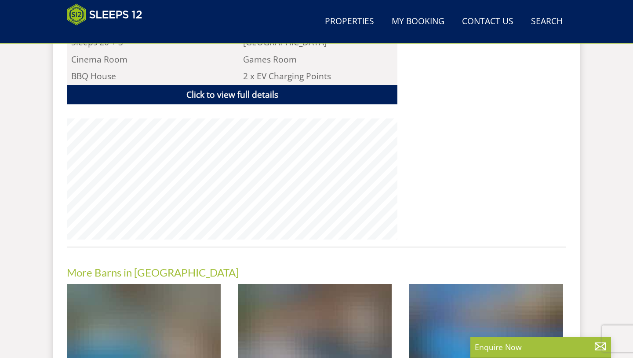
scroll to position [248, 0]
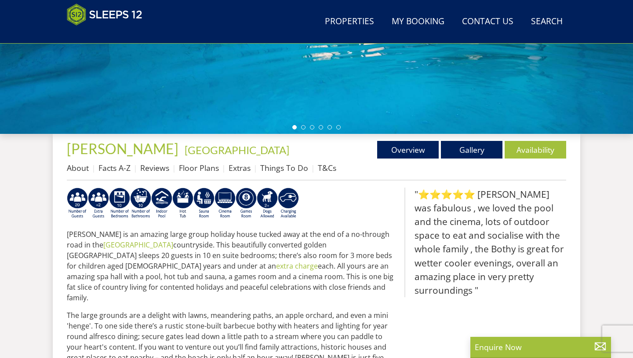
select select "18"
select select "9"
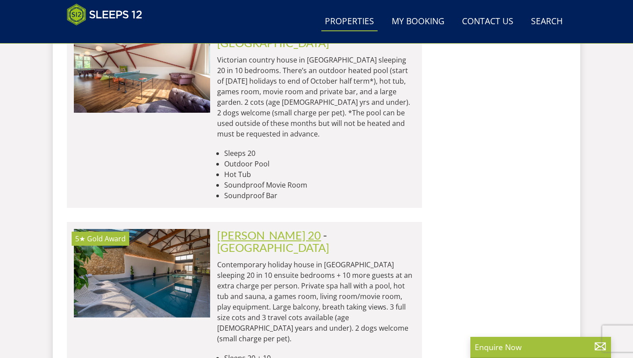
click at [265, 228] on link "[PERSON_NAME] 20" at bounding box center [269, 234] width 104 height 13
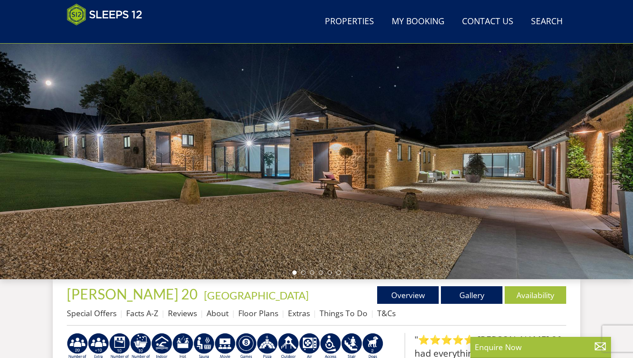
scroll to position [111, 0]
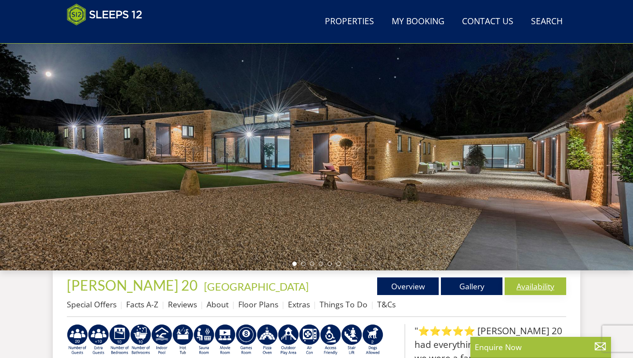
click at [542, 287] on link "Availability" at bounding box center [536, 286] width 62 height 18
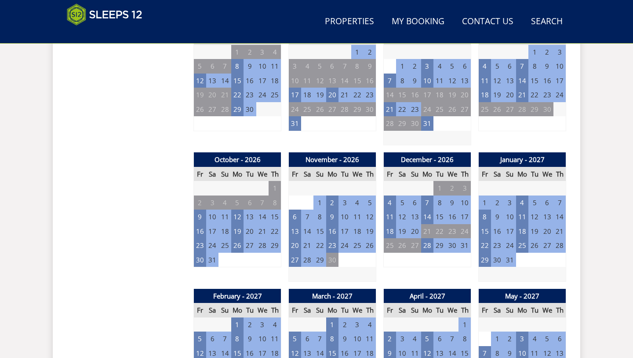
scroll to position [686, 0]
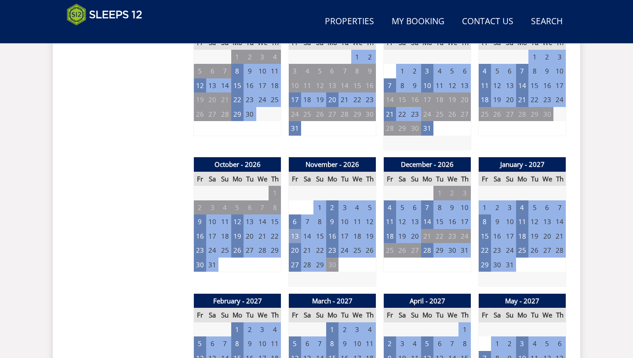
click at [296, 229] on td "13" at bounding box center [295, 236] width 12 height 15
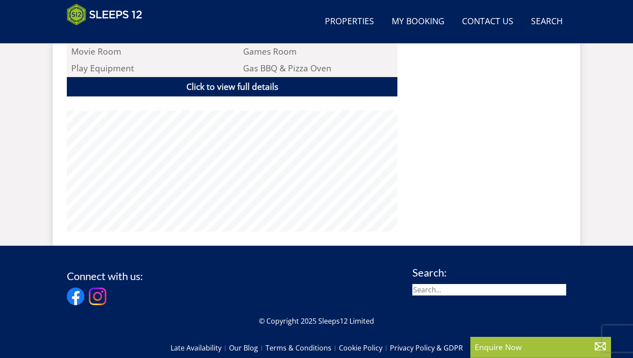
scroll to position [111, 0]
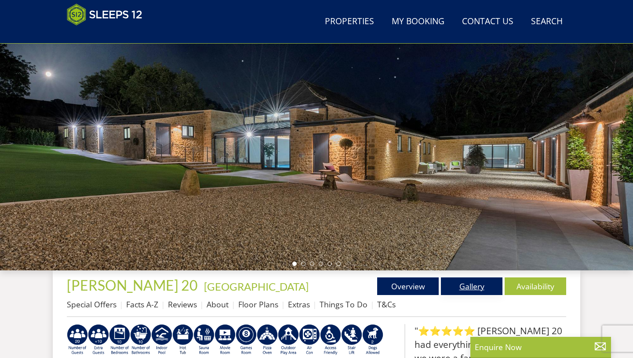
click at [472, 288] on link "Gallery" at bounding box center [472, 286] width 62 height 18
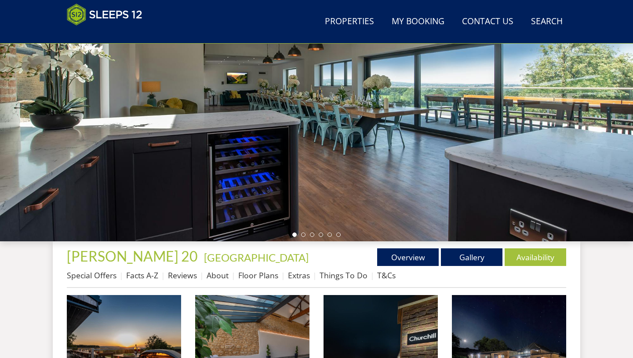
scroll to position [150, 0]
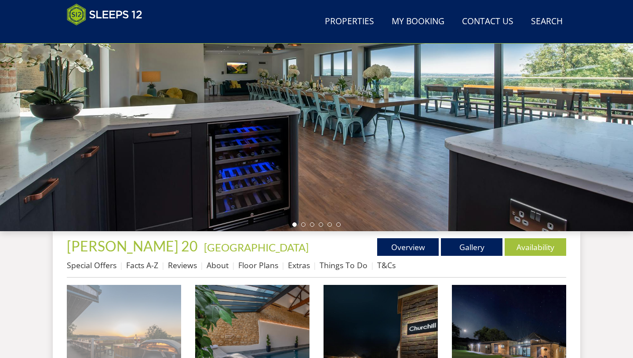
click at [146, 326] on img at bounding box center [124, 342] width 114 height 114
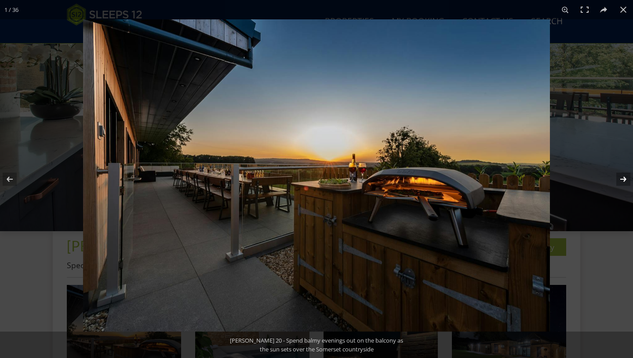
click at [621, 178] on button at bounding box center [618, 179] width 31 height 44
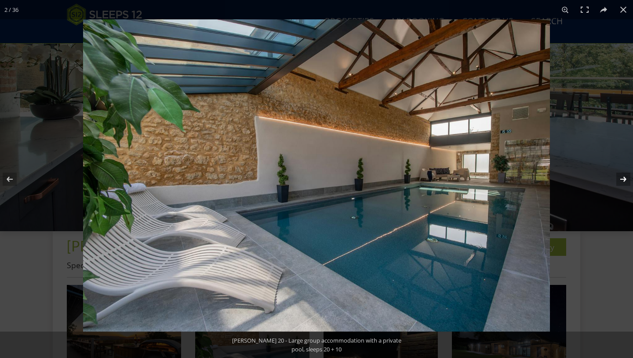
click at [621, 178] on button at bounding box center [618, 179] width 31 height 44
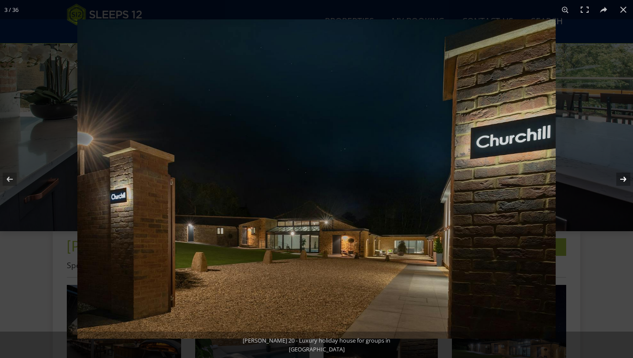
click at [621, 178] on button at bounding box center [618, 179] width 31 height 44
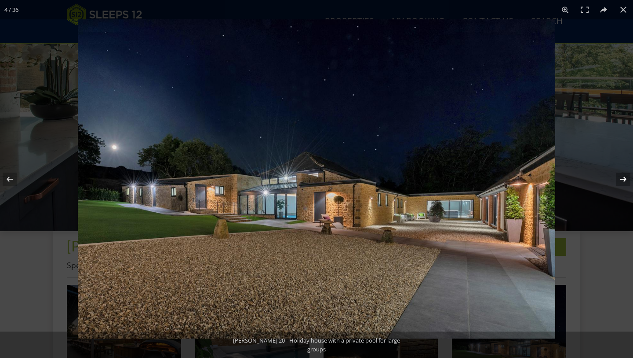
click at [621, 178] on button at bounding box center [618, 179] width 31 height 44
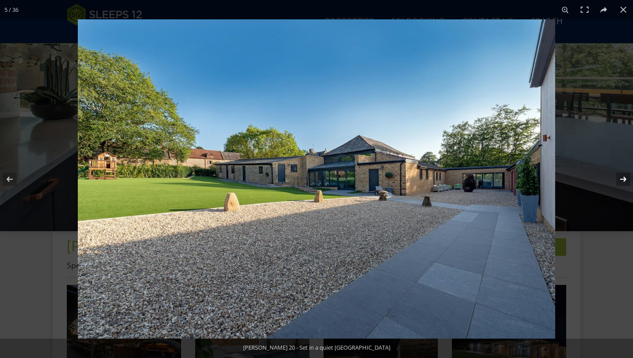
click at [621, 178] on button at bounding box center [618, 179] width 31 height 44
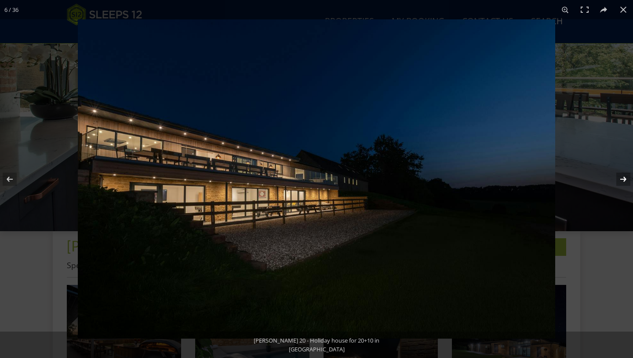
click at [621, 178] on button at bounding box center [618, 179] width 31 height 44
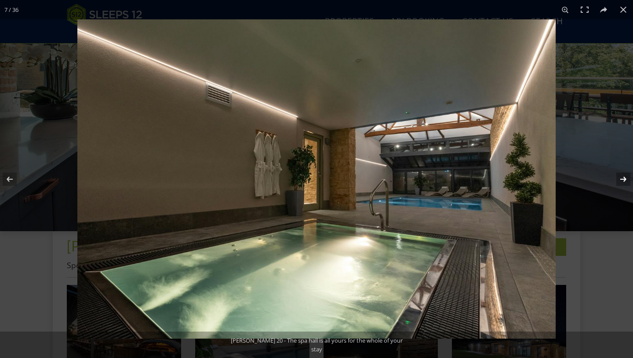
click at [621, 178] on button at bounding box center [618, 179] width 31 height 44
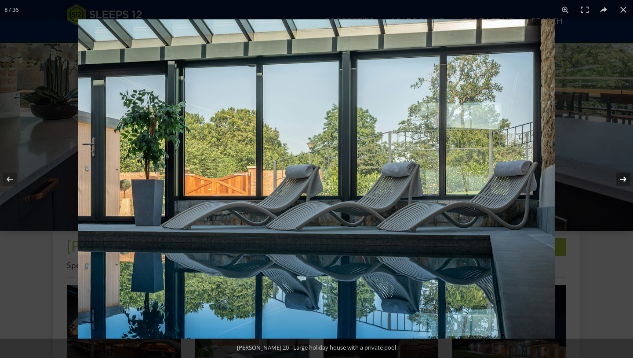
click at [621, 178] on button at bounding box center [618, 179] width 31 height 44
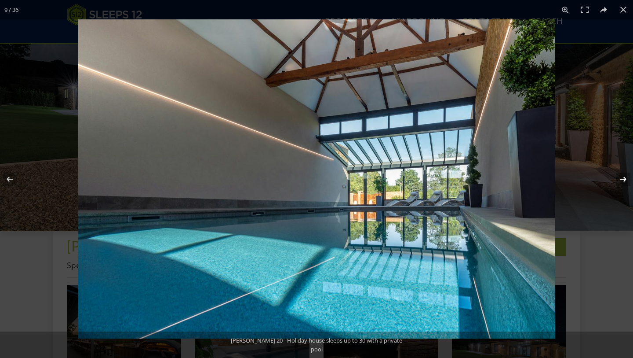
click at [621, 178] on button at bounding box center [618, 179] width 31 height 44
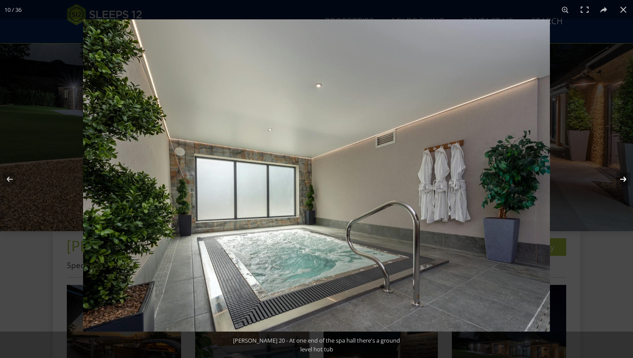
click at [621, 178] on button at bounding box center [618, 179] width 31 height 44
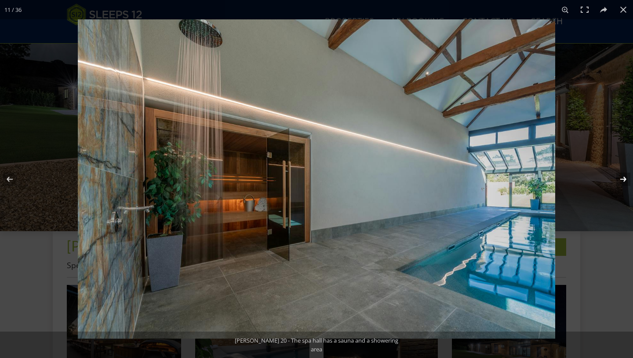
click at [621, 178] on button at bounding box center [618, 179] width 31 height 44
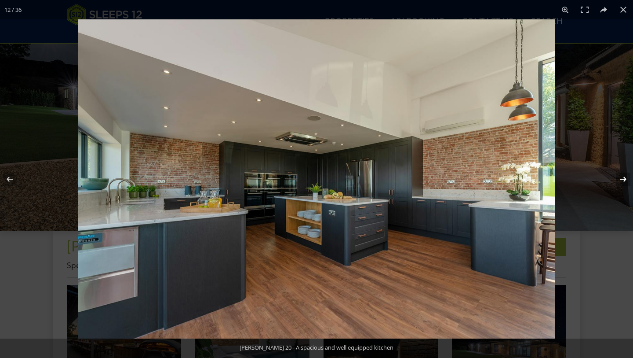
click at [621, 178] on button at bounding box center [618, 179] width 31 height 44
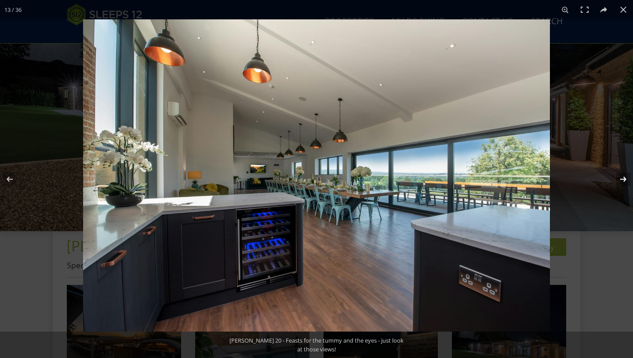
click at [621, 178] on button at bounding box center [618, 179] width 31 height 44
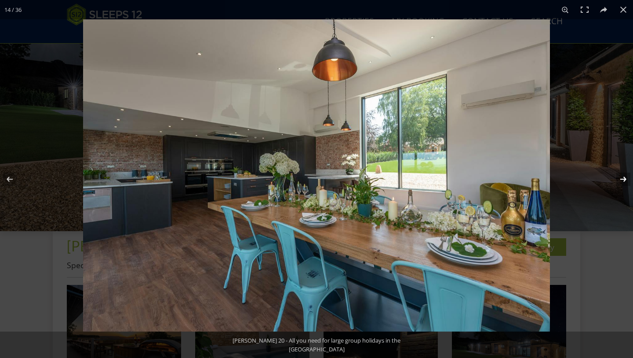
click at [621, 178] on button at bounding box center [618, 179] width 31 height 44
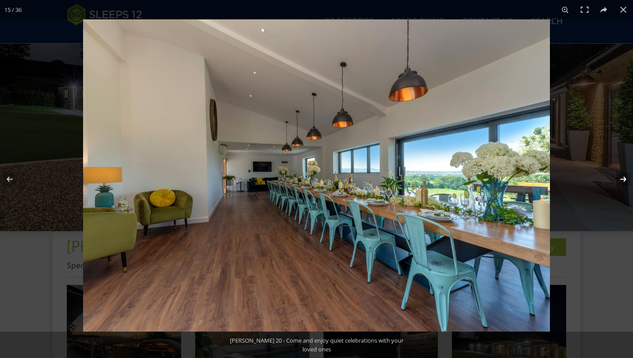
click at [621, 178] on button at bounding box center [618, 179] width 31 height 44
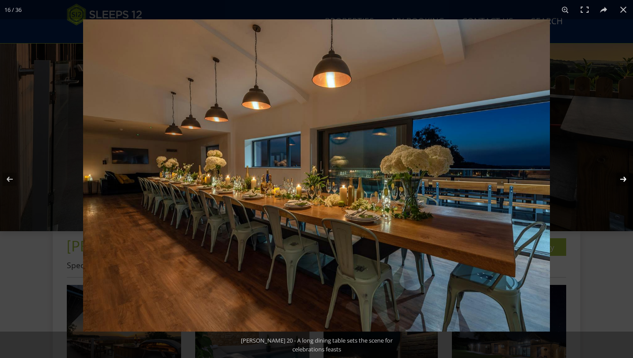
click at [621, 178] on button at bounding box center [618, 179] width 31 height 44
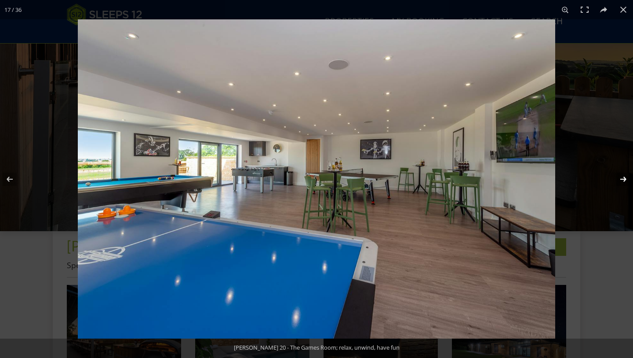
click at [621, 178] on button at bounding box center [618, 179] width 31 height 44
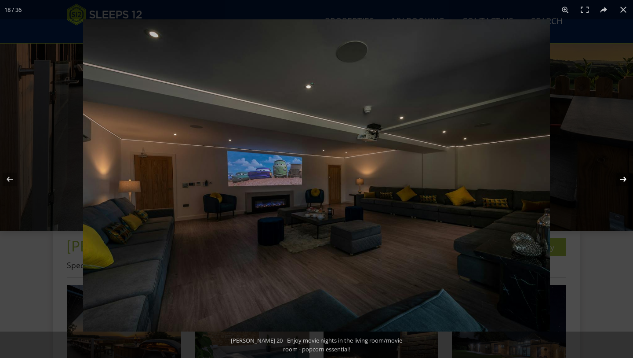
click at [621, 178] on button at bounding box center [618, 179] width 31 height 44
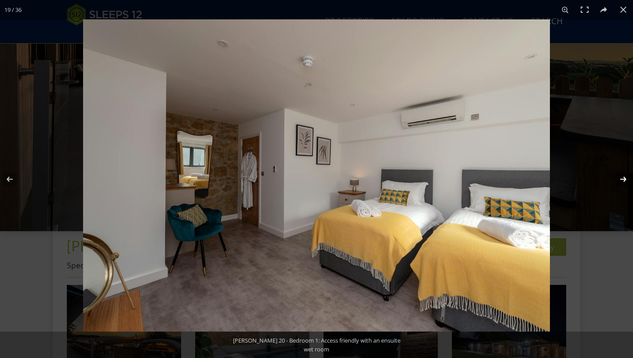
click at [621, 179] on button at bounding box center [618, 179] width 31 height 44
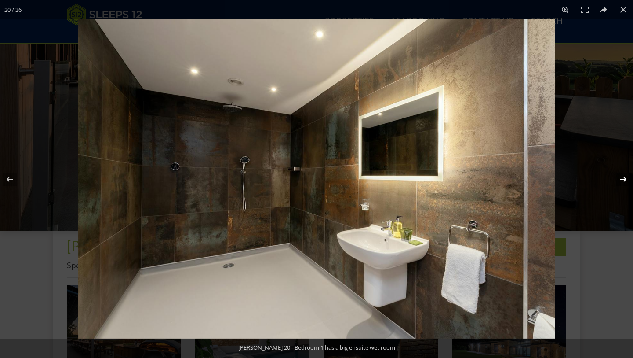
click at [621, 179] on button at bounding box center [618, 179] width 31 height 44
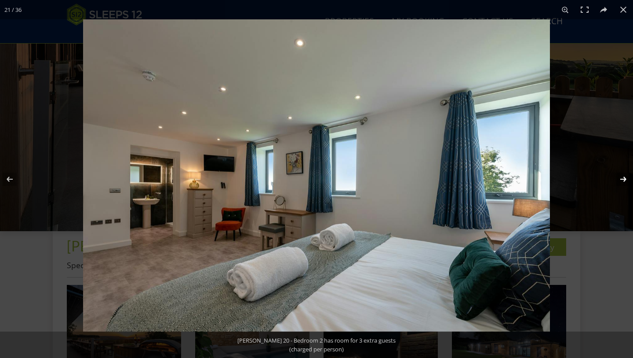
click at [621, 179] on button at bounding box center [618, 179] width 31 height 44
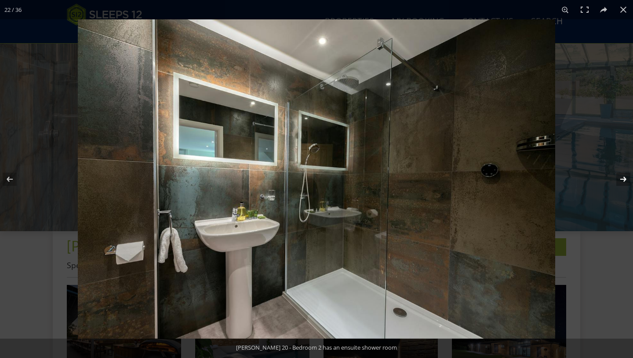
click at [621, 179] on button at bounding box center [618, 179] width 31 height 44
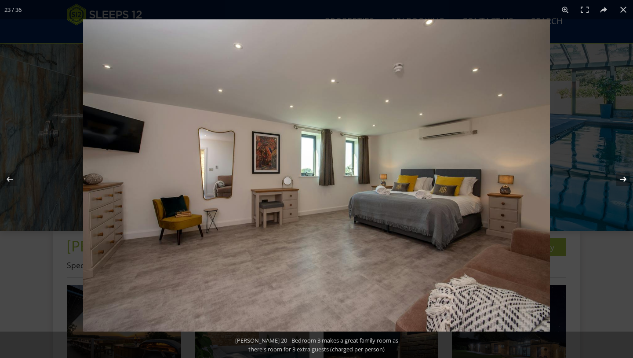
click at [621, 179] on button at bounding box center [618, 179] width 31 height 44
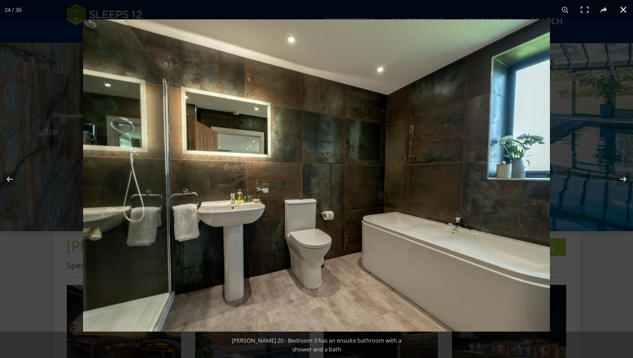
click at [622, 11] on button at bounding box center [623, 9] width 19 height 19
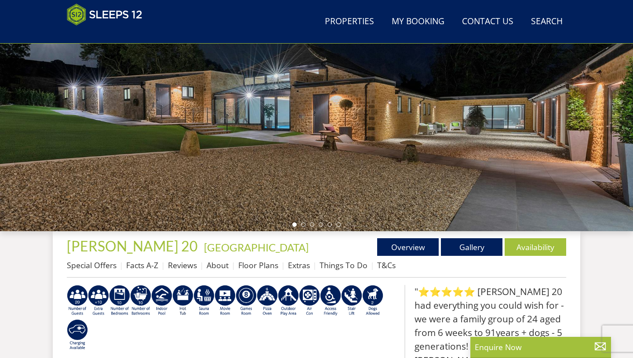
scroll to position [111, 0]
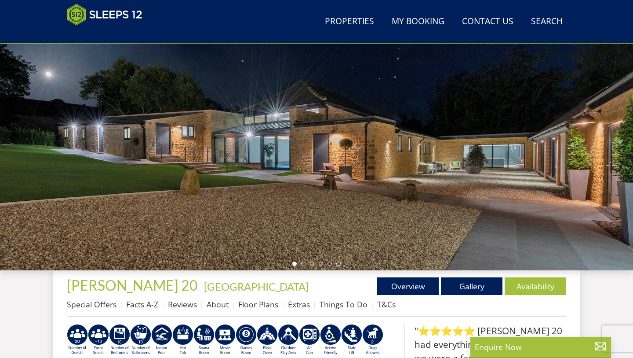
select select "18"
select select "9"
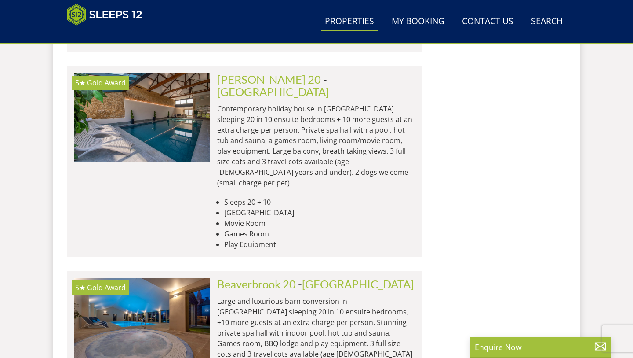
scroll to position [0, 6008]
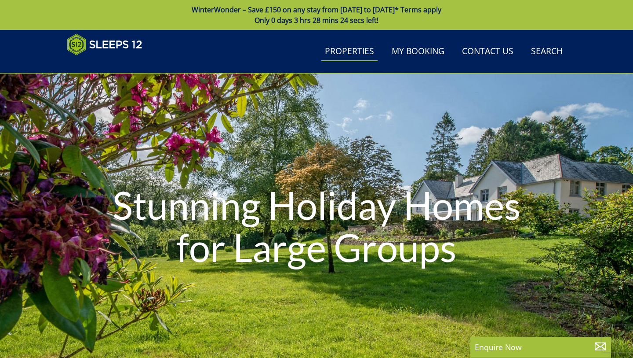
select select "18"
select select "9"
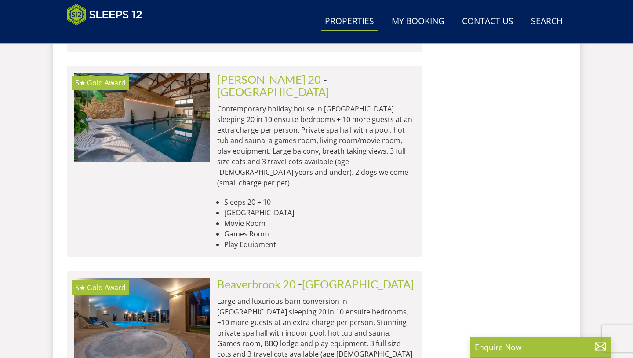
scroll to position [0, 4096]
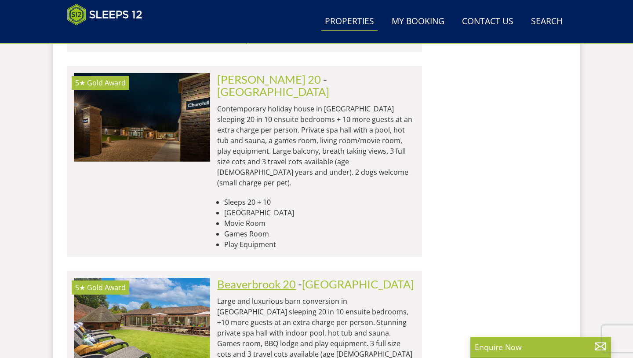
click at [260, 277] on link "Beaverbrook 20" at bounding box center [256, 283] width 79 height 13
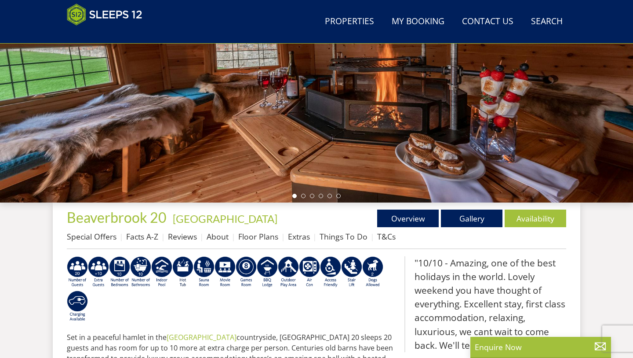
scroll to position [187, 0]
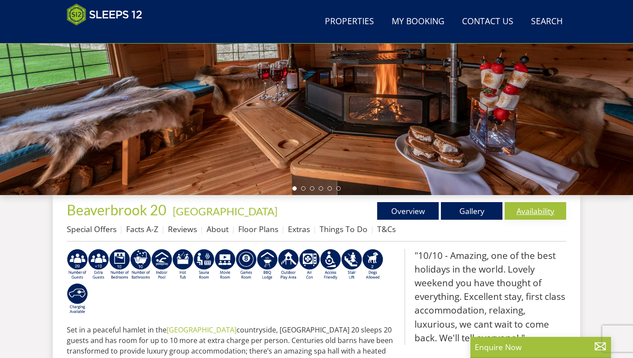
click at [529, 215] on link "Availability" at bounding box center [536, 211] width 62 height 18
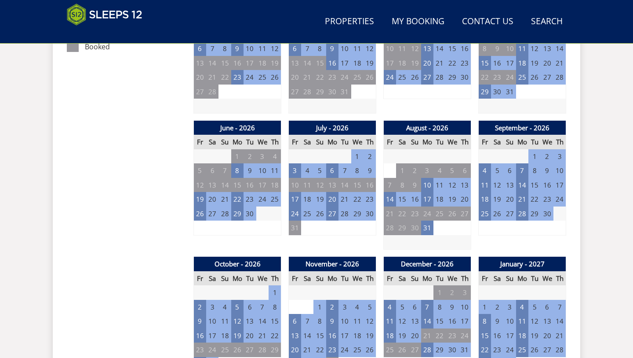
scroll to position [587, 0]
click at [296, 328] on td "13" at bounding box center [295, 335] width 12 height 15
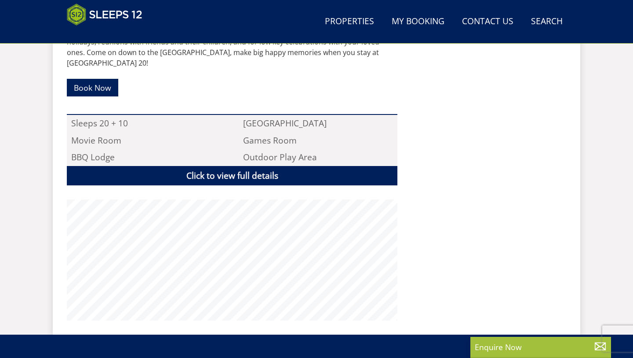
scroll to position [187, 0]
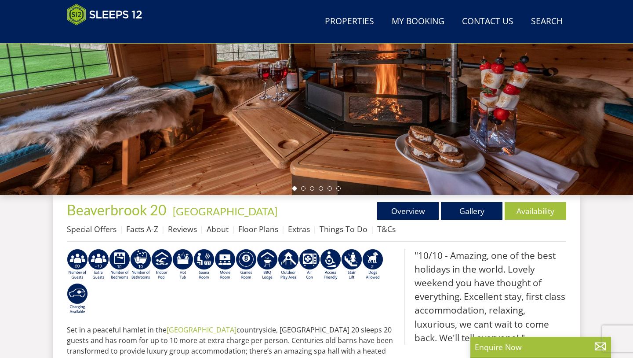
select select "18"
select select "9"
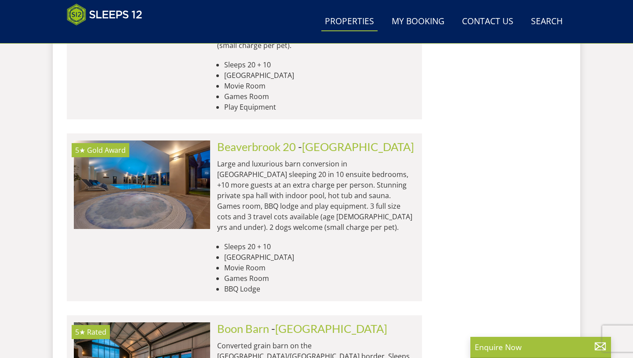
scroll to position [0, 4642]
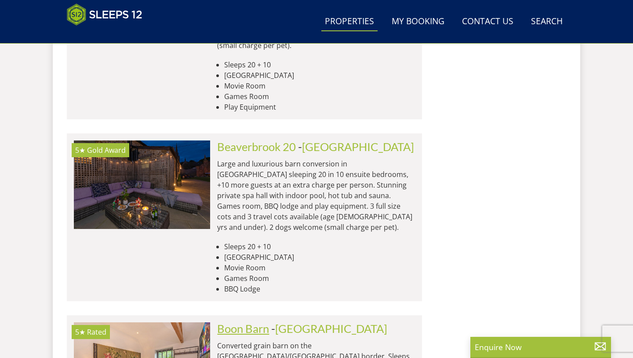
click at [252, 322] on link "Boon Barn" at bounding box center [243, 328] width 52 height 13
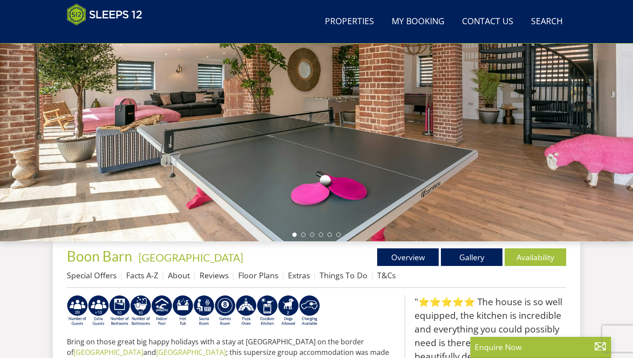
scroll to position [149, 0]
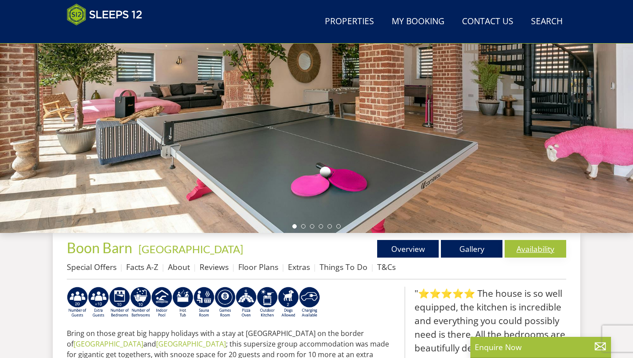
click at [540, 249] on link "Availability" at bounding box center [536, 249] width 62 height 18
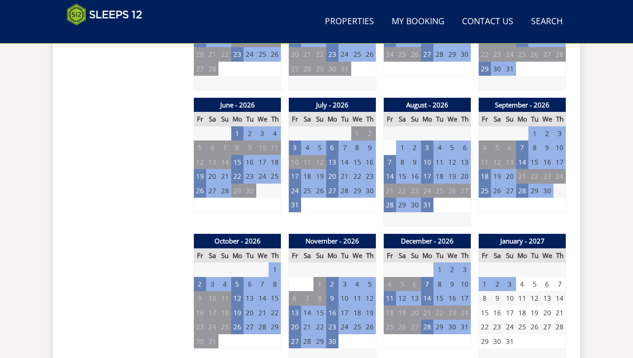
scroll to position [644, 0]
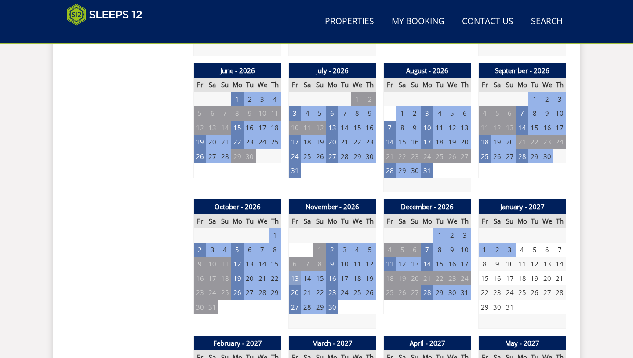
click at [296, 271] on td "13" at bounding box center [295, 278] width 12 height 15
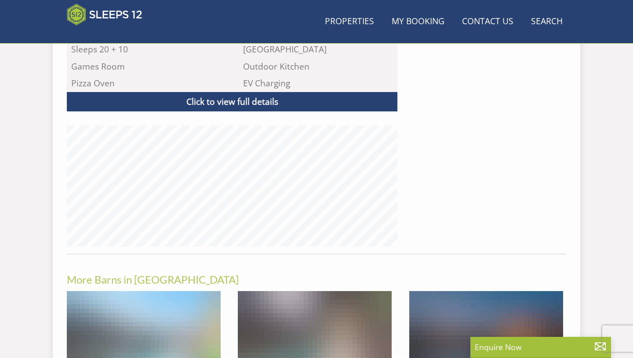
scroll to position [149, 0]
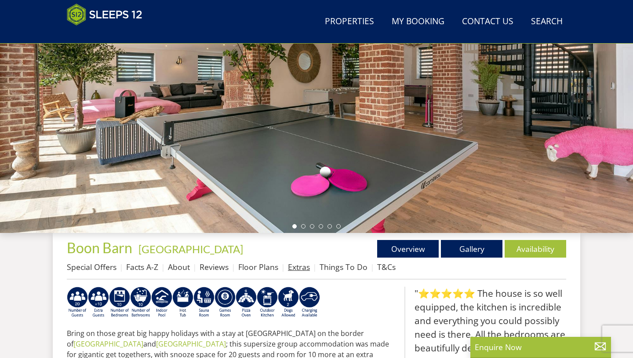
select select "18"
select select "9"
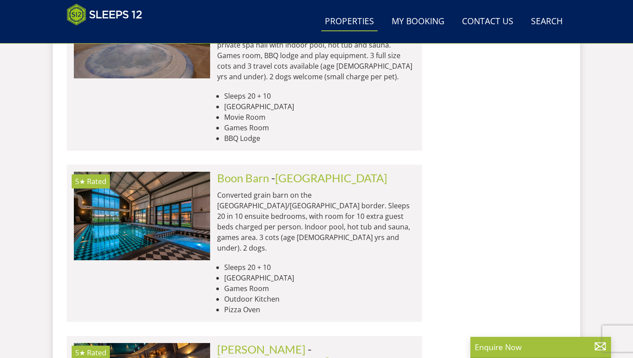
scroll to position [0, 4096]
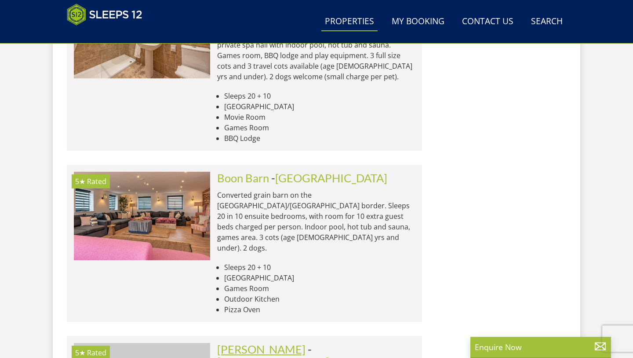
click at [262, 342] on link "[PERSON_NAME]" at bounding box center [261, 348] width 88 height 13
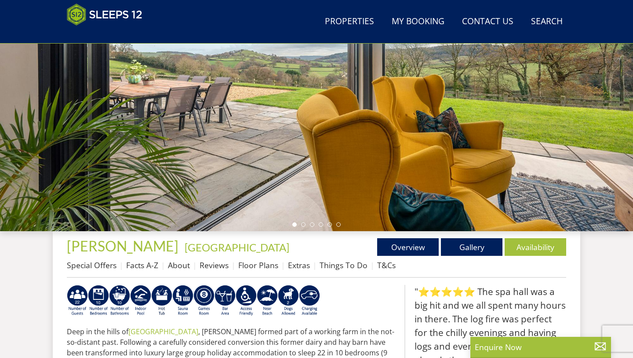
scroll to position [152, 0]
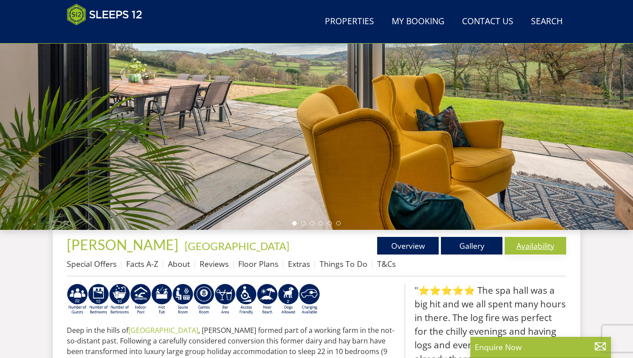
click at [539, 247] on link "Availability" at bounding box center [536, 246] width 62 height 18
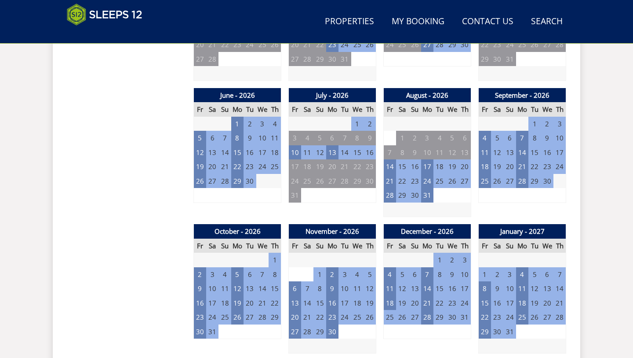
scroll to position [623, 0]
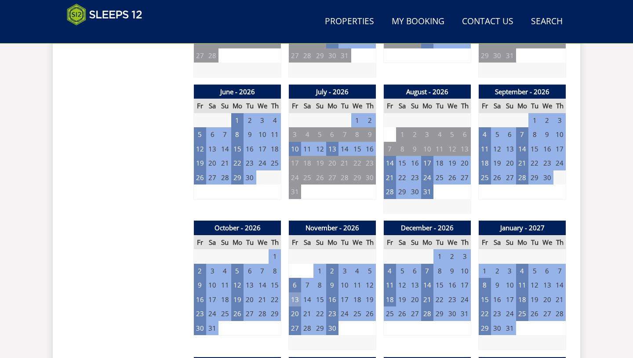
click at [296, 292] on td "13" at bounding box center [295, 299] width 12 height 15
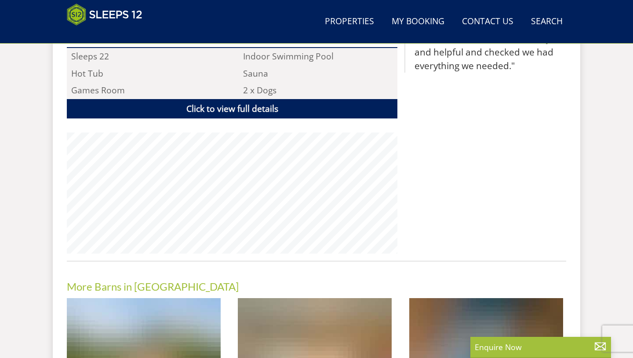
scroll to position [152, 0]
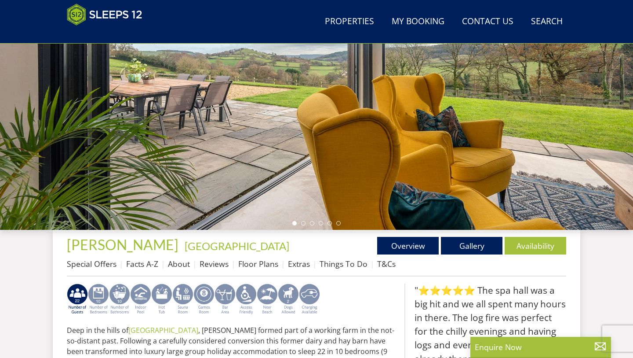
select select "18"
select select "9"
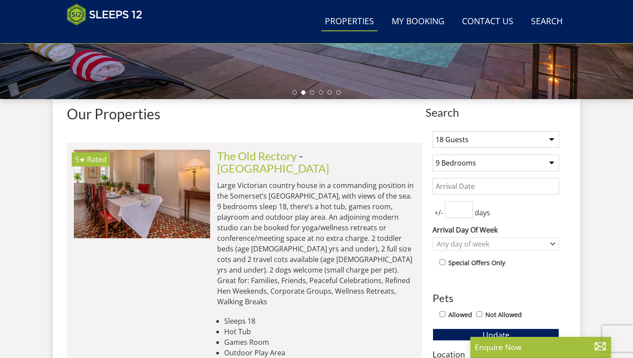
scroll to position [282, 0]
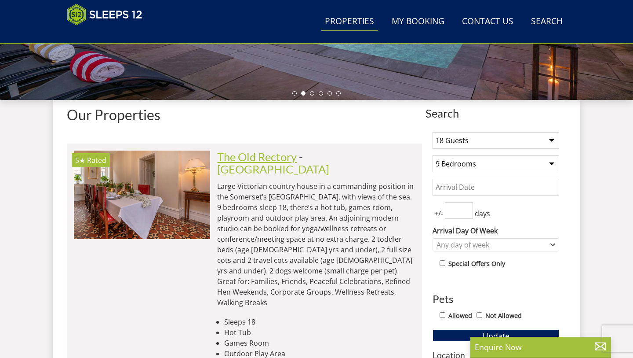
click at [289, 161] on link "The Old Rectory" at bounding box center [257, 156] width 80 height 13
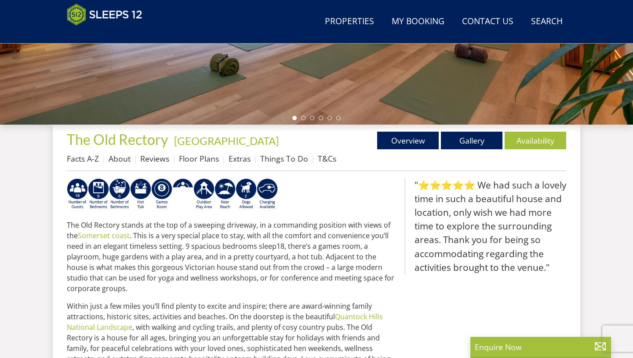
scroll to position [258, 0]
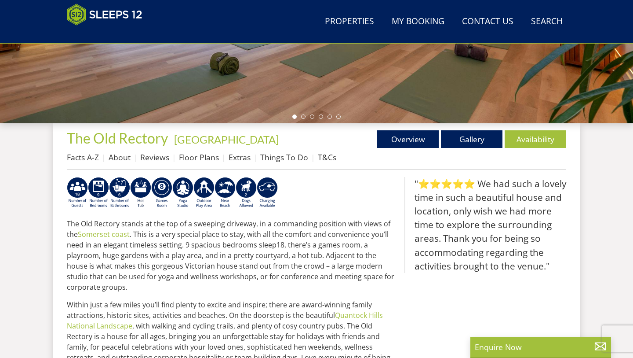
select select "18"
select select "9"
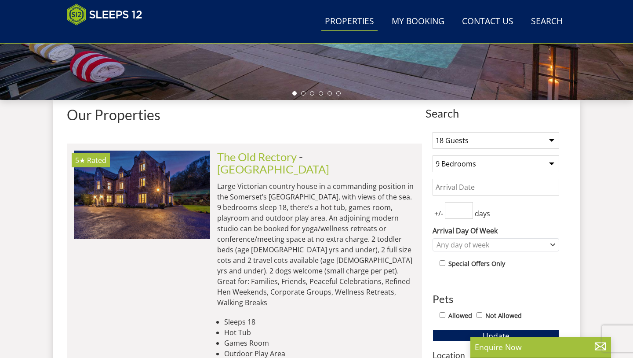
scroll to position [0, 136]
